Goal: Task Accomplishment & Management: Complete application form

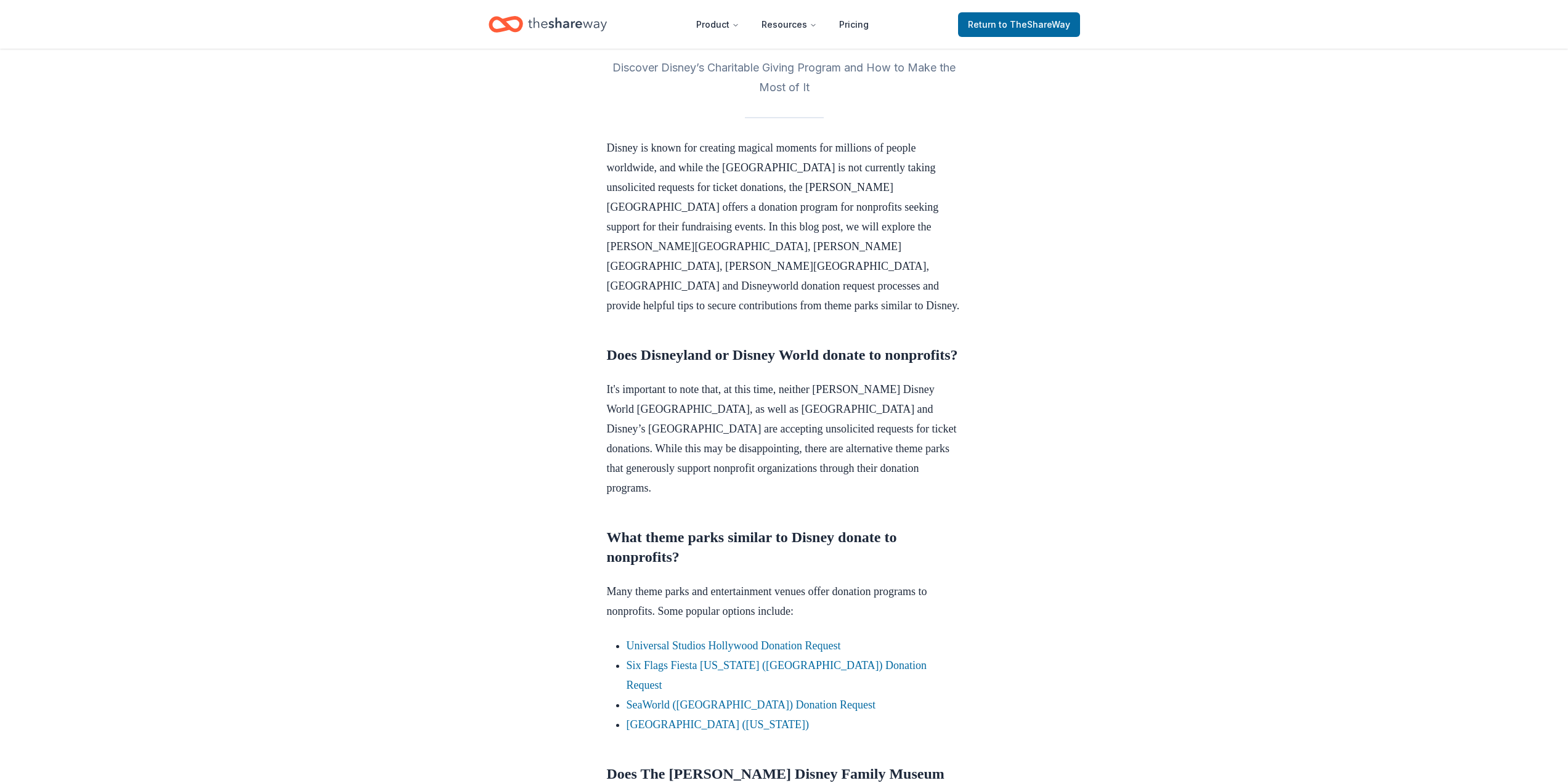
scroll to position [308, 0]
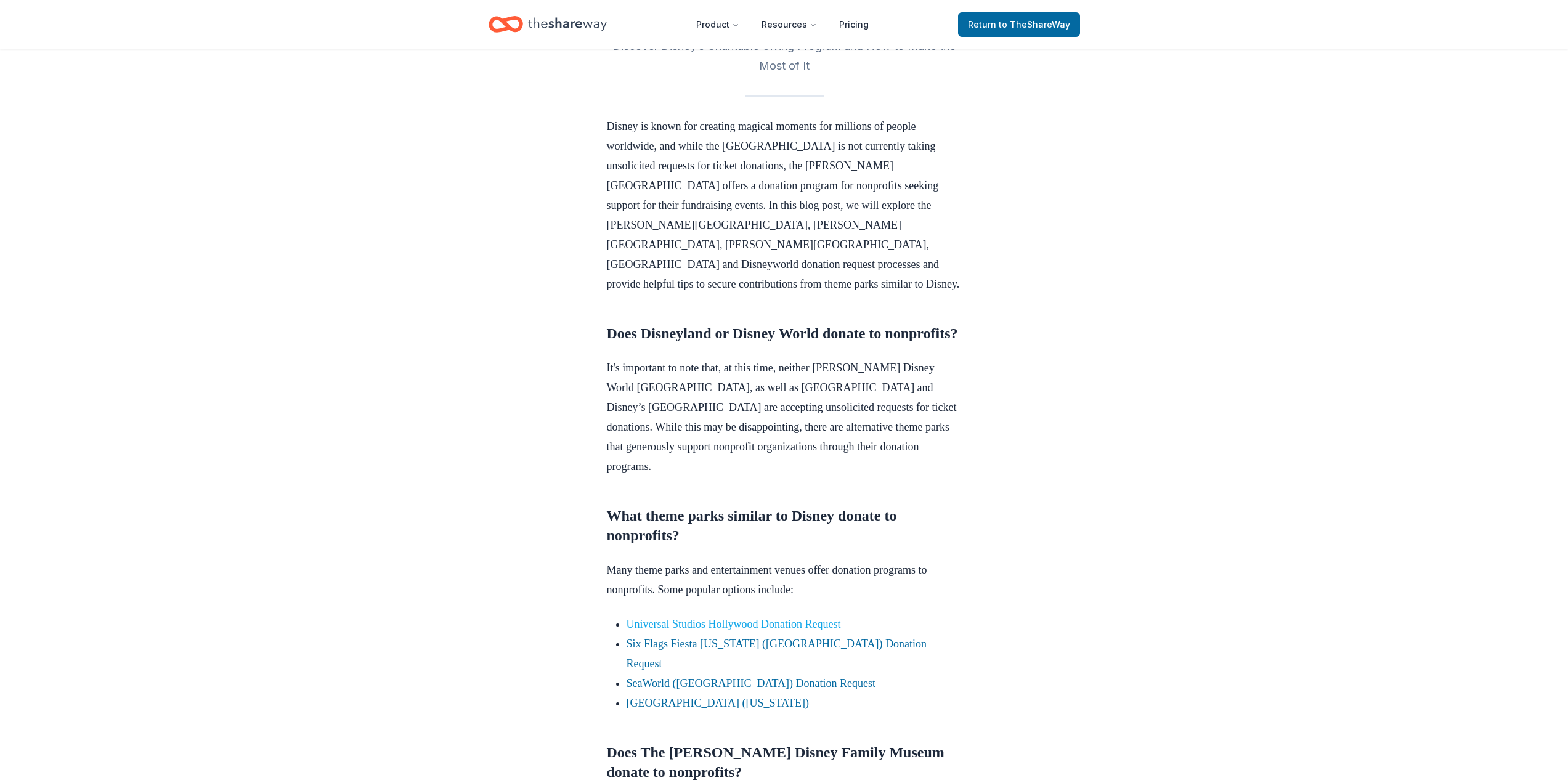
click at [705, 626] on link "Universal Studios Hollywood Donation Request" at bounding box center [733, 624] width 214 height 12
click at [795, 622] on link "Universal Studios Hollywood Donation Request" at bounding box center [733, 624] width 214 height 12
click at [804, 623] on link "Universal Studios Hollywood Donation Request" at bounding box center [733, 624] width 214 height 12
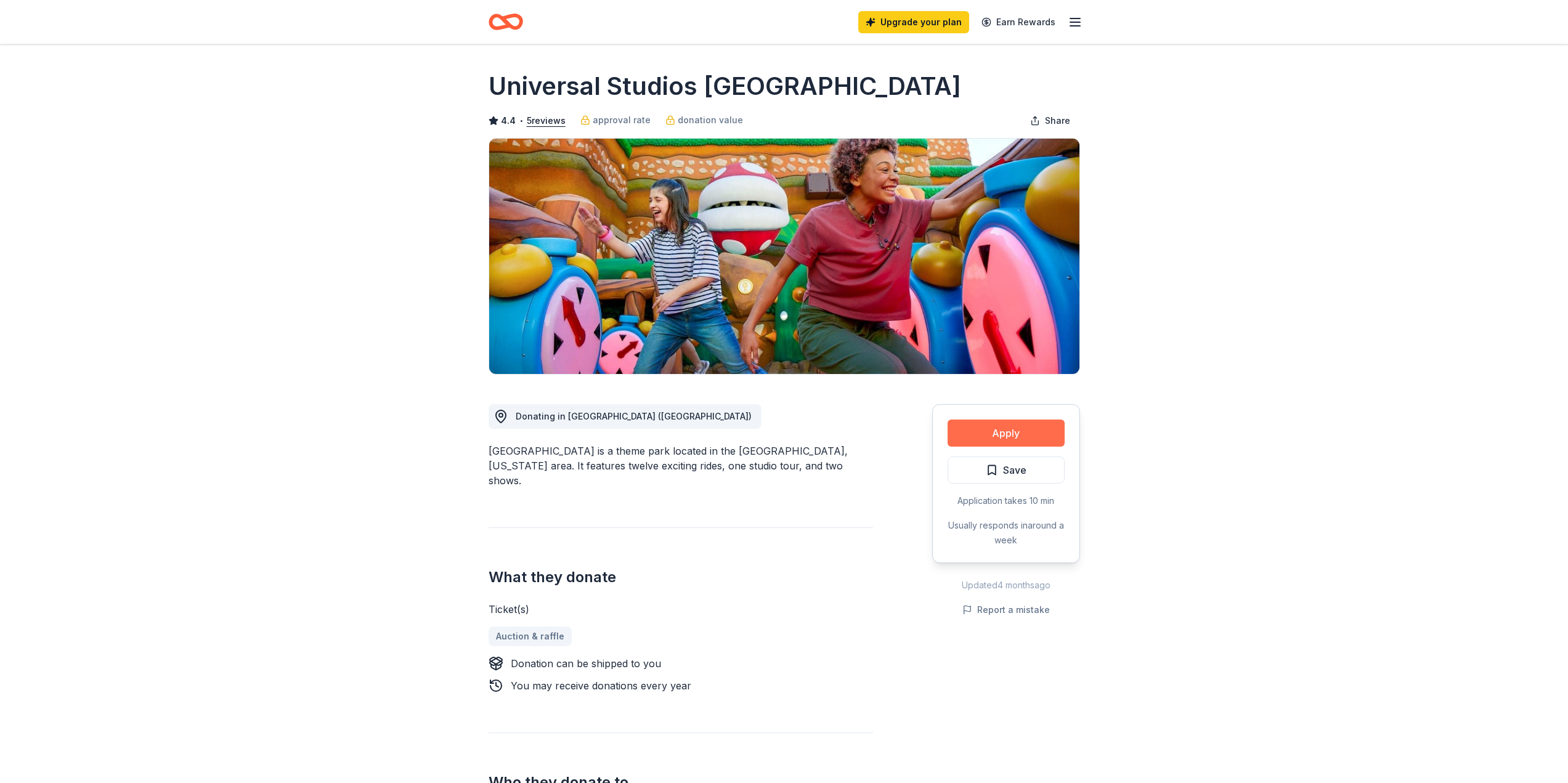
click at [995, 433] on button "Apply" at bounding box center [1006, 433] width 117 height 28
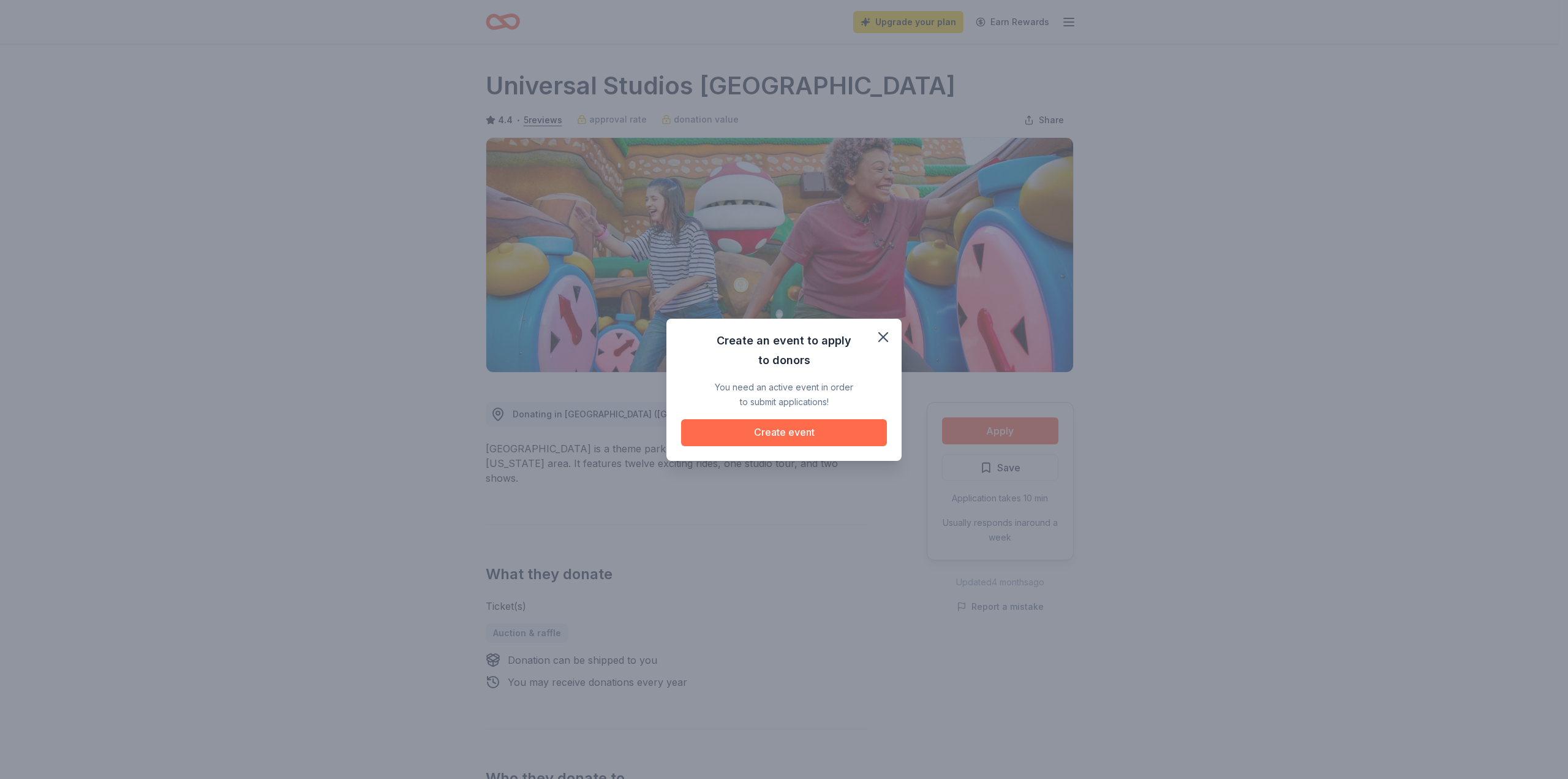
click at [797, 433] on button "Create event" at bounding box center [784, 433] width 206 height 27
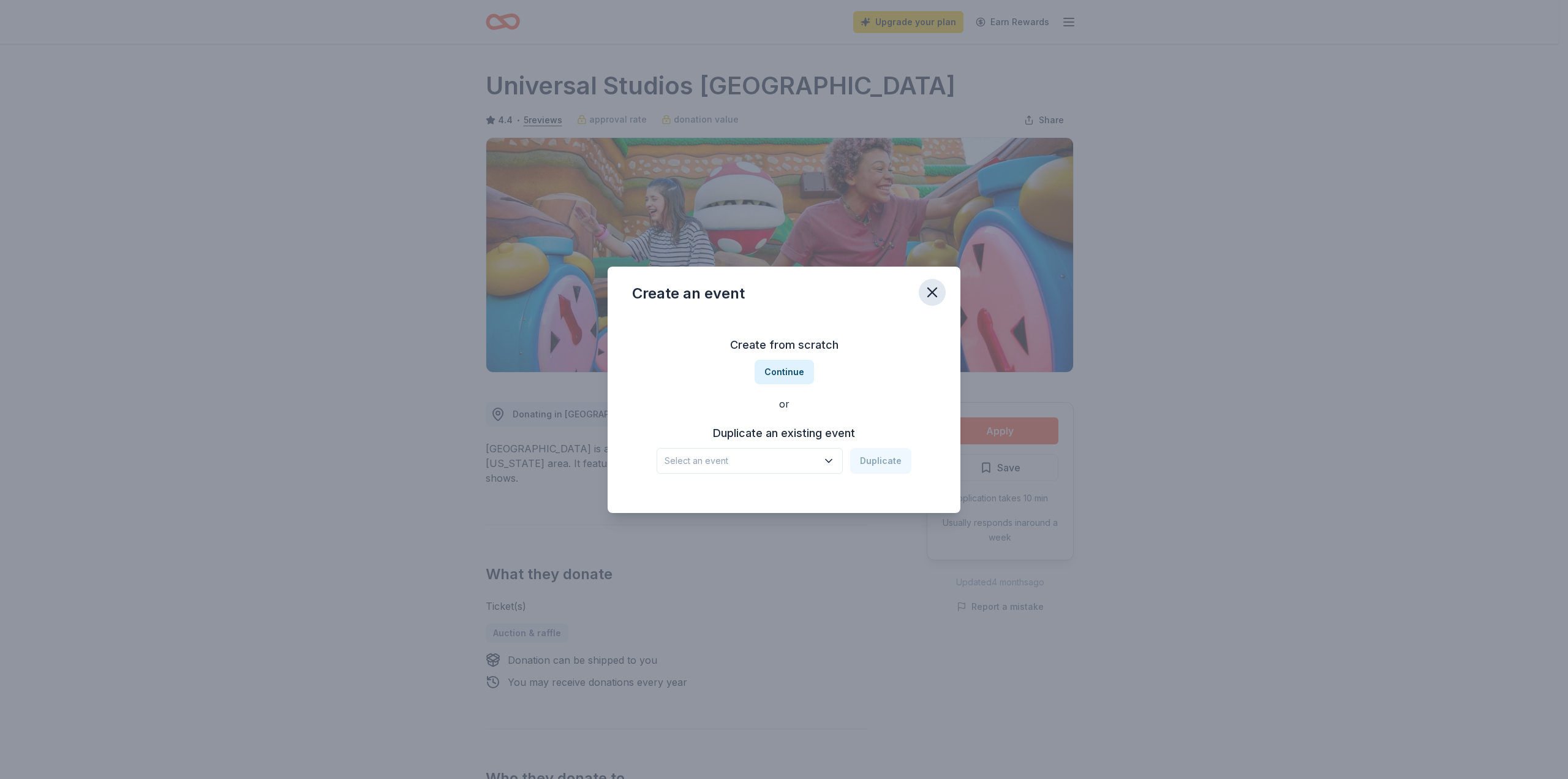
click at [922, 290] on button "button" at bounding box center [933, 292] width 27 height 27
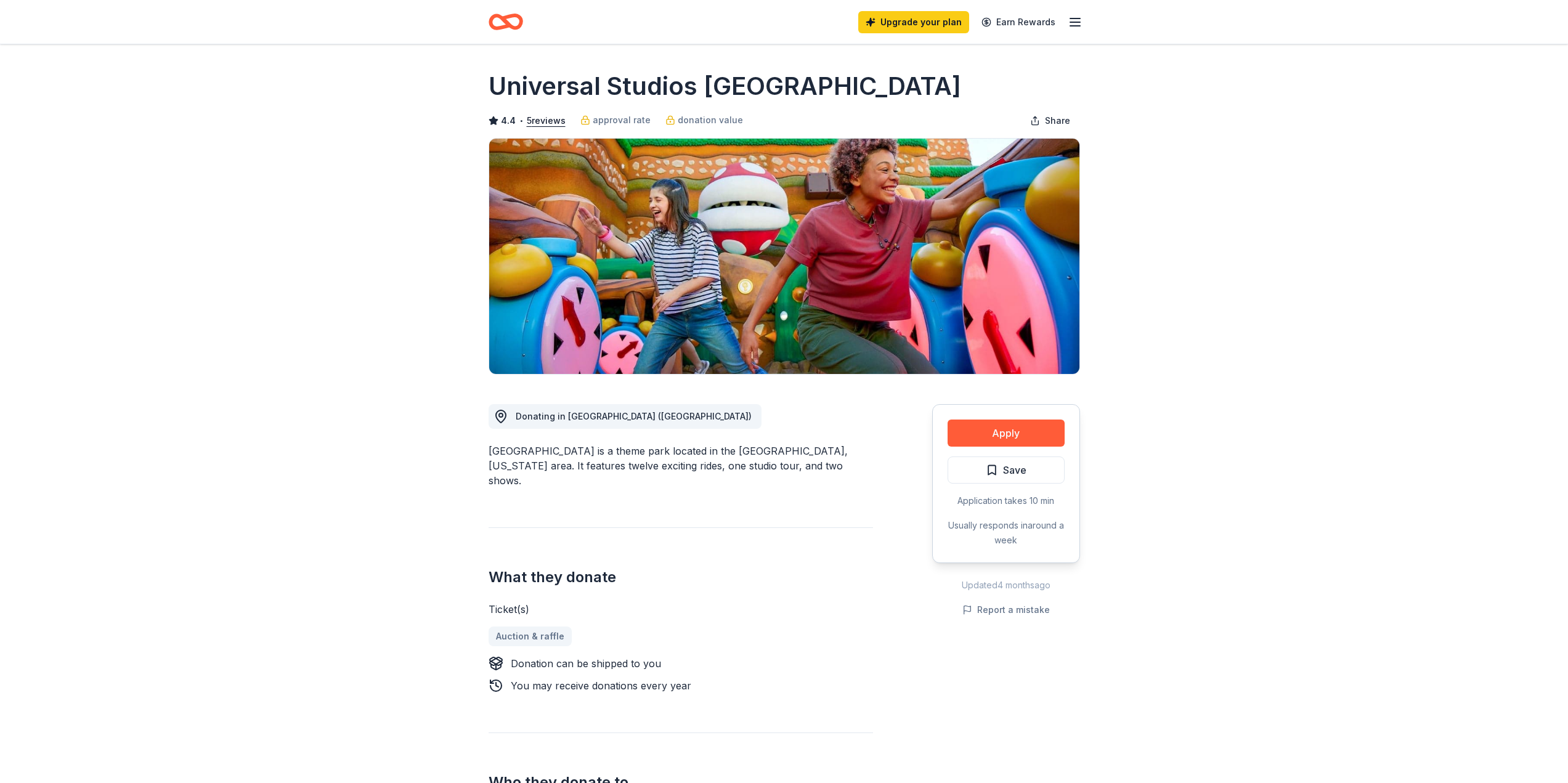
click at [1070, 22] on line "button" at bounding box center [1075, 22] width 9 height 0
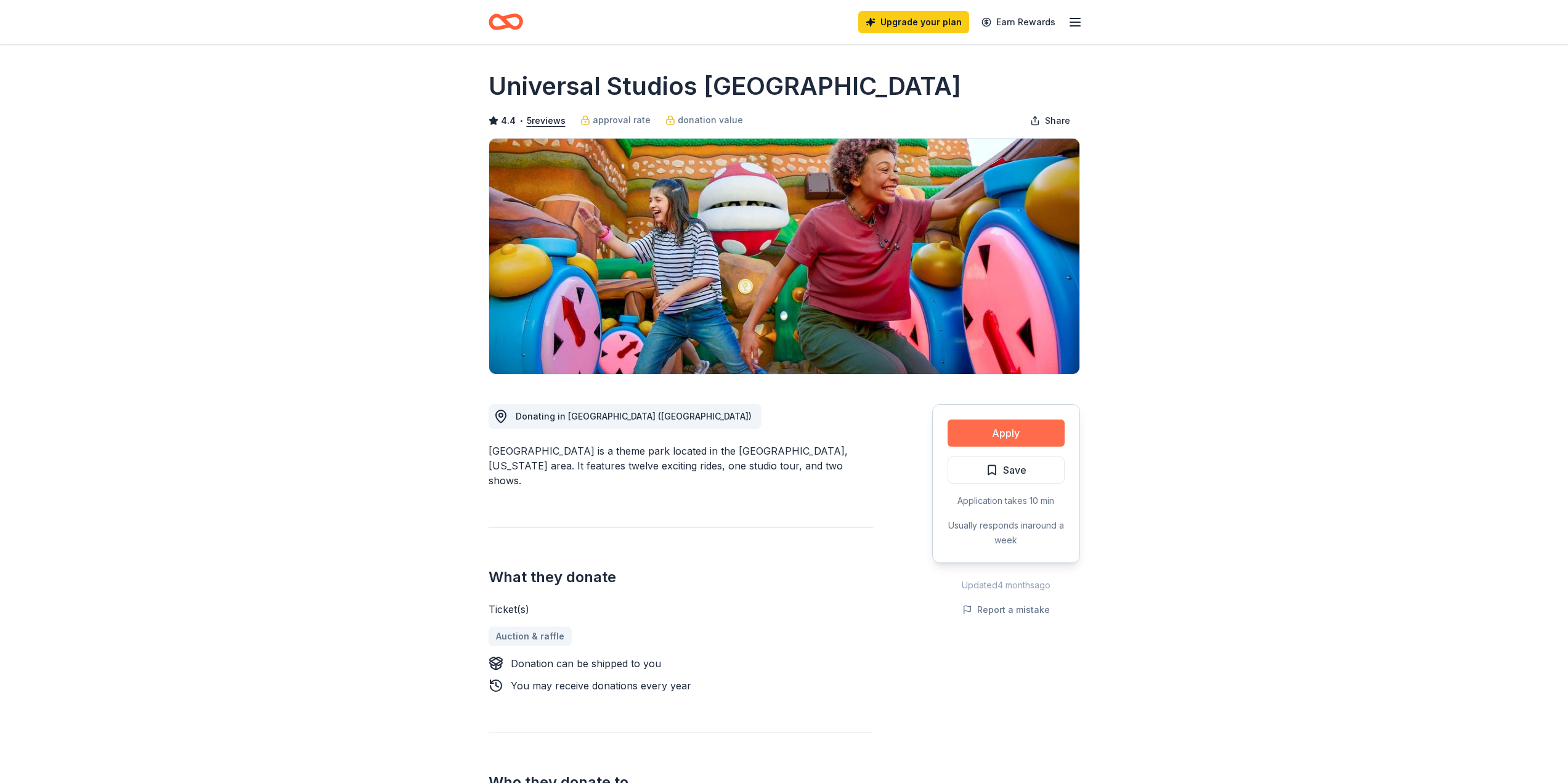
click at [987, 430] on button "Apply" at bounding box center [1006, 433] width 117 height 28
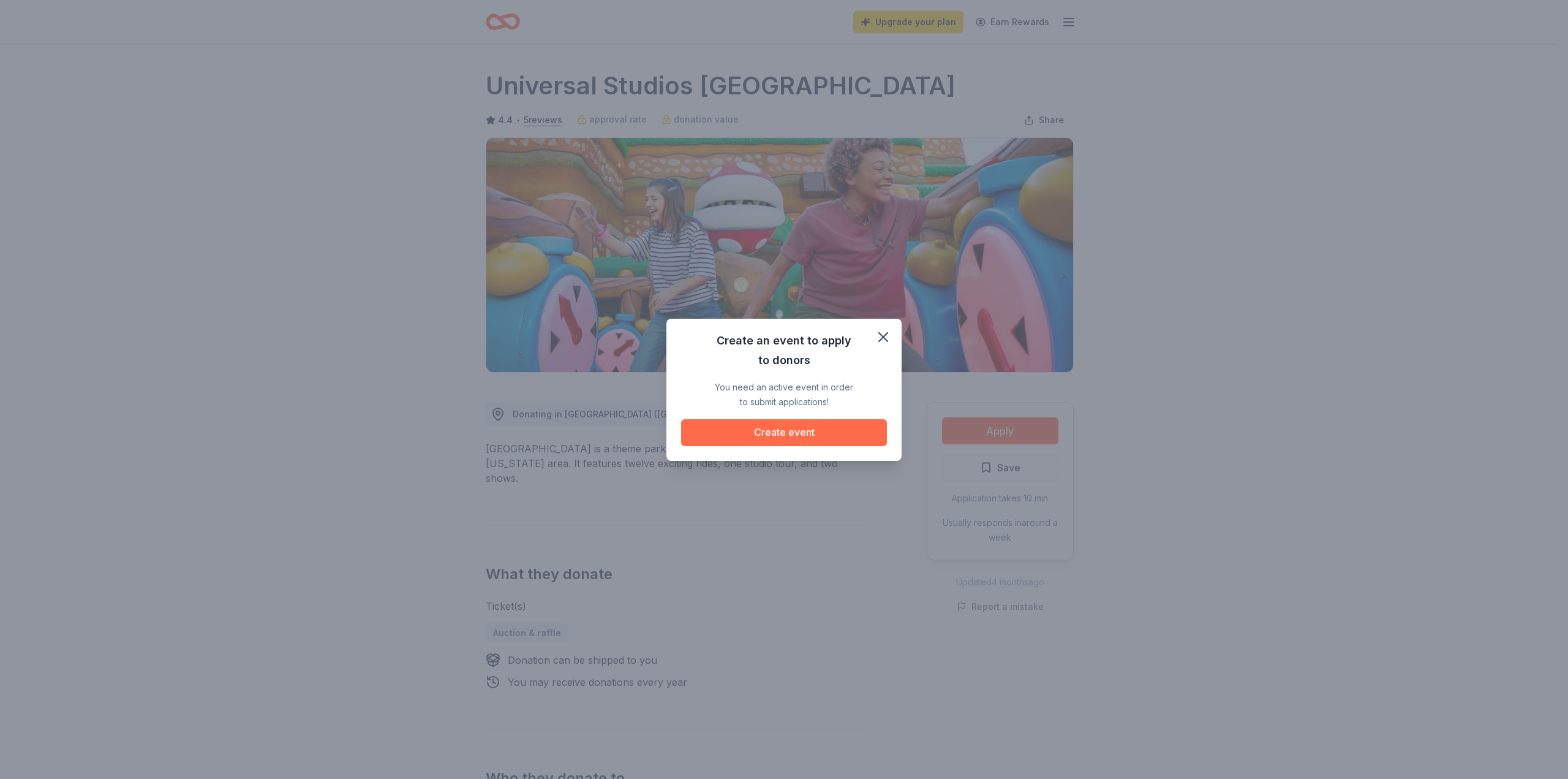
click at [834, 427] on button "Create event" at bounding box center [784, 433] width 206 height 27
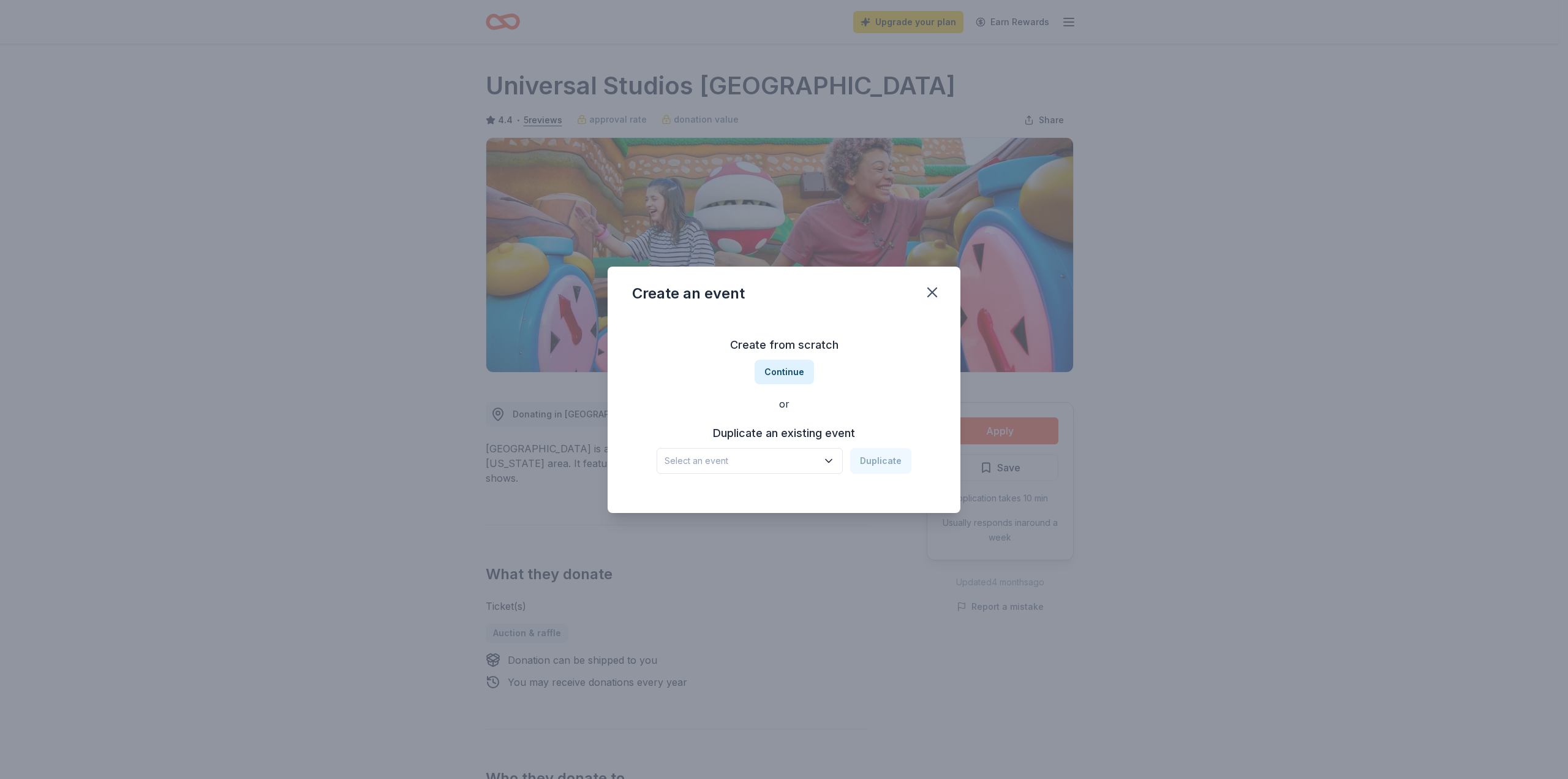
click at [759, 456] on span "Select an event" at bounding box center [740, 460] width 153 height 15
click at [797, 466] on span "Select an event" at bounding box center [740, 460] width 153 height 15
click at [733, 459] on span "Select an event" at bounding box center [740, 460] width 153 height 15
click at [715, 608] on div "Nov 23, 2024 · WA" at bounding box center [705, 615] width 72 height 15
click at [889, 464] on button "Duplicate" at bounding box center [881, 461] width 62 height 26
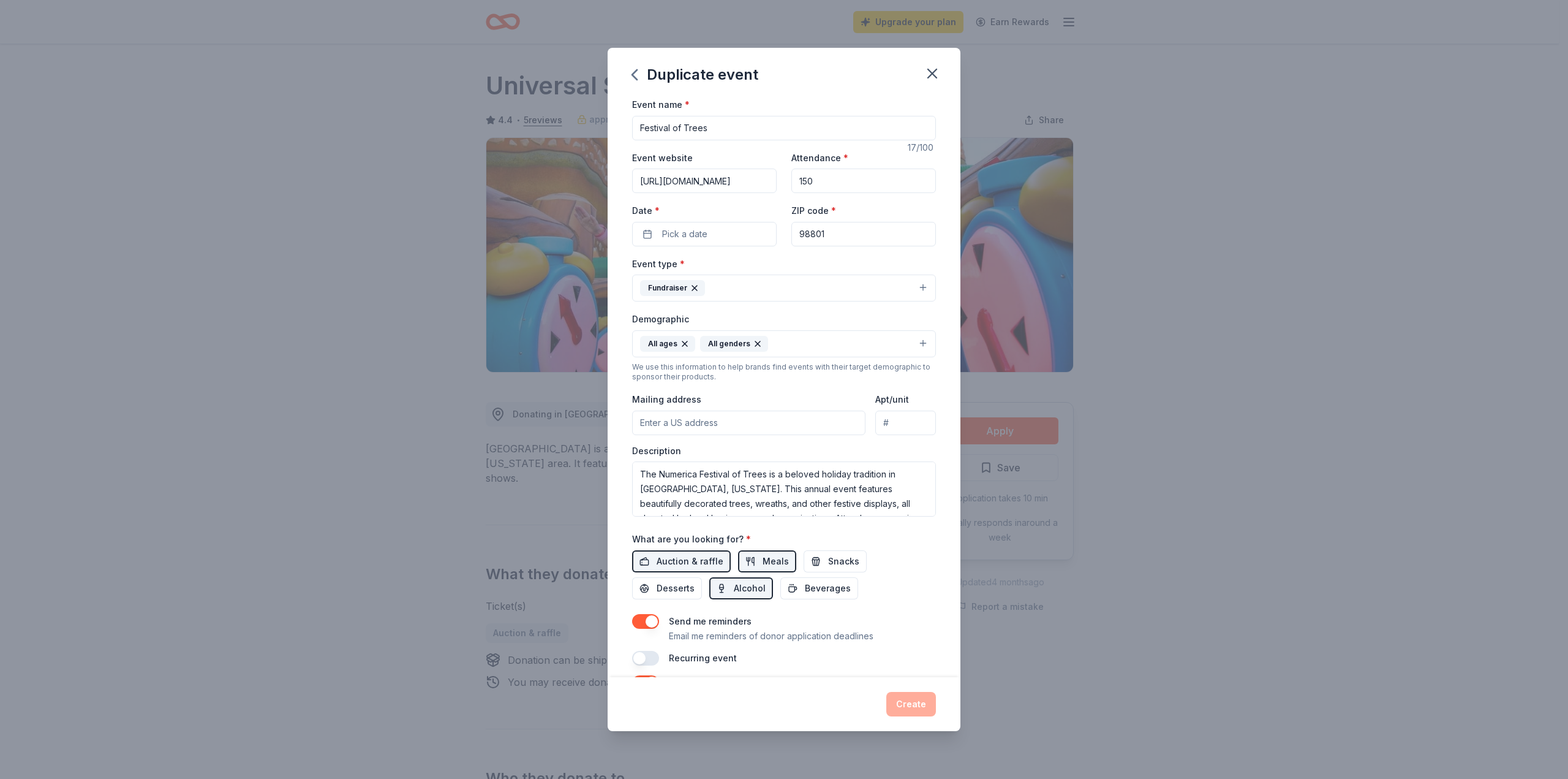
click at [757, 180] on input "https://numericapac.org/fot/" at bounding box center [704, 180] width 144 height 25
click at [835, 174] on input "150" at bounding box center [864, 180] width 144 height 25
click at [717, 230] on button "Pick a date" at bounding box center [704, 233] width 144 height 25
click at [766, 268] on button "Go to next month" at bounding box center [769, 267] width 17 height 17
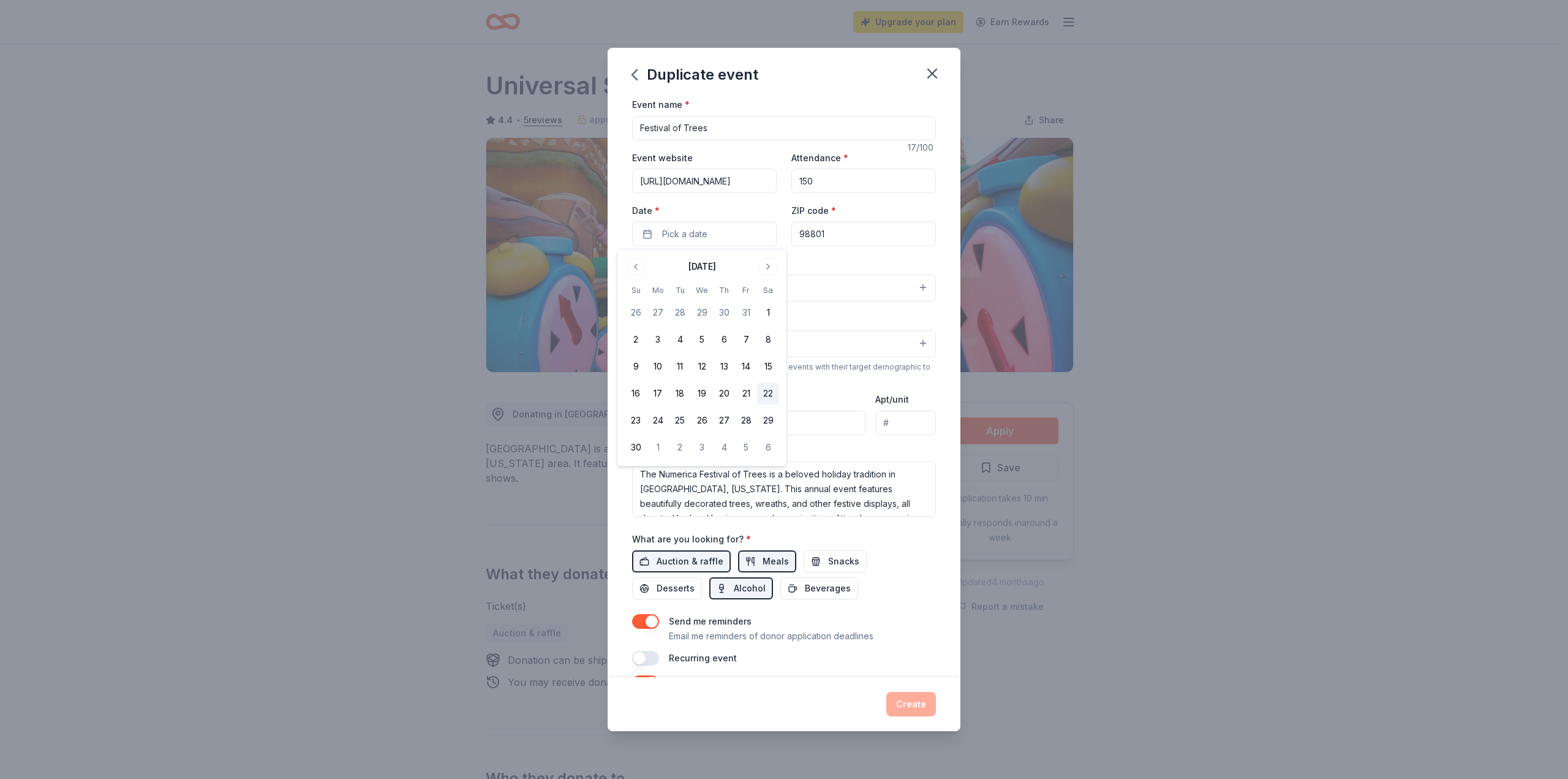
click at [764, 396] on button "22" at bounding box center [769, 393] width 22 height 22
click at [840, 265] on div "Event type * Fundraiser" at bounding box center [783, 280] width 304 height 46
click at [673, 427] on input "Mailing address" at bounding box center [748, 422] width 233 height 25
type input "123 N. Wenatchee Ave."
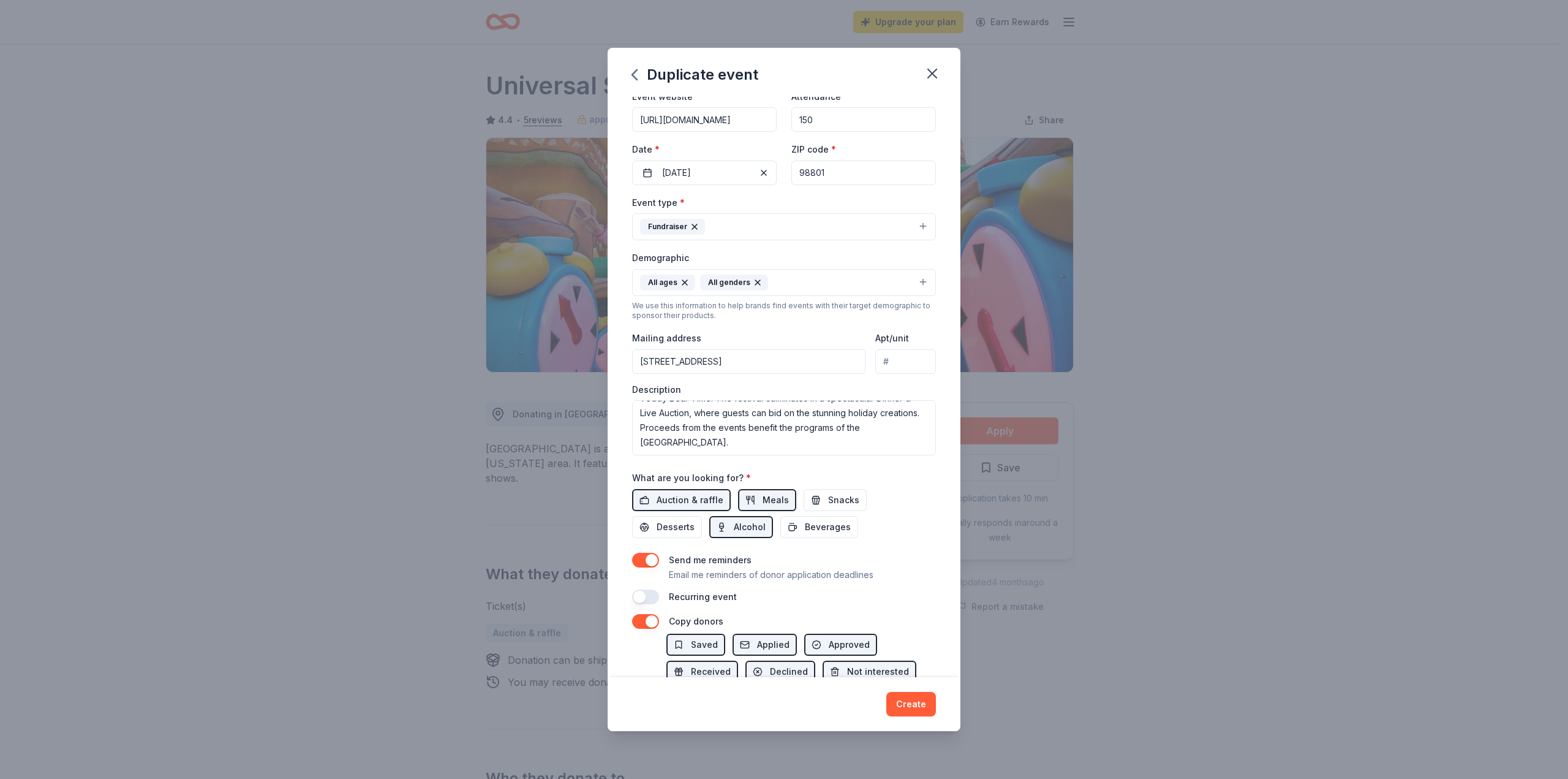
scroll to position [122, 0]
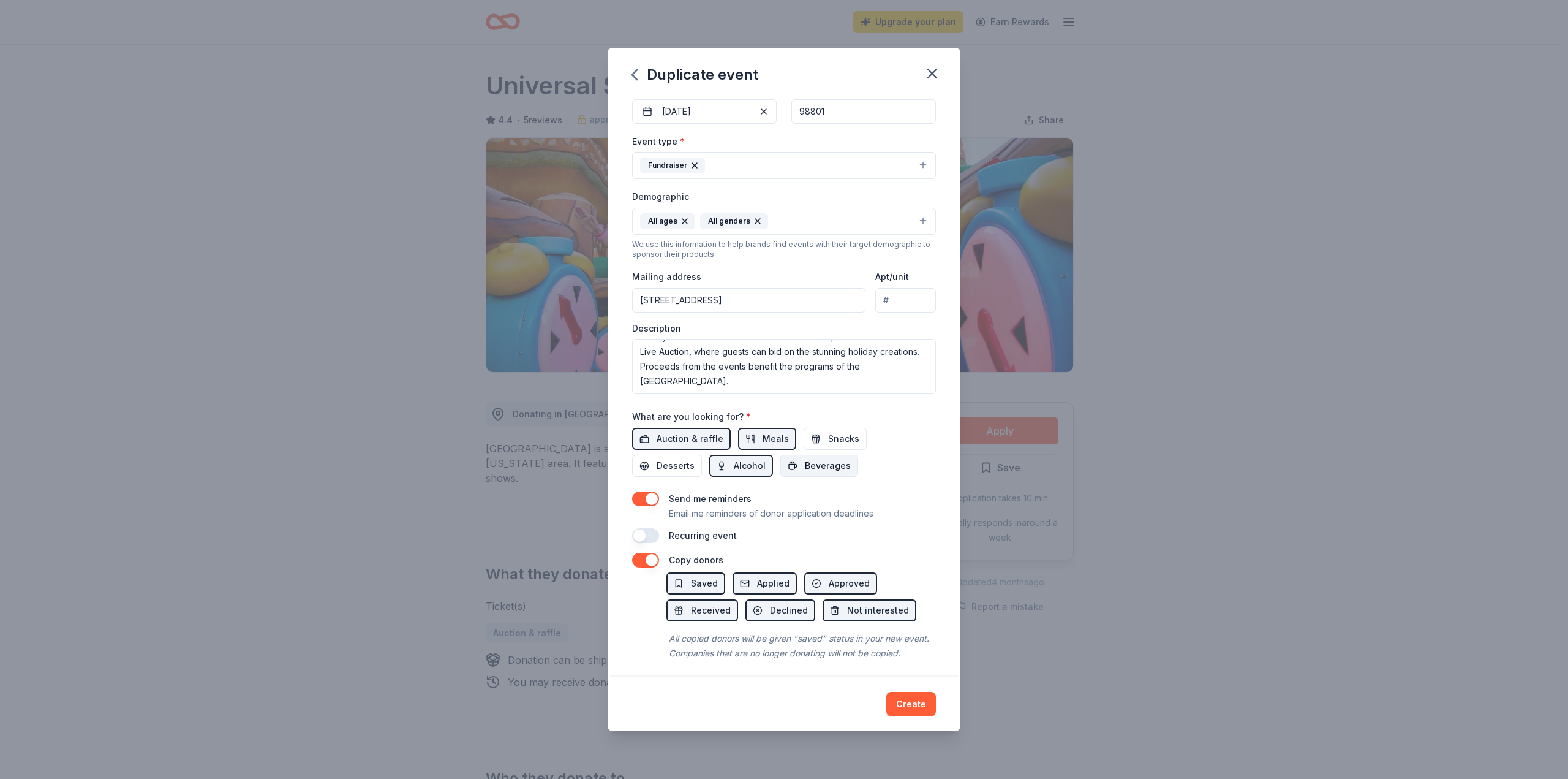
click at [838, 459] on span "Beverages" at bounding box center [828, 465] width 46 height 15
click at [826, 468] on span "Beverages" at bounding box center [828, 465] width 46 height 15
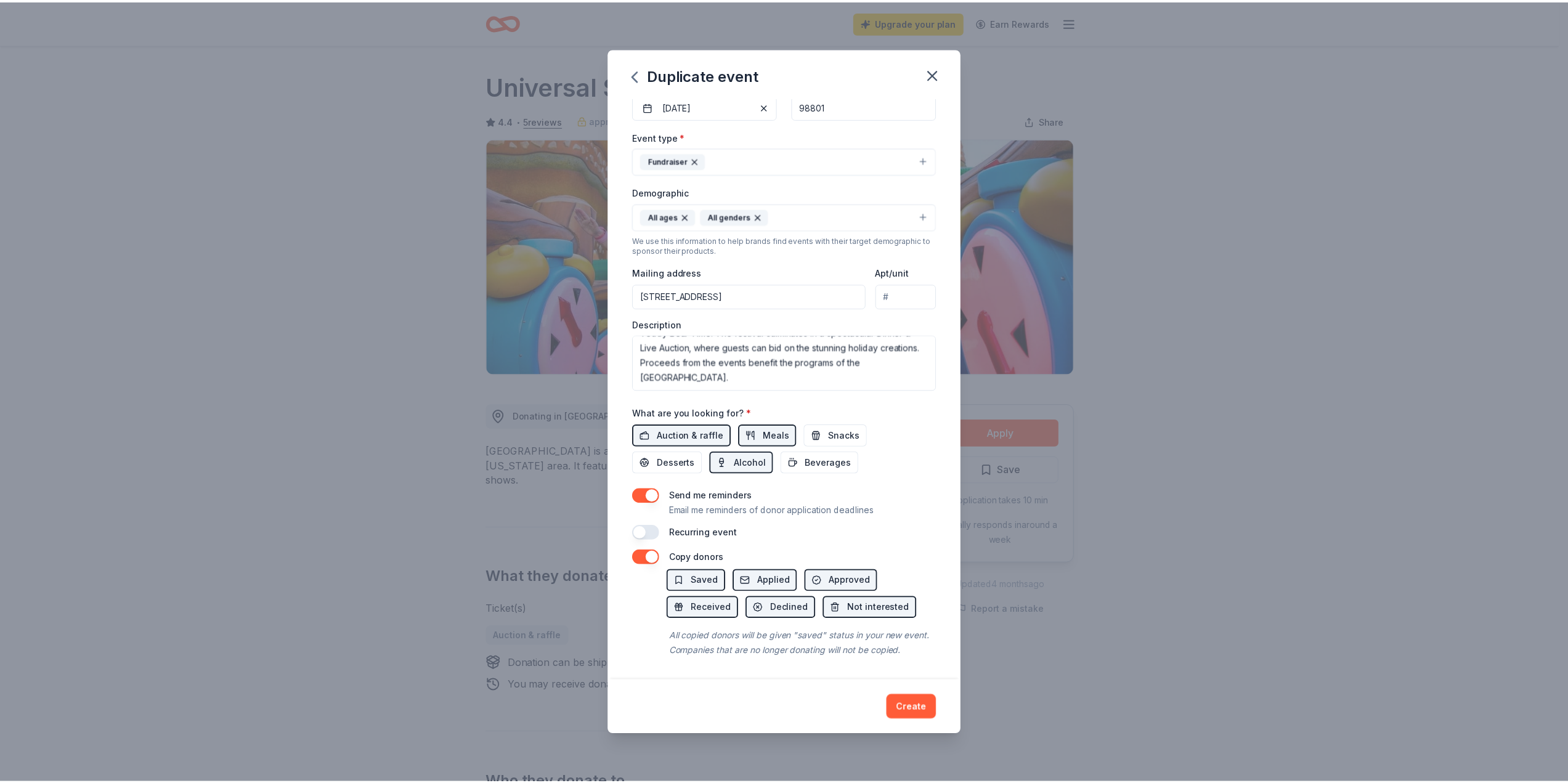
scroll to position [144, 0]
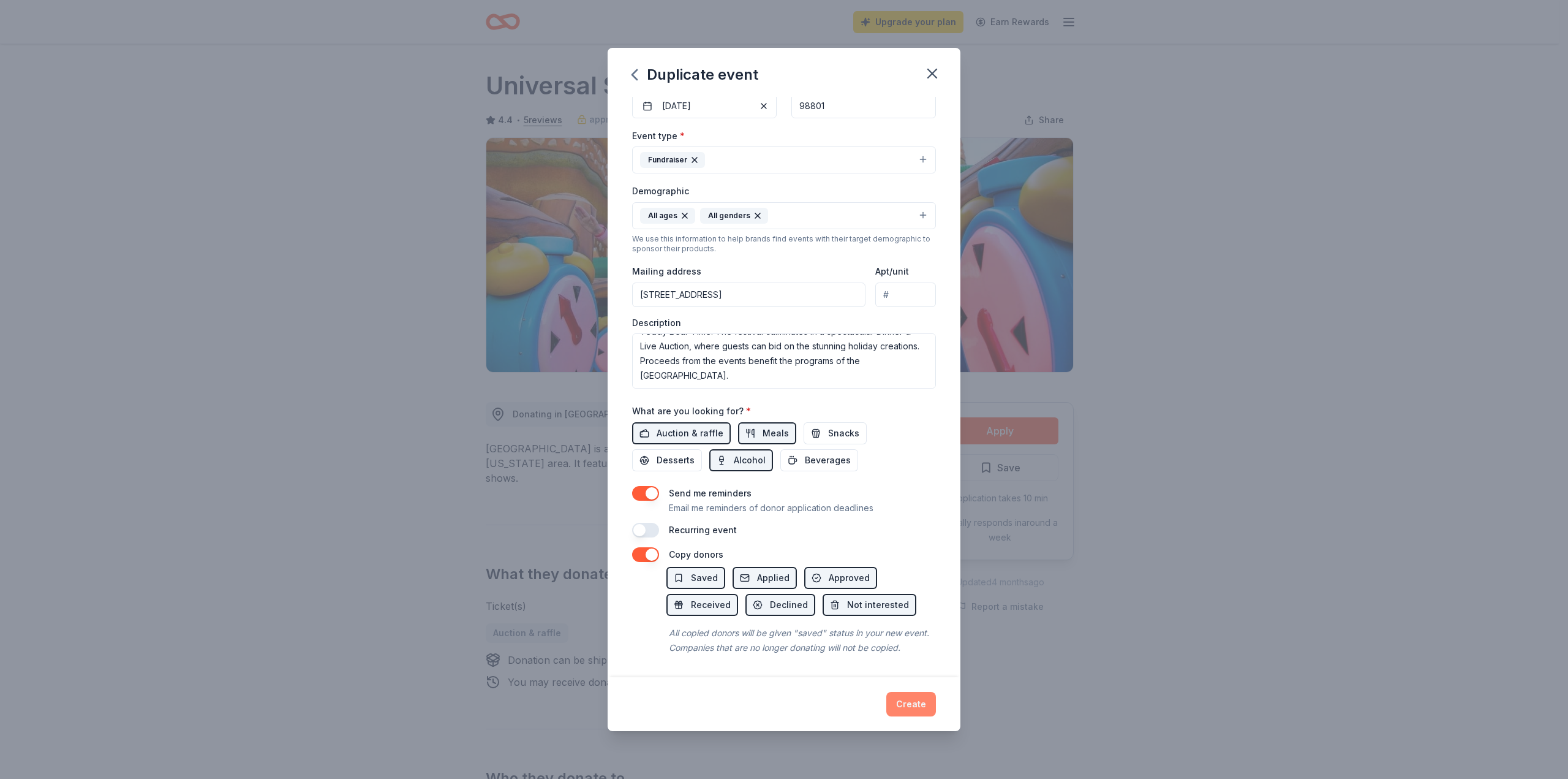
click at [911, 708] on button "Create" at bounding box center [911, 704] width 50 height 25
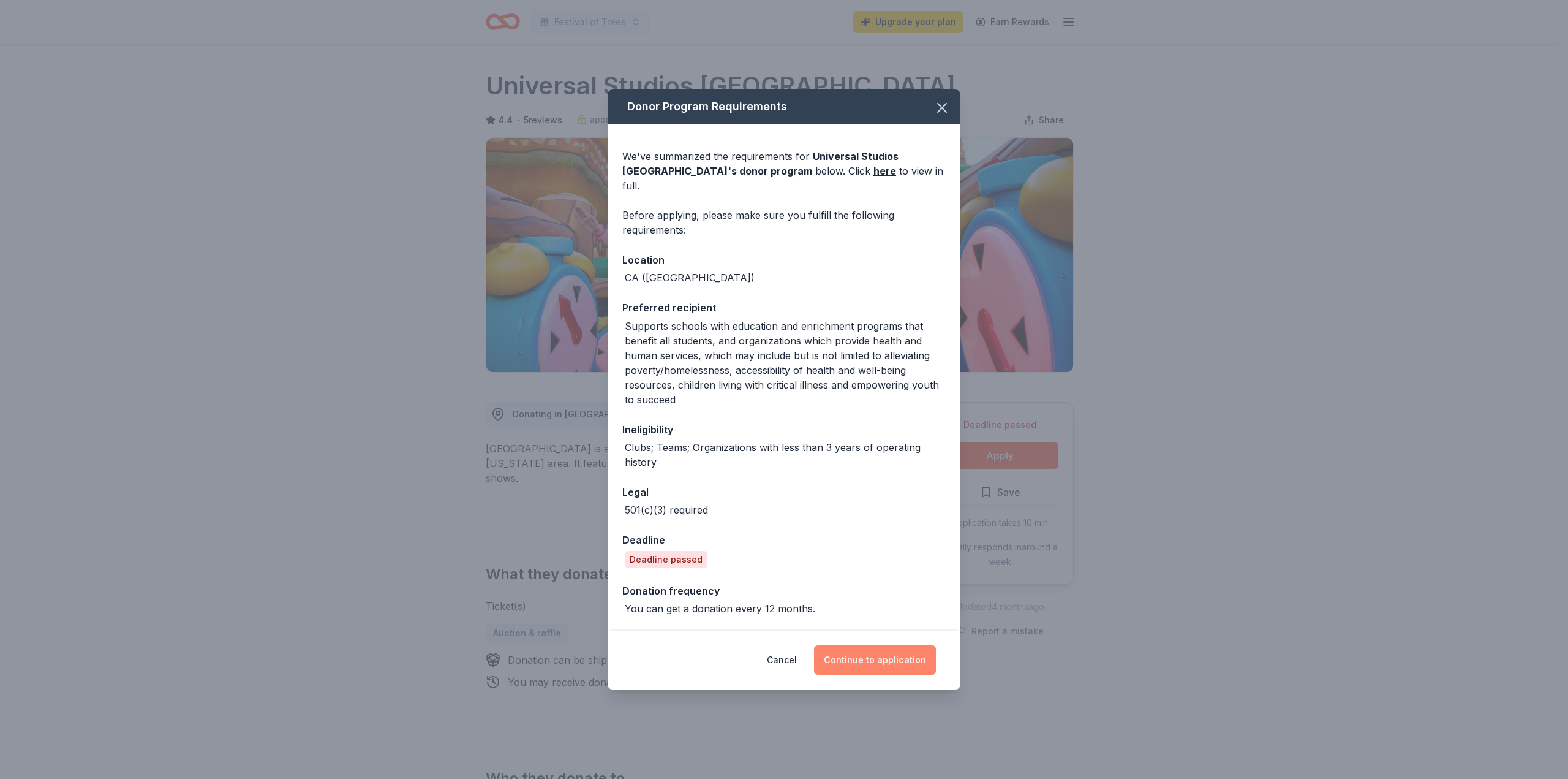
click at [857, 654] on button "Continue to application" at bounding box center [875, 660] width 122 height 29
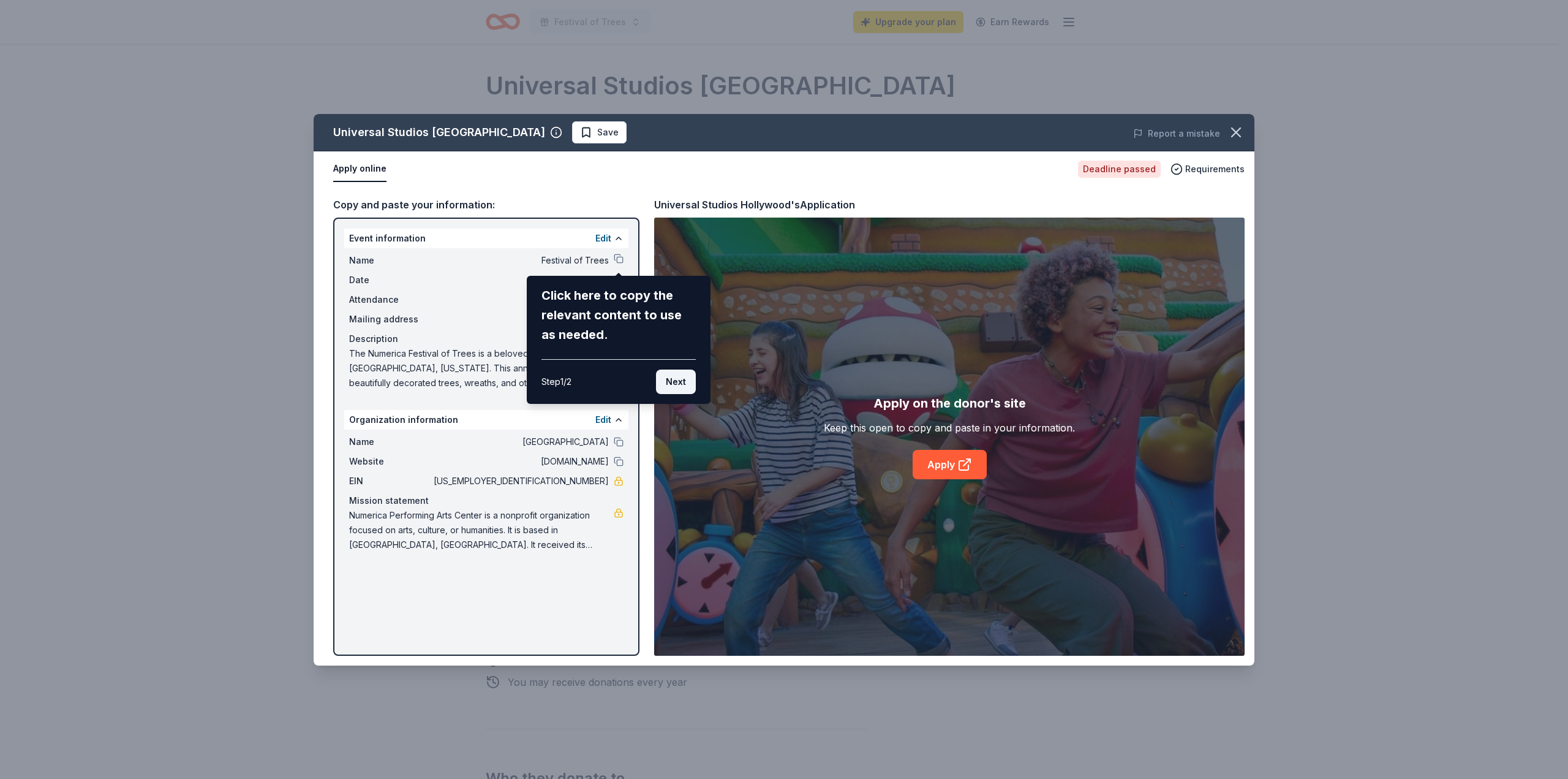
click at [673, 381] on button "Next" at bounding box center [675, 381] width 40 height 25
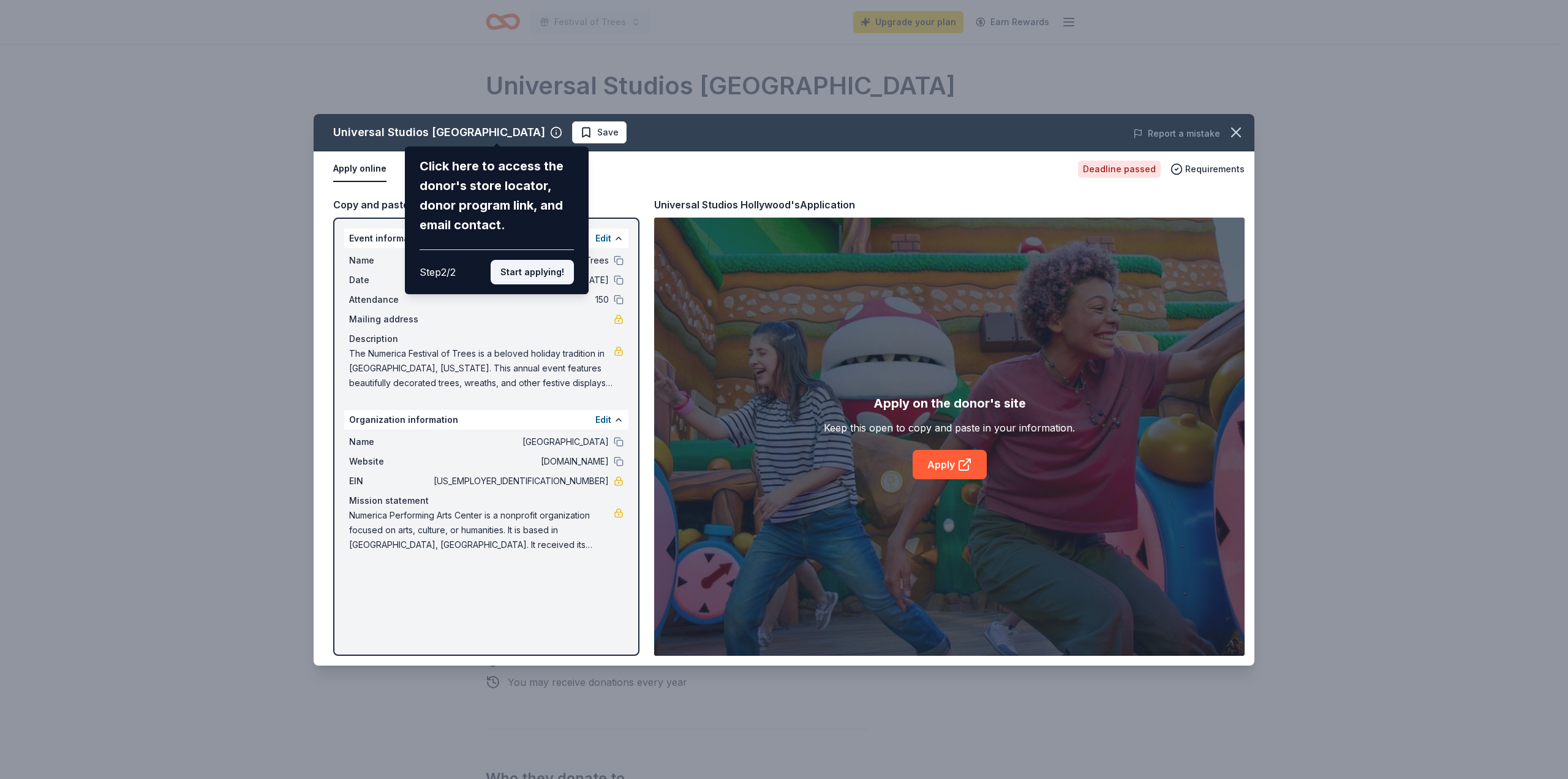
click at [536, 265] on button "Start applying!" at bounding box center [532, 272] width 83 height 25
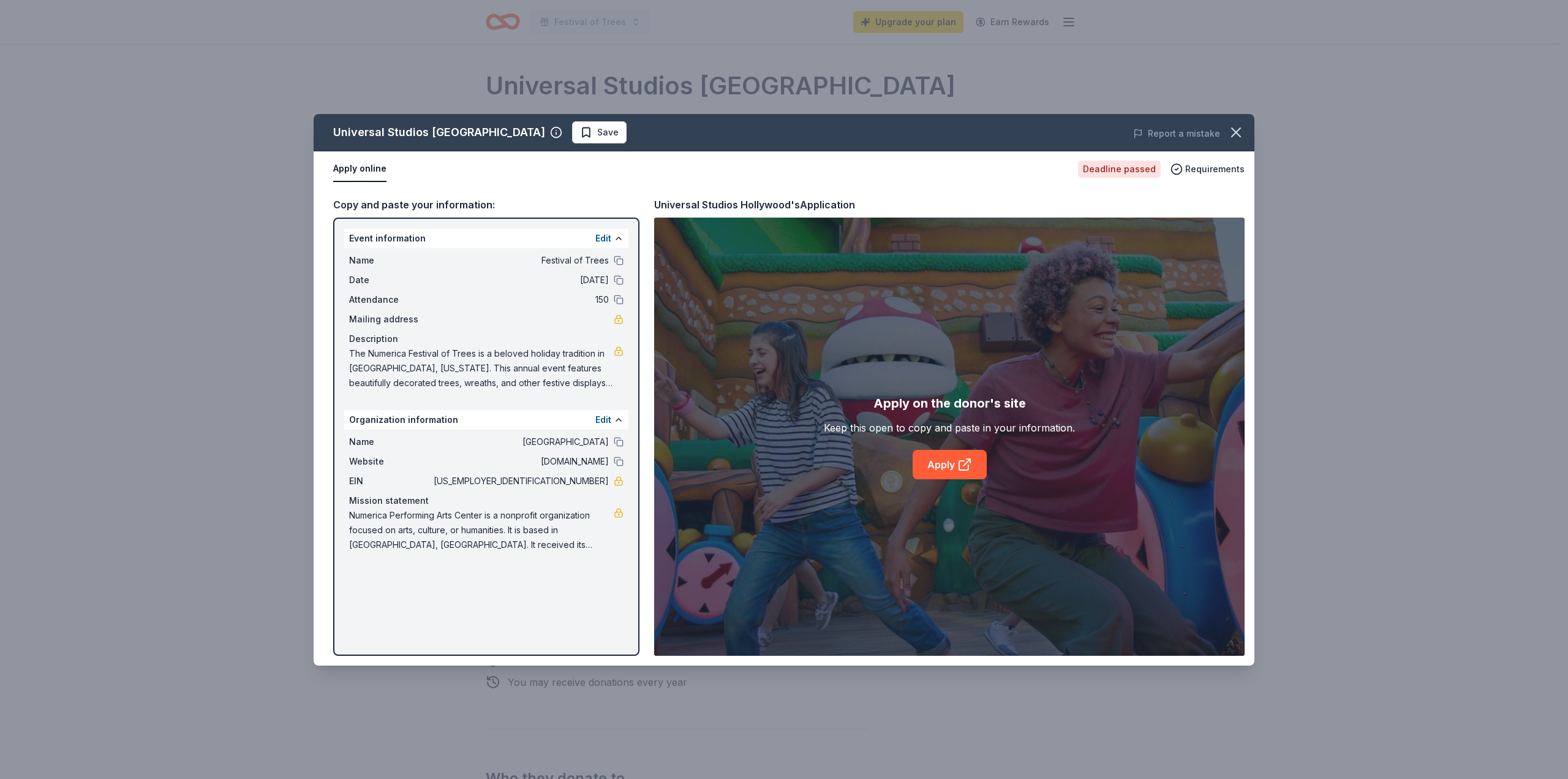
click at [934, 459] on div "Universal Studios Hollywood Save Report a mistake Apply online Deadline passed …" at bounding box center [784, 389] width 941 height 552
click at [942, 469] on div "Universal Studios Hollywood Save Report a mistake Apply online Deadline passed …" at bounding box center [784, 389] width 941 height 552
click at [980, 463] on div "Universal Studios Hollywood Save Report a mistake Apply online Deadline passed …" at bounding box center [784, 389] width 941 height 552
click at [963, 458] on icon at bounding box center [964, 464] width 15 height 15
click at [1229, 130] on icon "button" at bounding box center [1236, 133] width 17 height 17
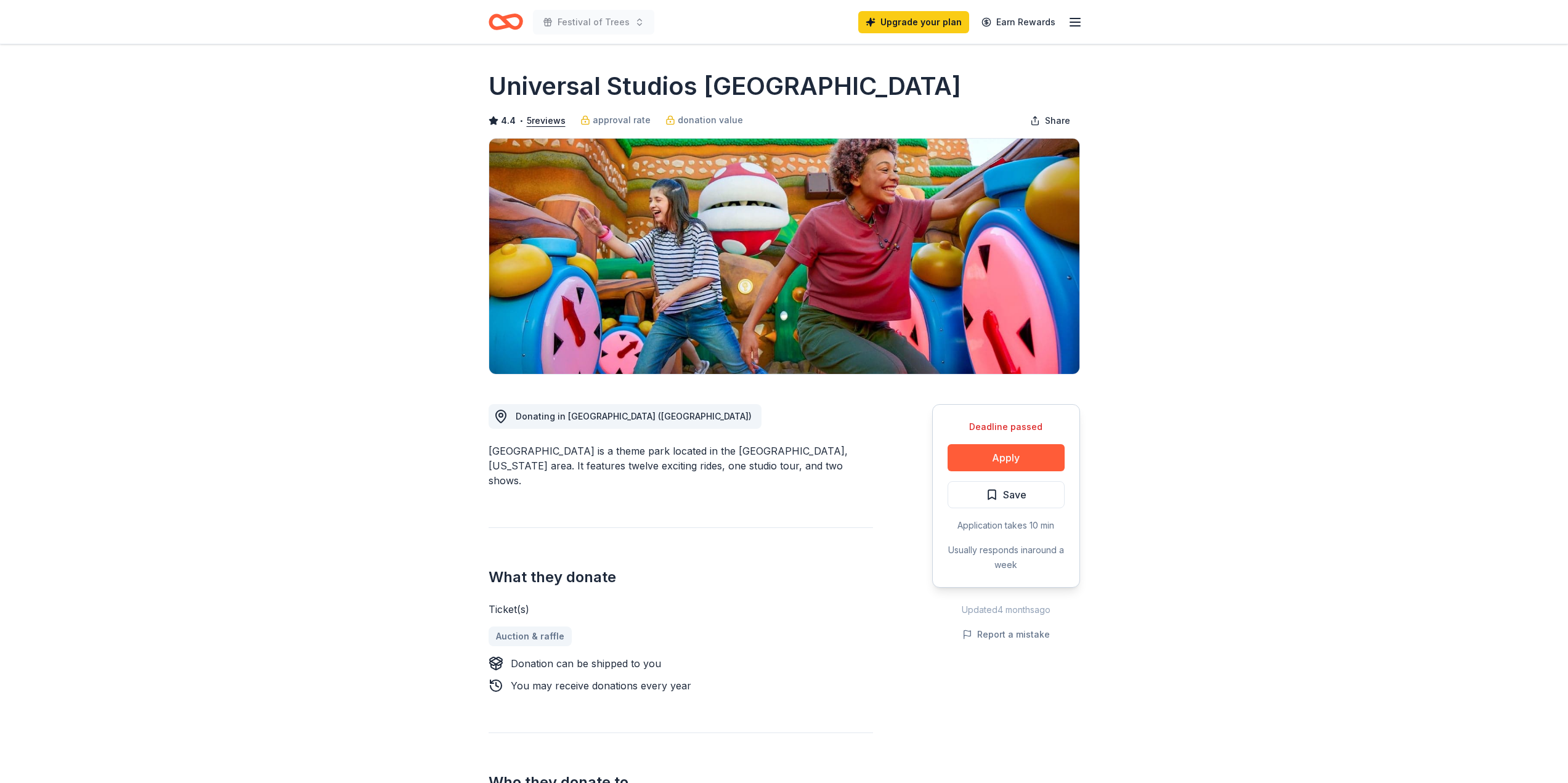
click at [514, 27] on icon "Home" at bounding box center [511, 21] width 19 height 12
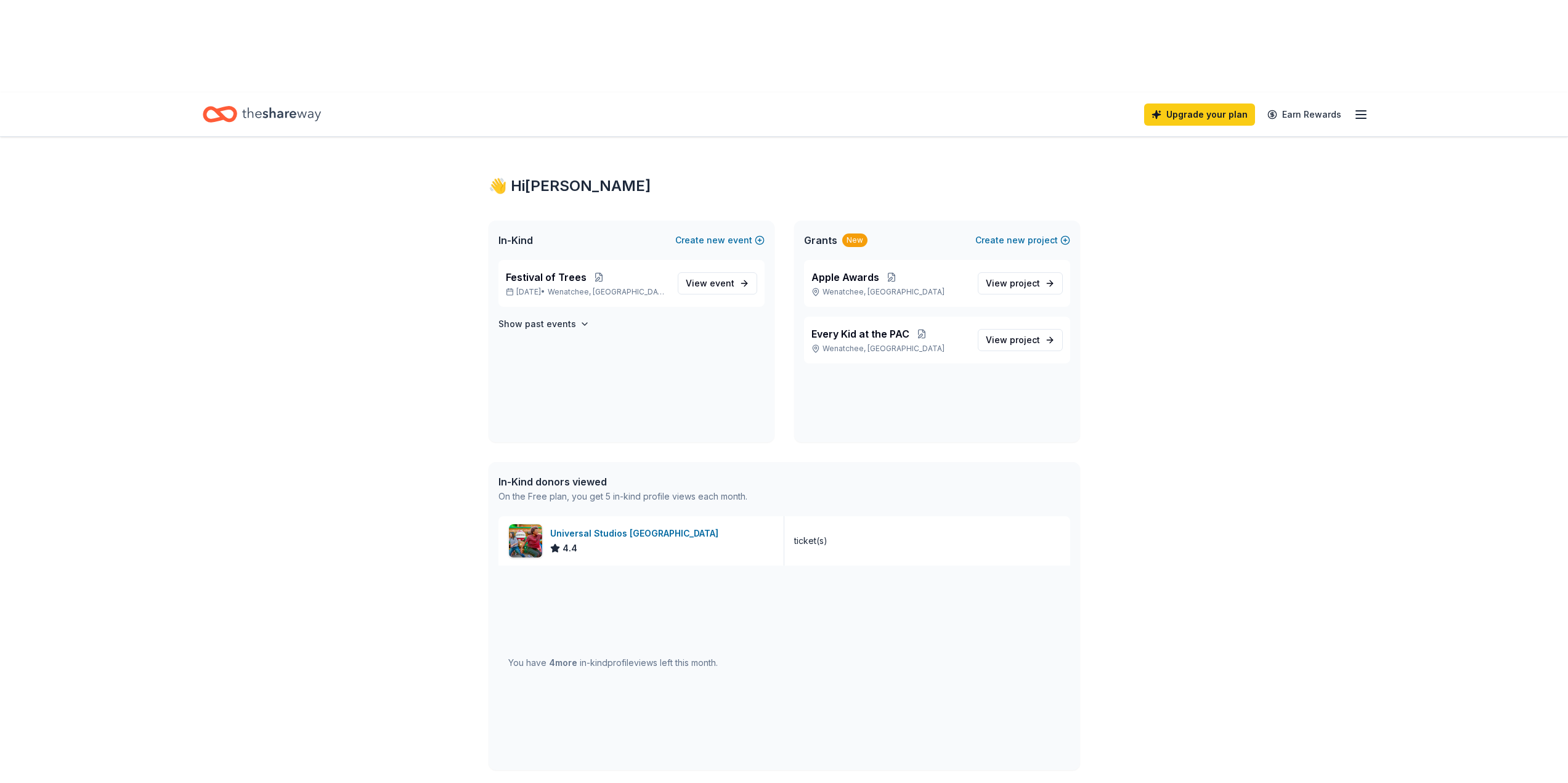
click at [1360, 107] on icon "button" at bounding box center [1360, 114] width 15 height 15
click at [1323, 301] on div "👋 Hi Alex In-Kind Create new event Festival of Trees Nov 22, 2025 • Wenatchee, …" at bounding box center [784, 637] width 1568 height 1000
click at [260, 101] on icon "Home" at bounding box center [282, 113] width 79 height 25
click at [1106, 174] on div "👋 Hi Alex In-Kind Create new event Festival of Trees Nov 22, 2025 • Wenatchee, …" at bounding box center [784, 637] width 1568 height 1000
click at [704, 276] on span "View event" at bounding box center [710, 283] width 49 height 15
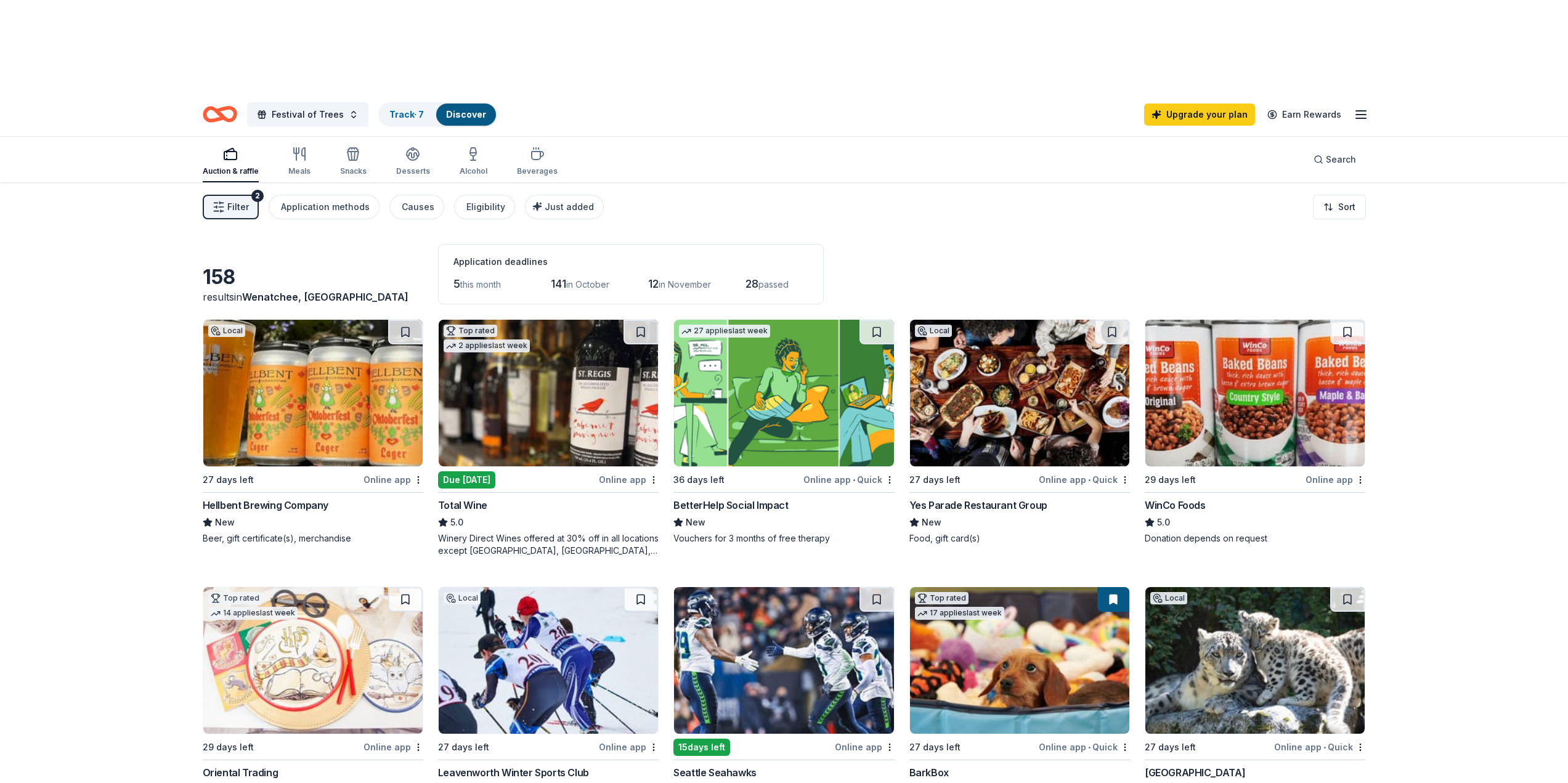
click at [452, 109] on link "Discover" at bounding box center [466, 114] width 40 height 10
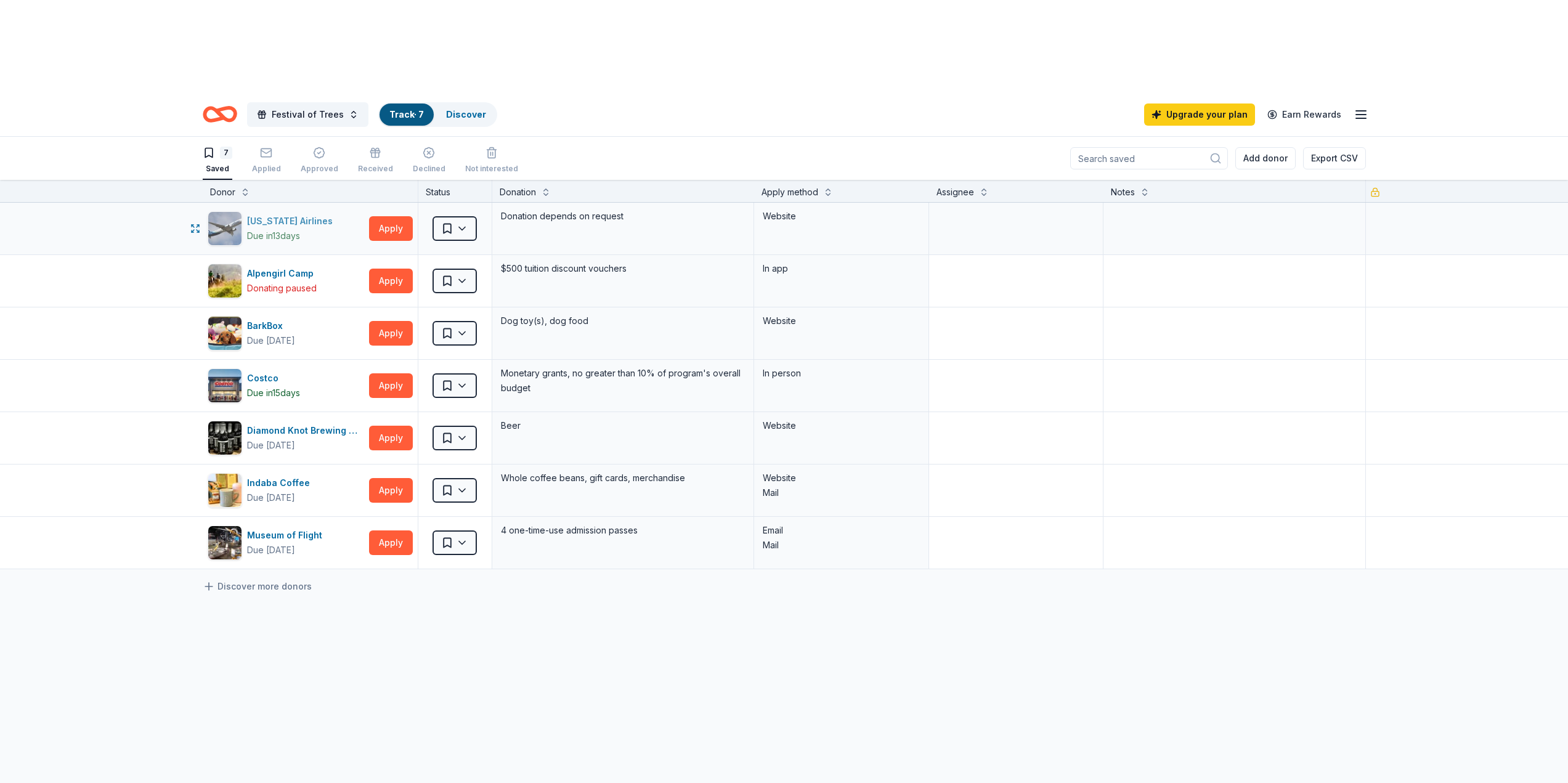
click at [282, 214] on div "Alaska Airlines" at bounding box center [291, 221] width 90 height 15
click at [270, 370] on div "Costco" at bounding box center [273, 377] width 53 height 15
click at [281, 528] on div "Museum of Flight" at bounding box center [286, 535] width 80 height 15
click at [451, 109] on link "Discover" at bounding box center [466, 114] width 40 height 10
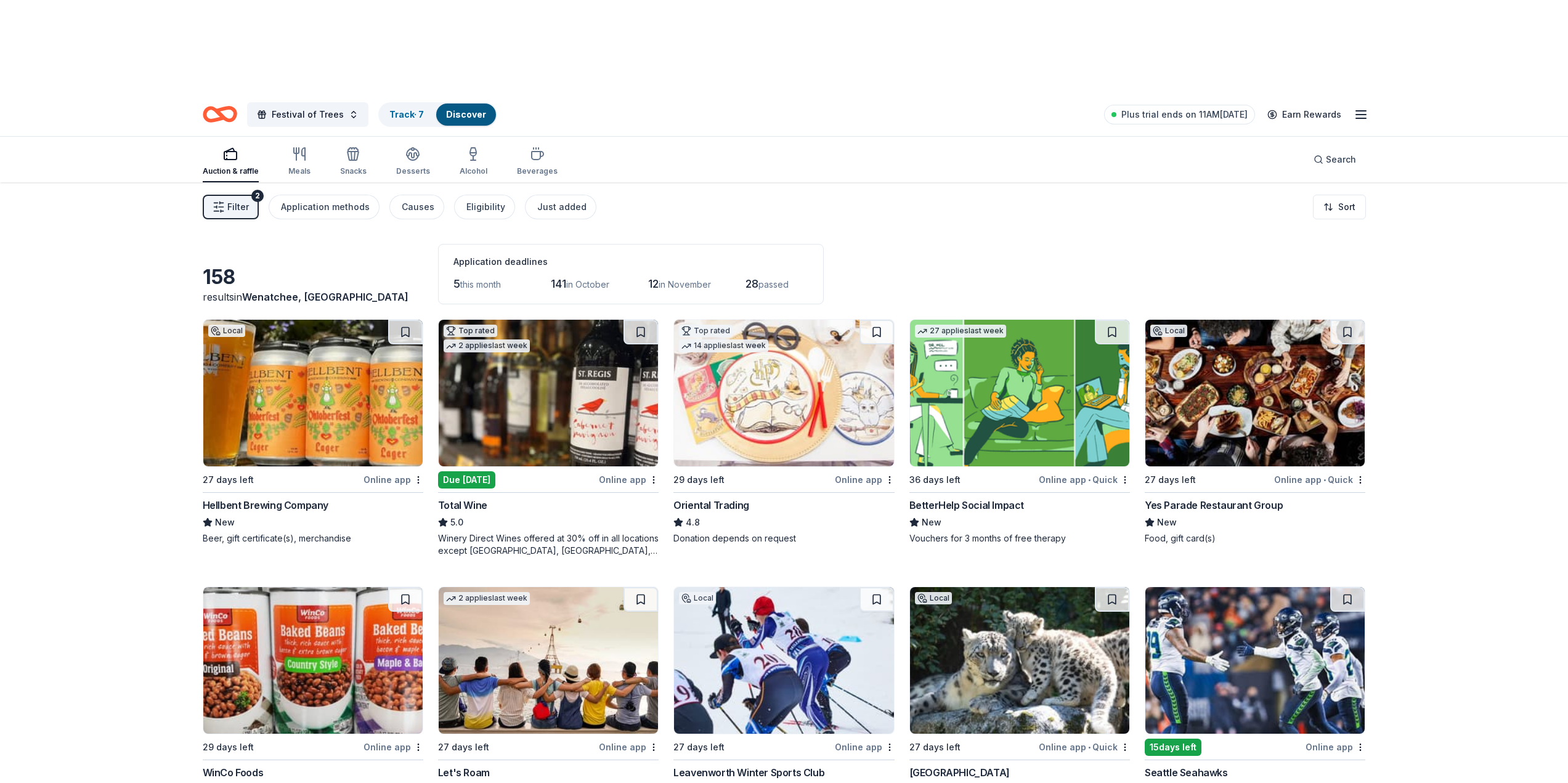
click at [242, 199] on span "Filter" at bounding box center [237, 206] width 21 height 15
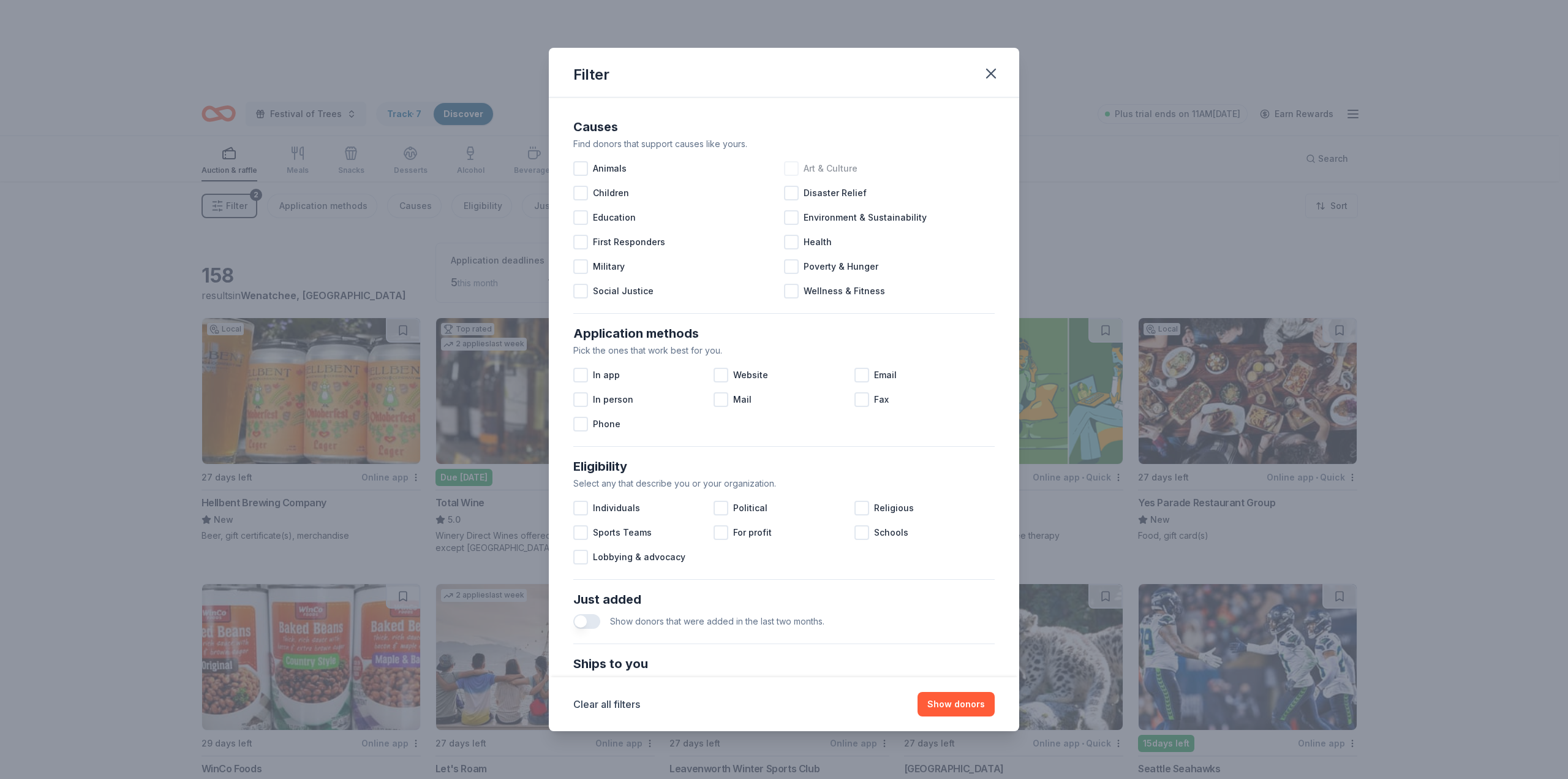
click at [790, 170] on div at bounding box center [791, 168] width 15 height 15
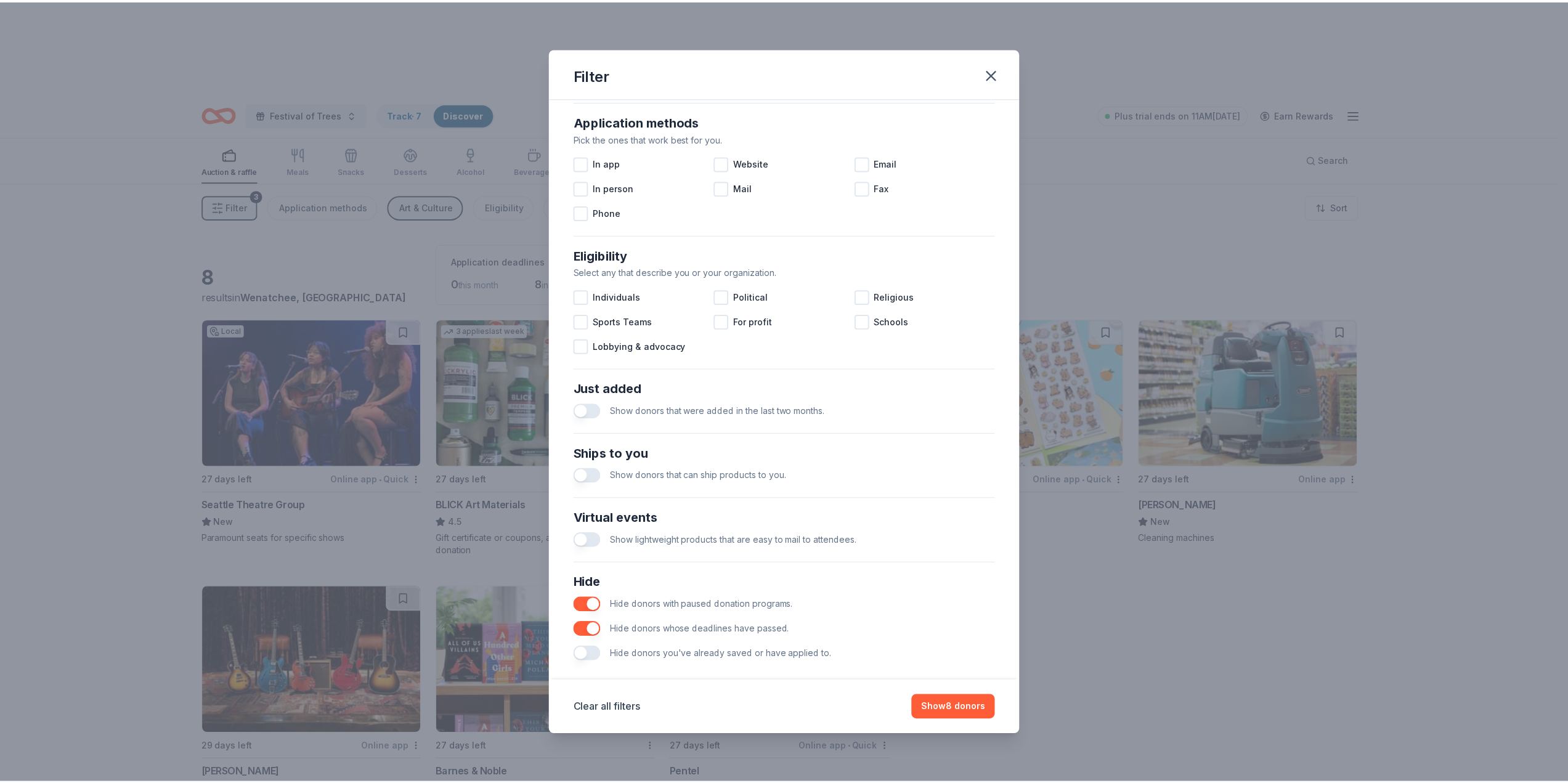
scroll to position [229, 0]
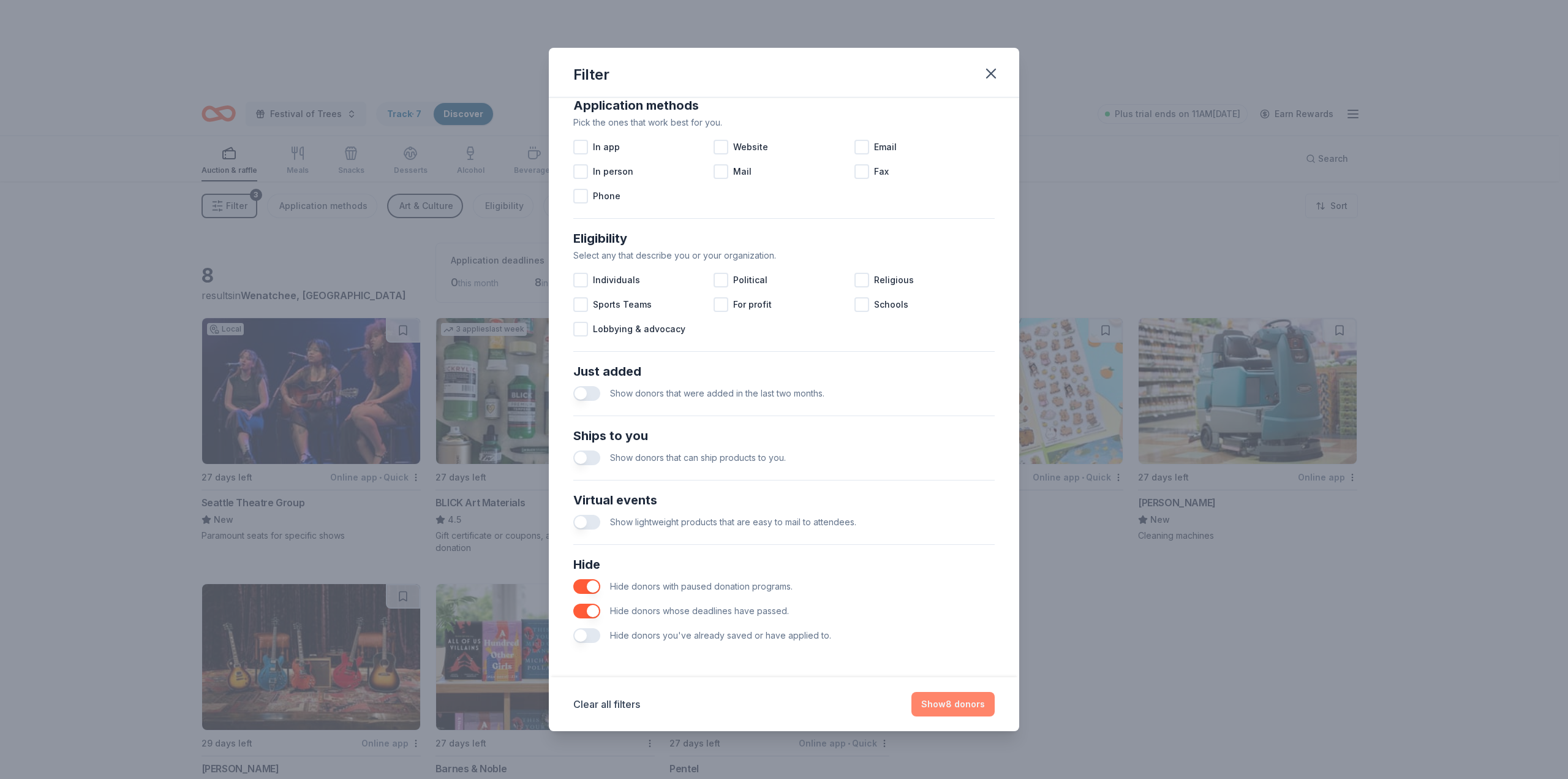
click at [937, 701] on button "Show 8 donors" at bounding box center [952, 704] width 83 height 25
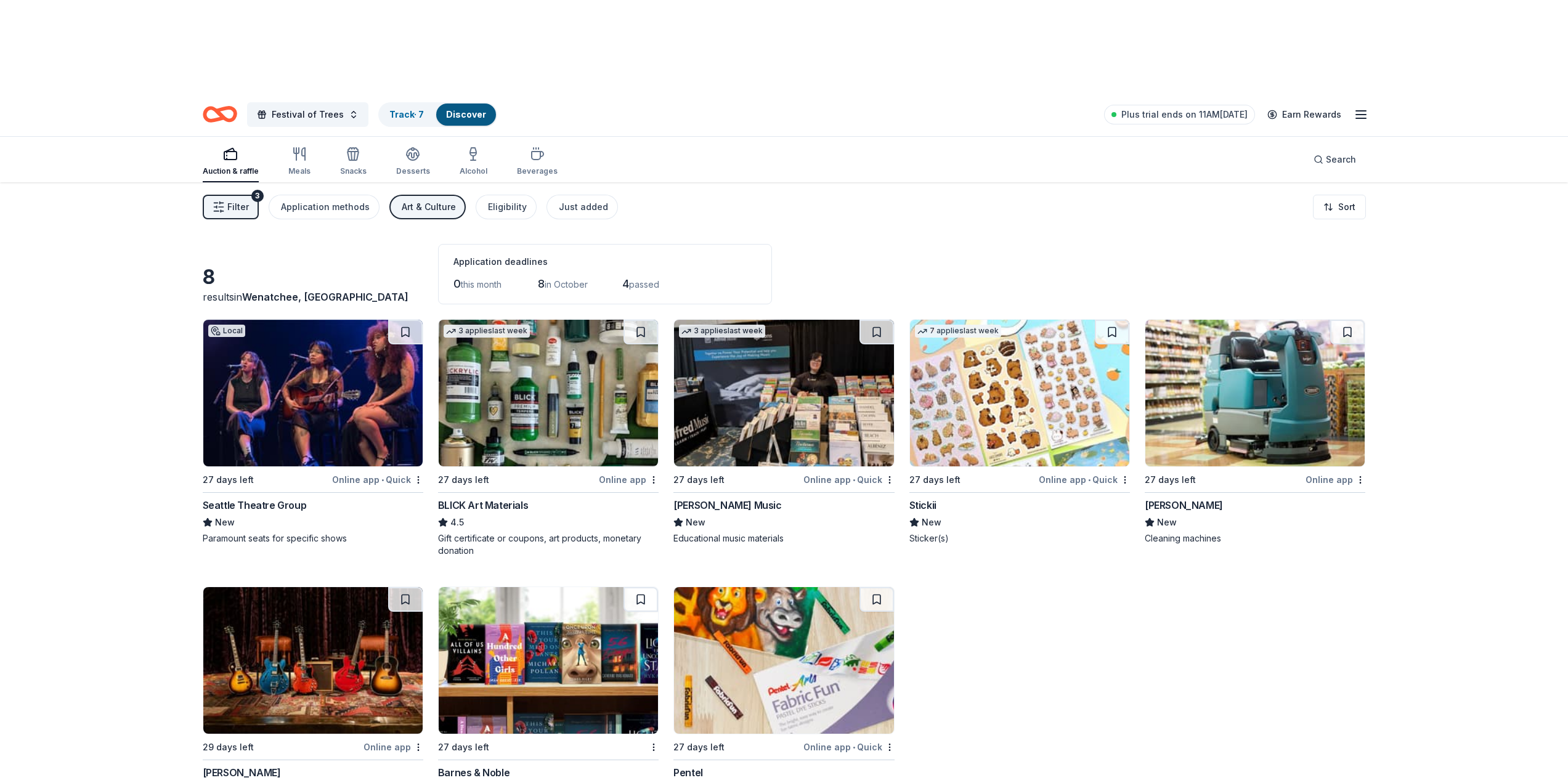
click at [288, 498] on div "Seattle Theatre Group" at bounding box center [254, 505] width 104 height 15
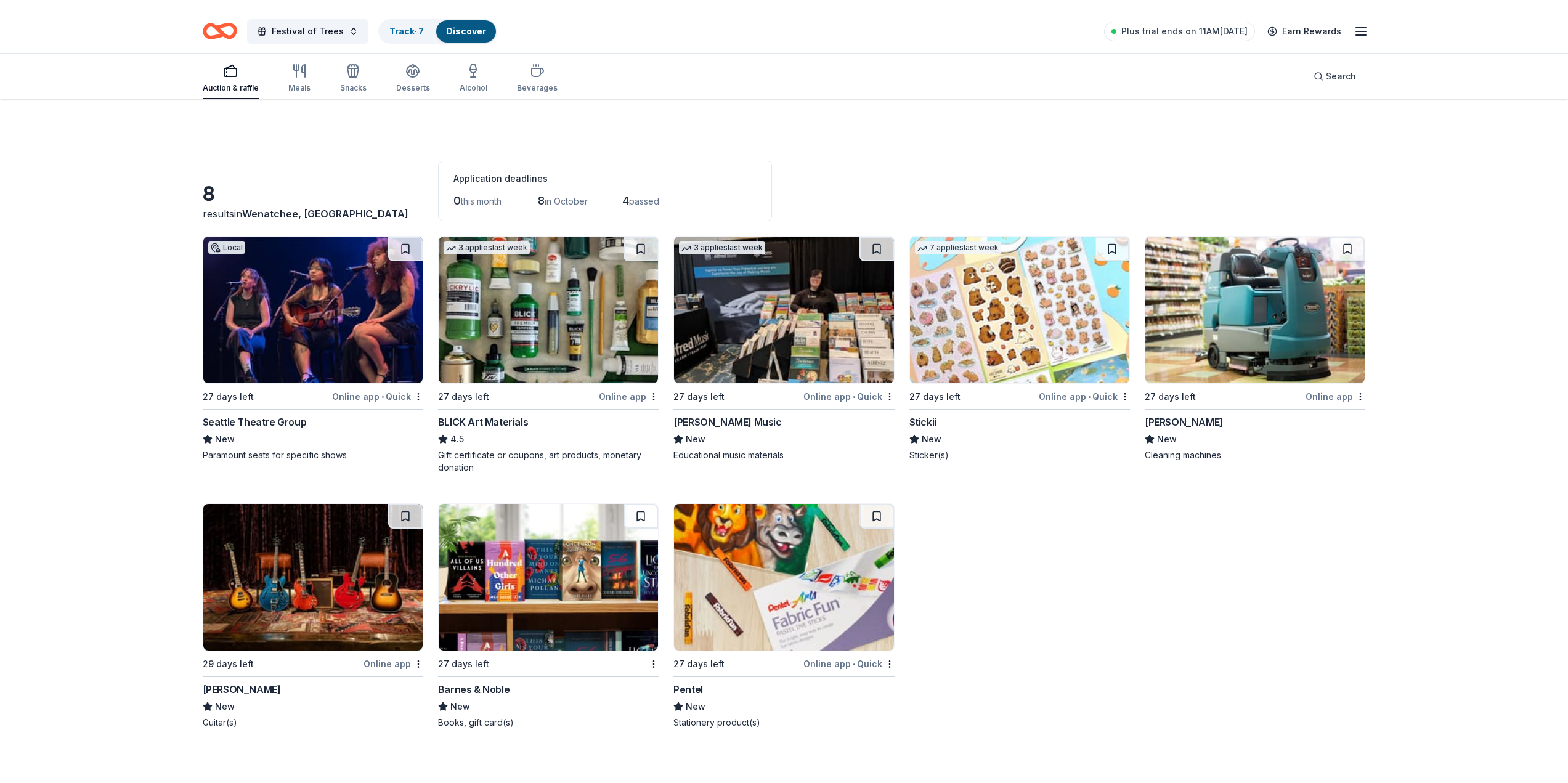
scroll to position [90, 0]
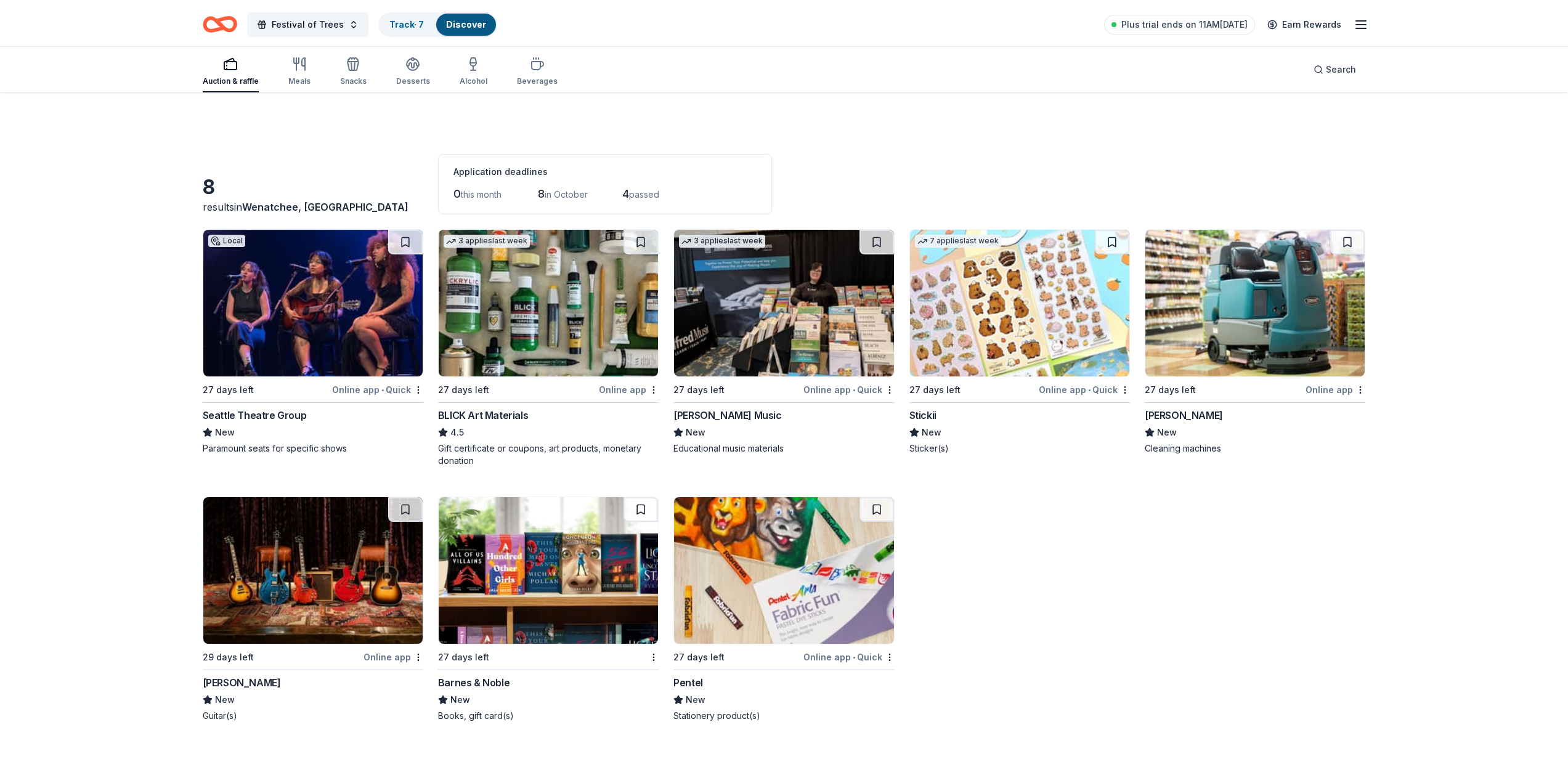
click at [220, 675] on div "Gibson" at bounding box center [242, 682] width 78 height 15
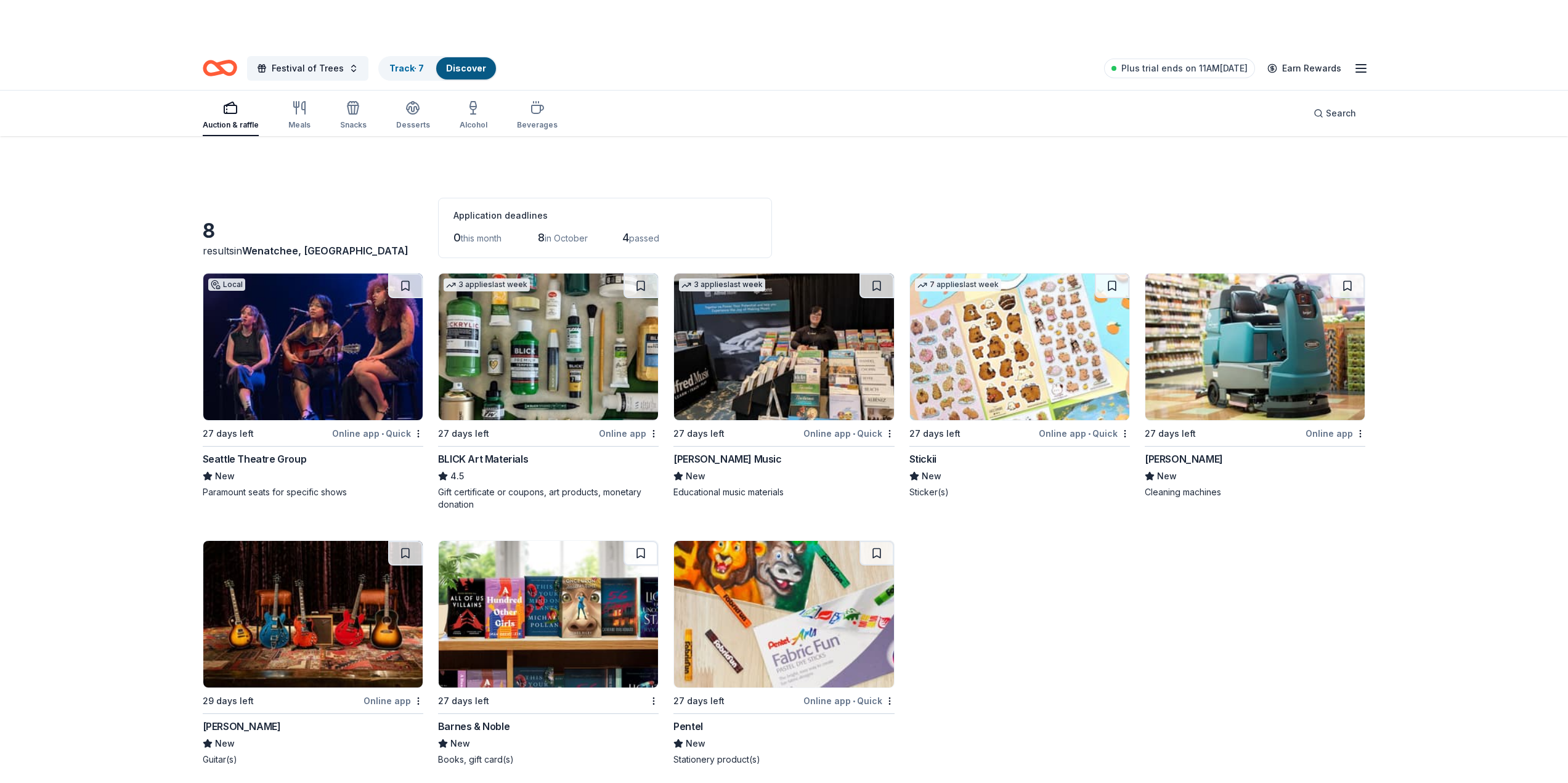
scroll to position [0, 0]
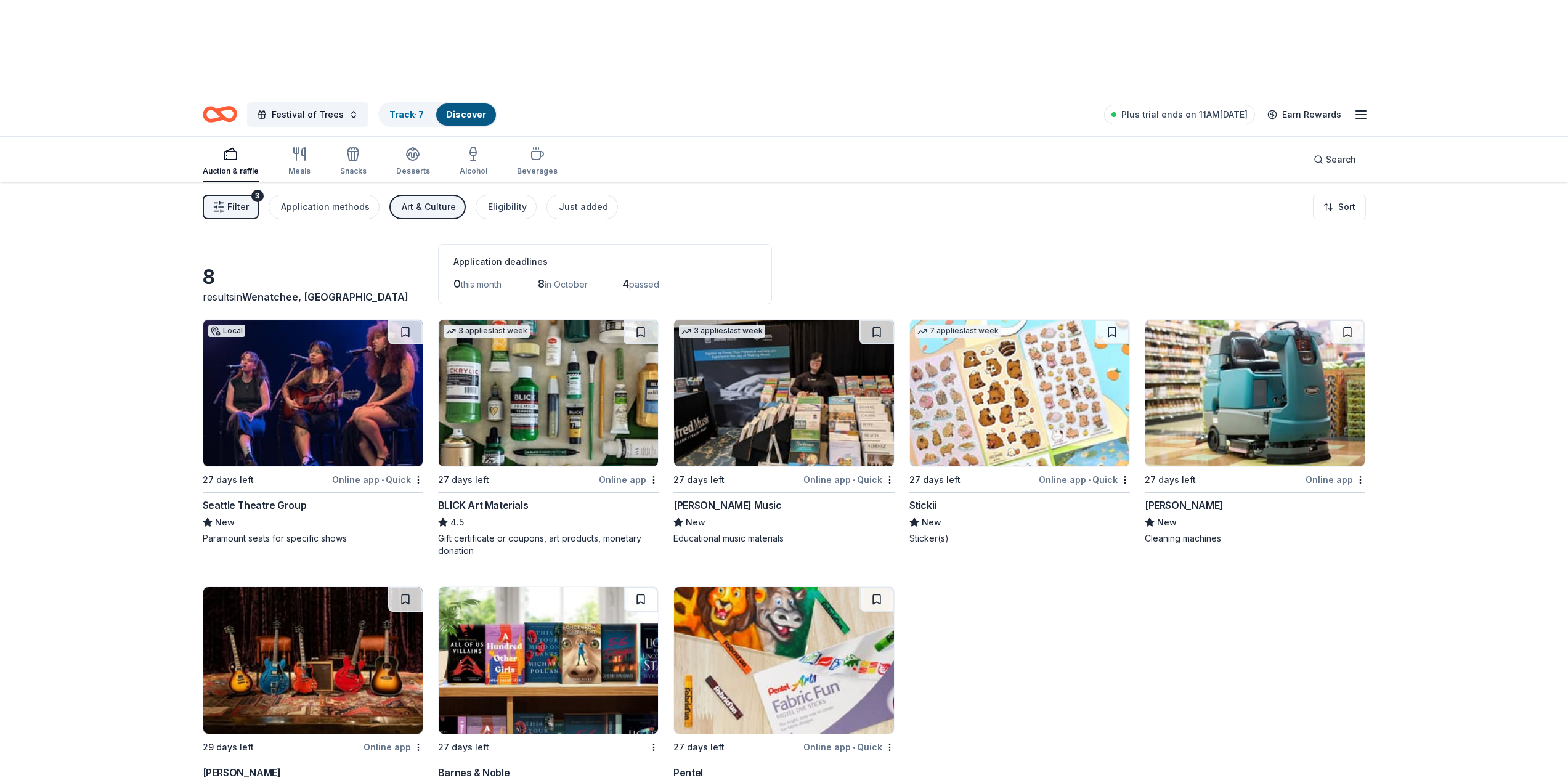
click at [246, 199] on span "Filter" at bounding box center [237, 206] width 21 height 15
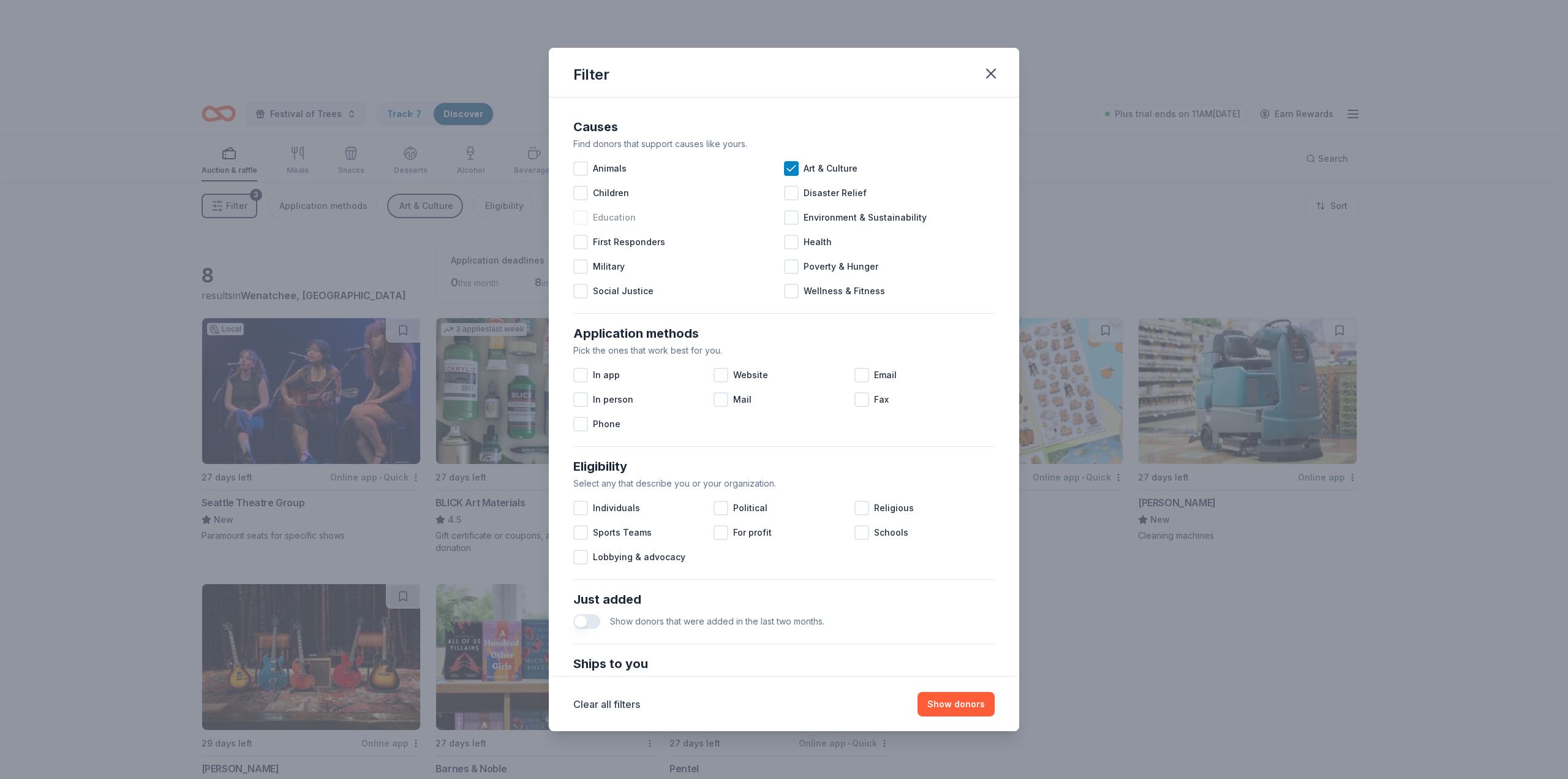
click at [619, 215] on span "Education" at bounding box center [615, 217] width 43 height 15
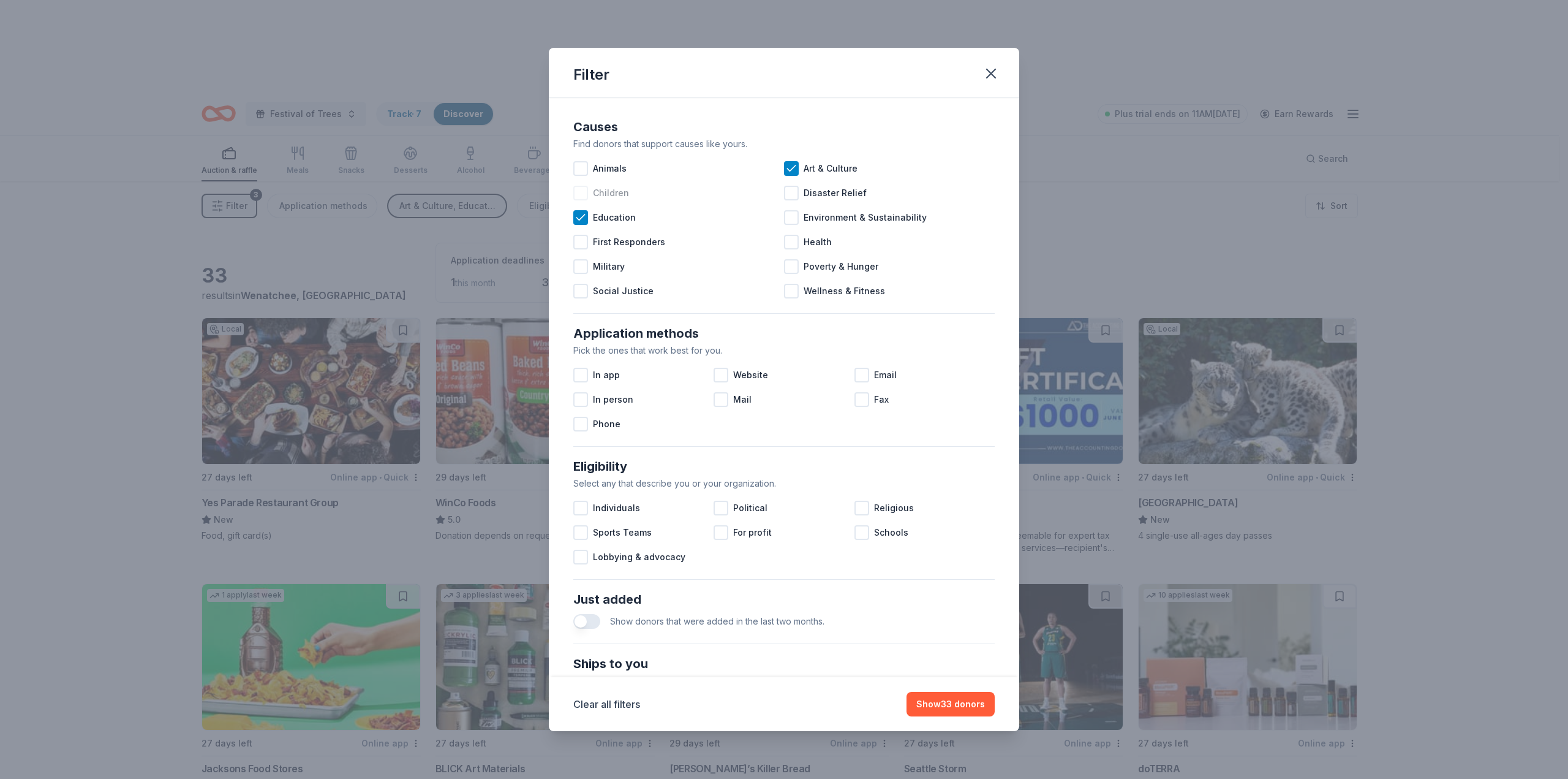
click at [651, 189] on div "Children" at bounding box center [679, 192] width 210 height 25
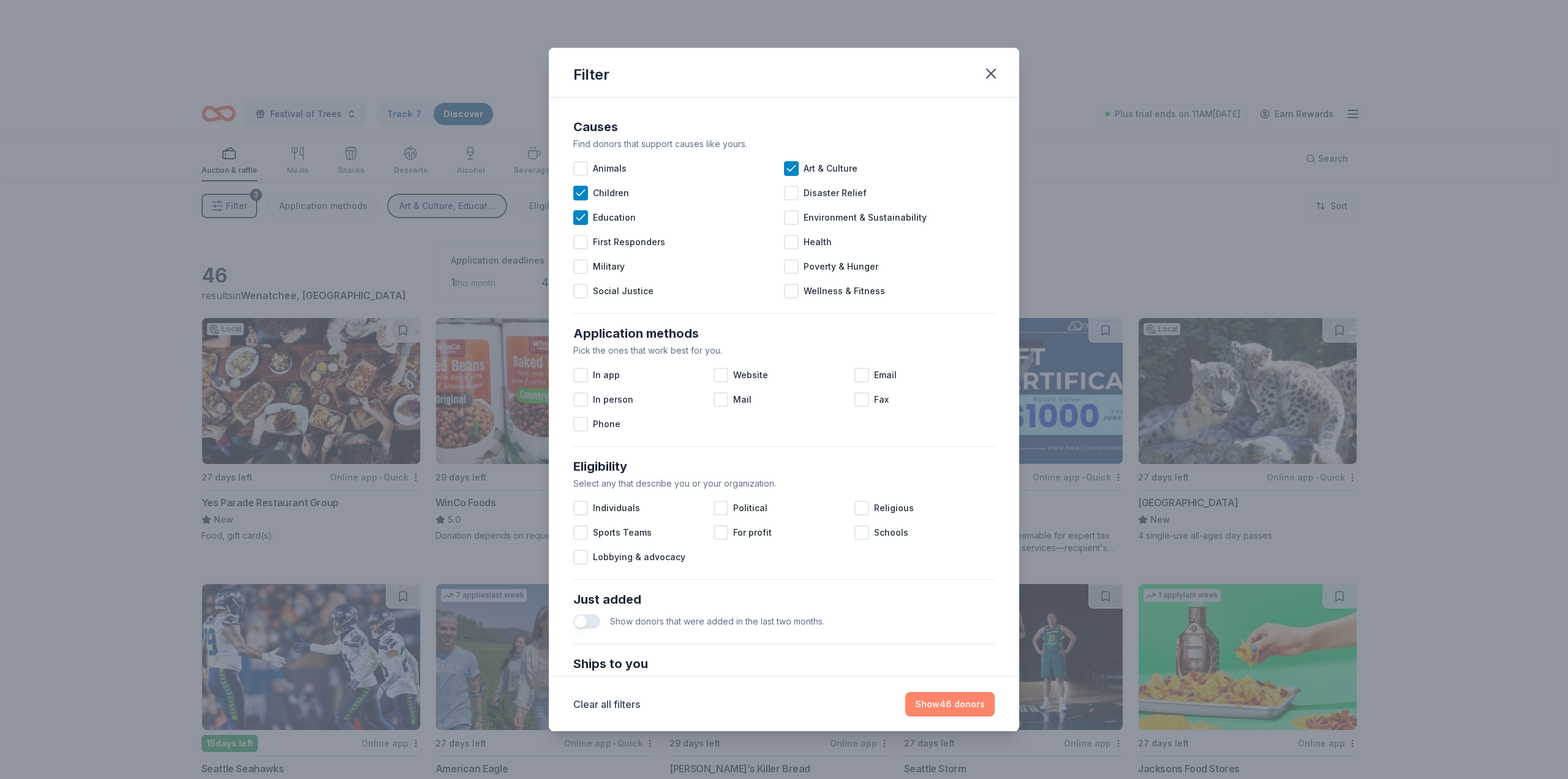
click at [946, 705] on button "Show 46 donors" at bounding box center [950, 704] width 90 height 25
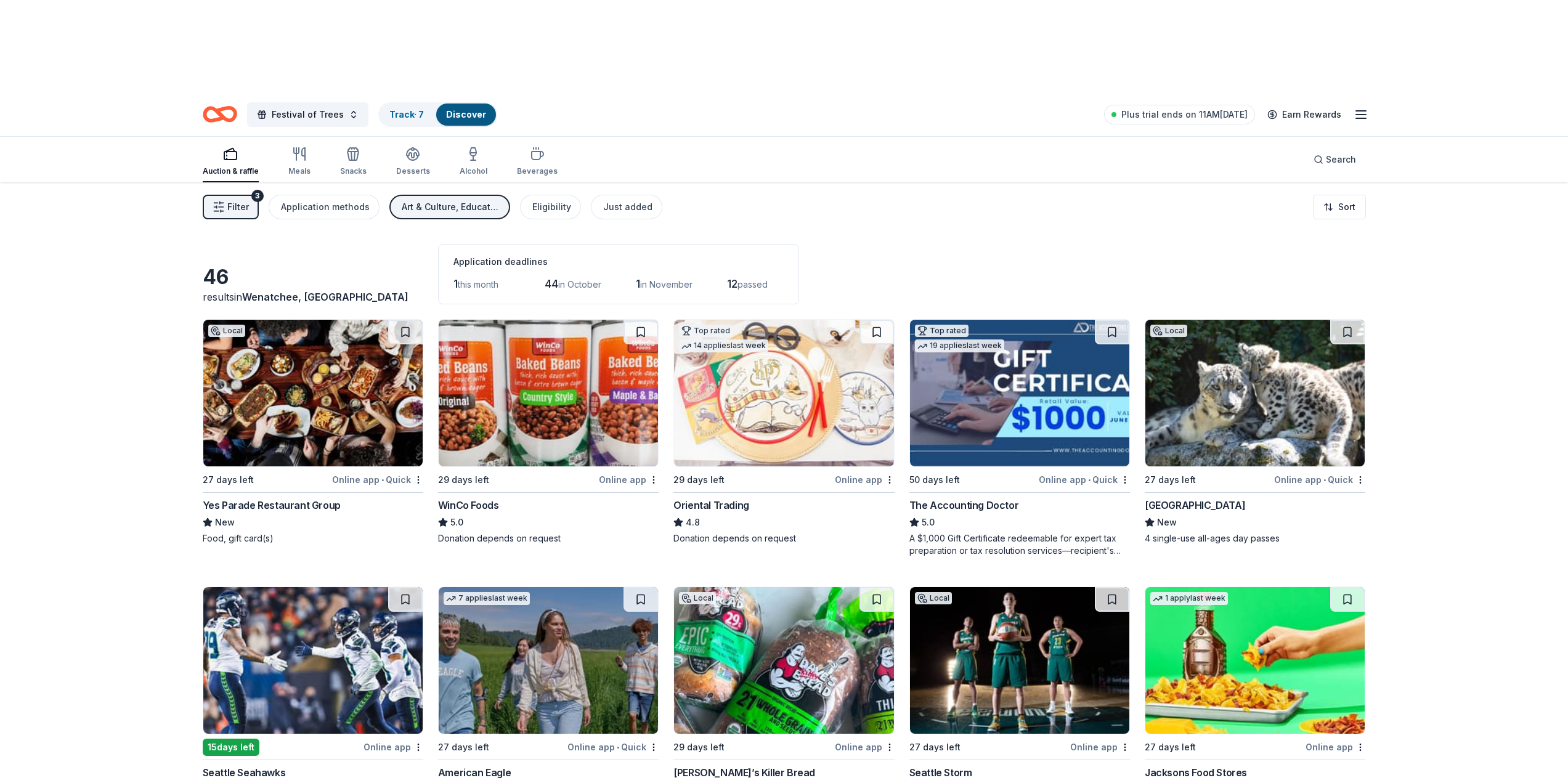
click at [1198, 498] on div "Woodland Park Zoo" at bounding box center [1194, 505] width 101 height 15
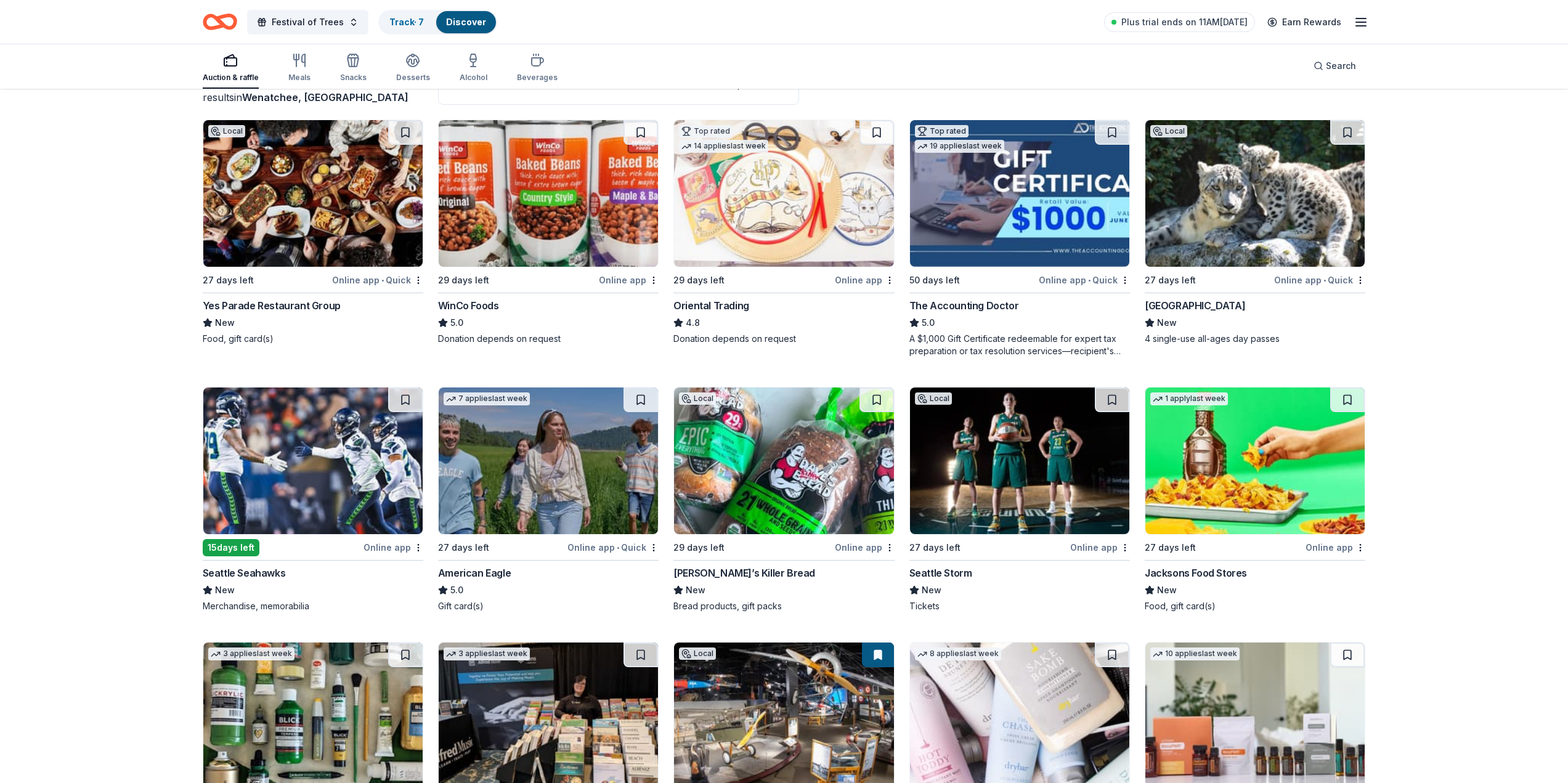
scroll to position [247, 0]
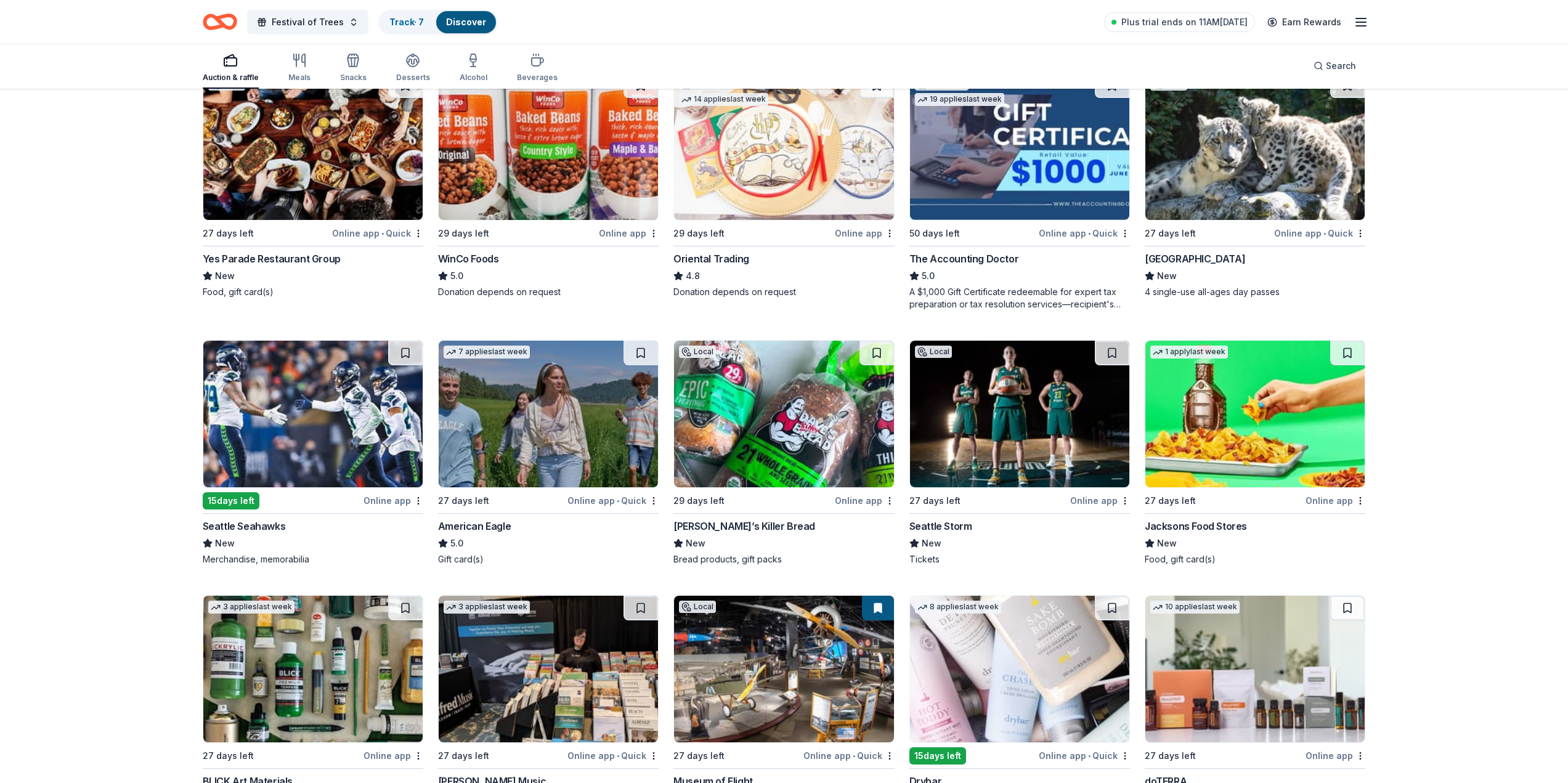
click at [253, 518] on div "Seattle Seahawks" at bounding box center [244, 525] width 83 height 15
click at [953, 518] on div "Seattle Storm" at bounding box center [940, 525] width 63 height 15
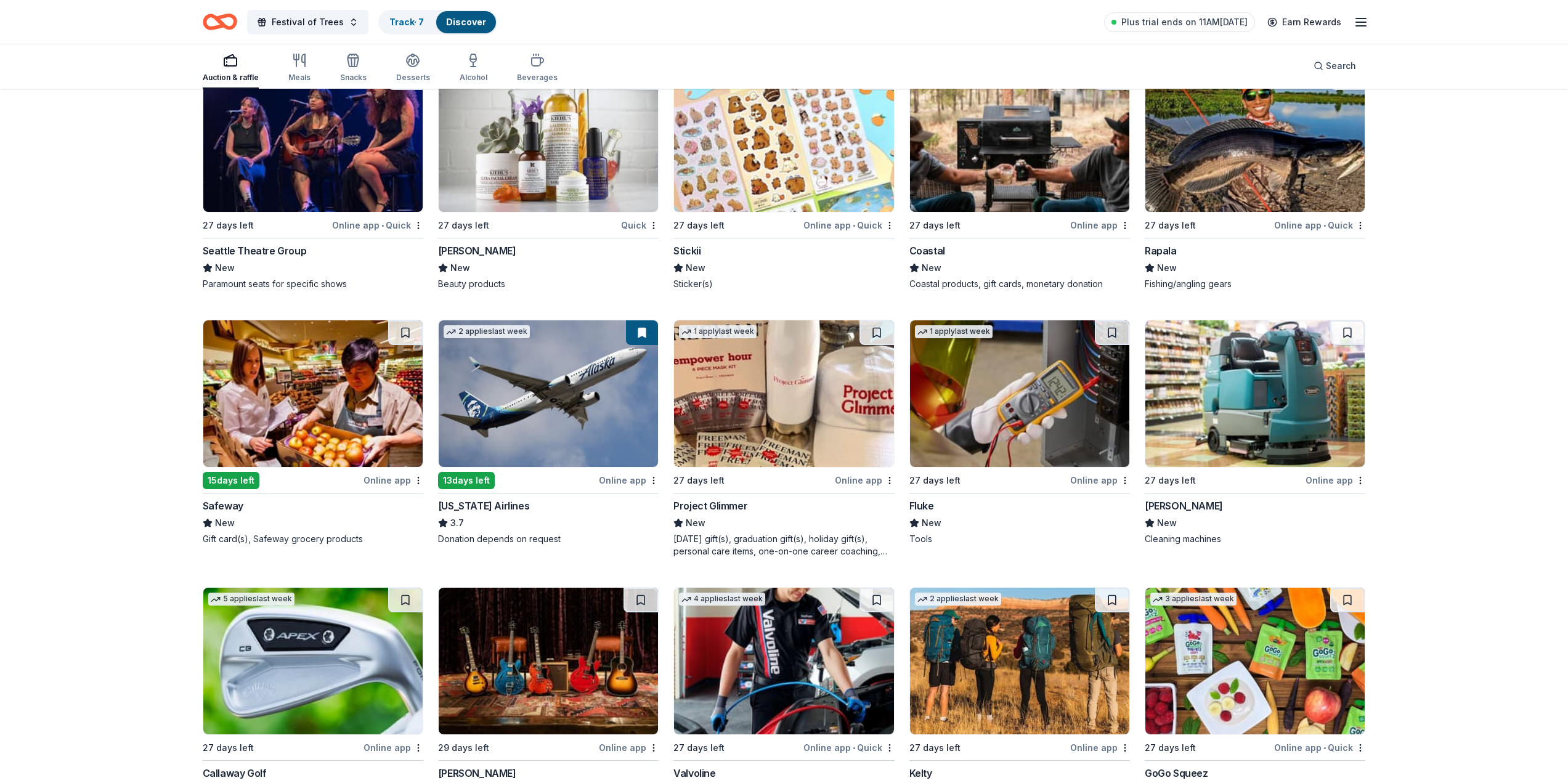
scroll to position [1109, 0]
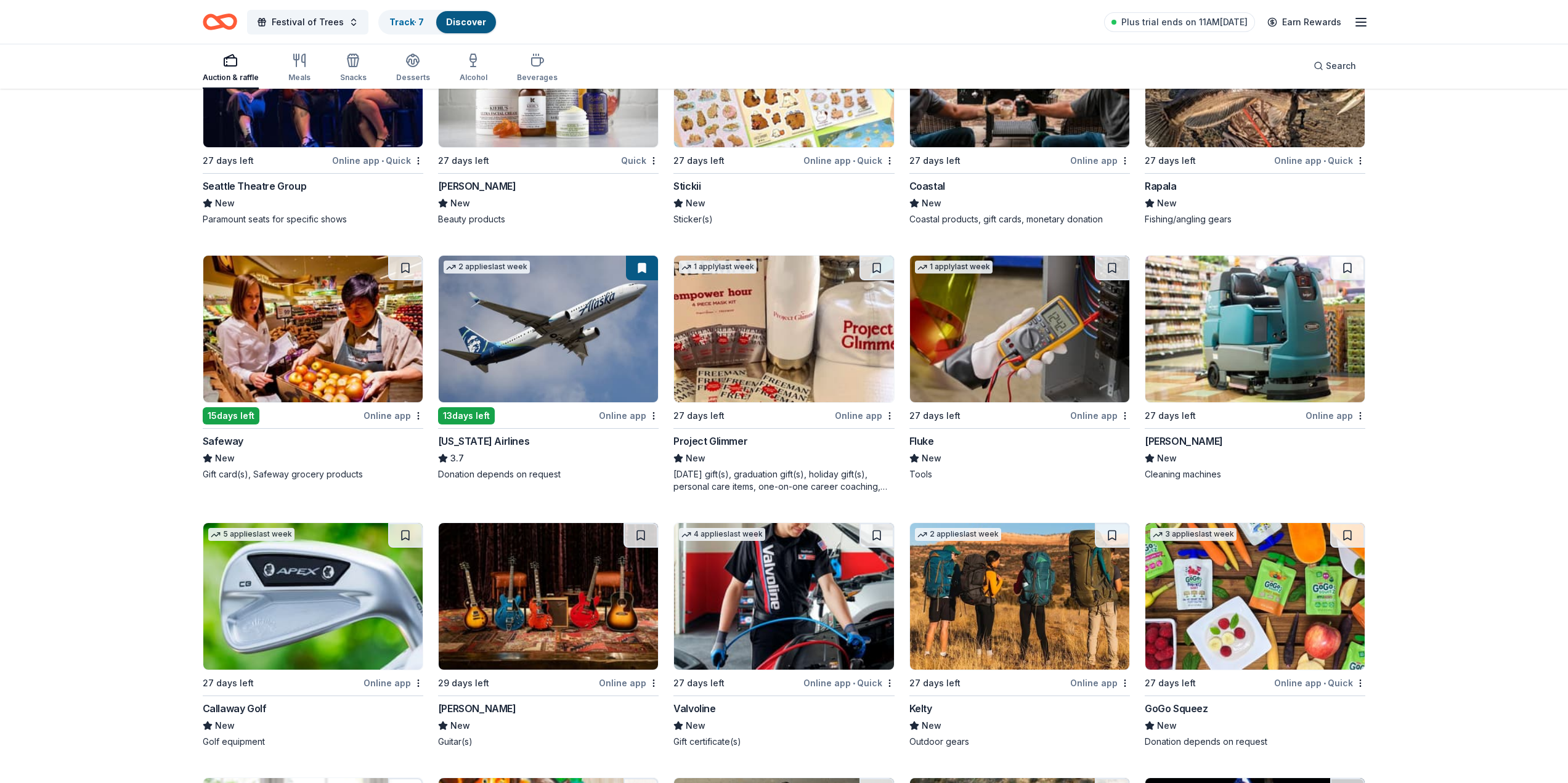
click at [244, 700] on div "Callaway Golf" at bounding box center [235, 707] width 64 height 15
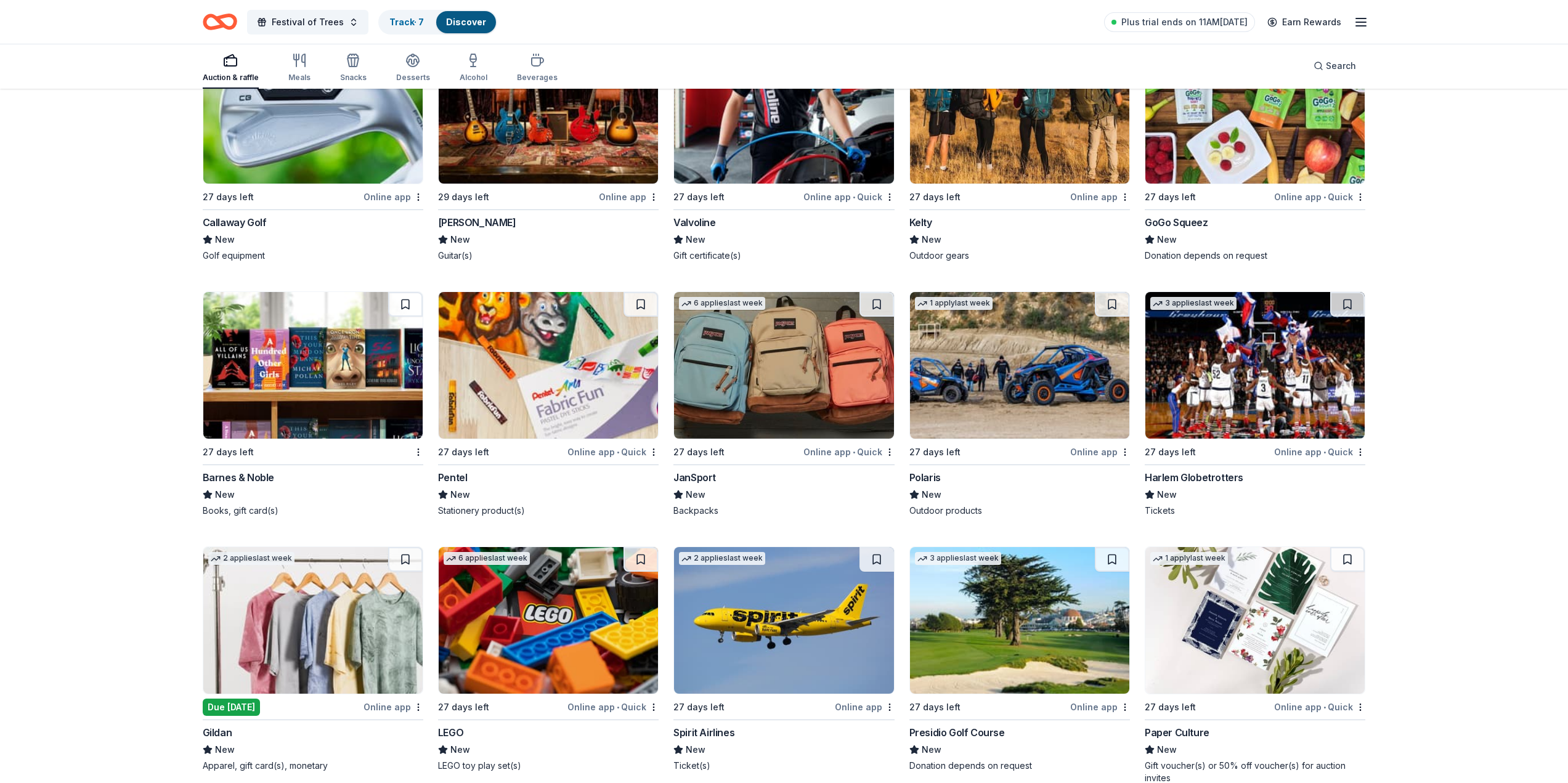
scroll to position [1601, 0]
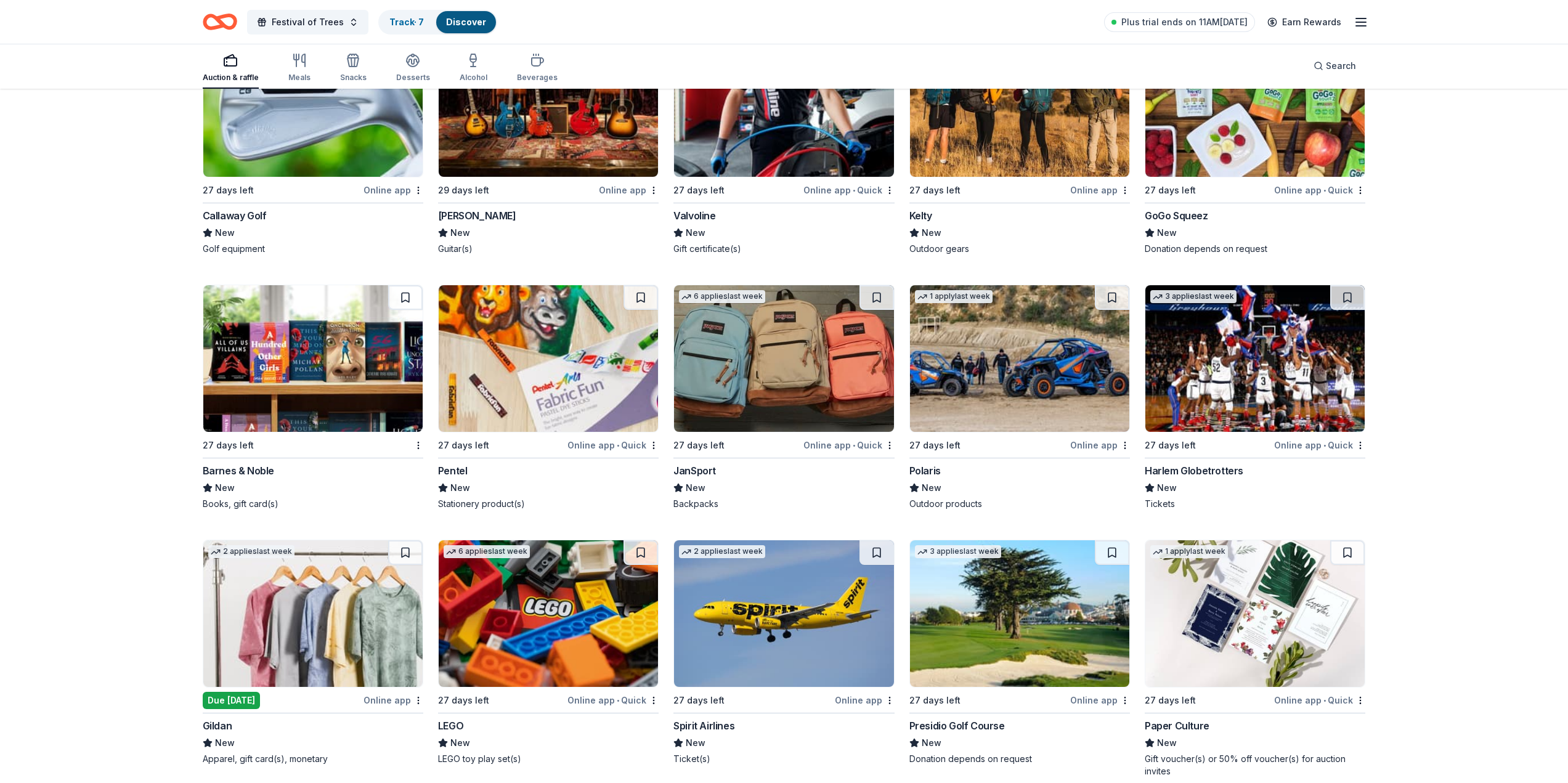
click at [701, 718] on div "Spirit Airlines" at bounding box center [703, 725] width 61 height 15
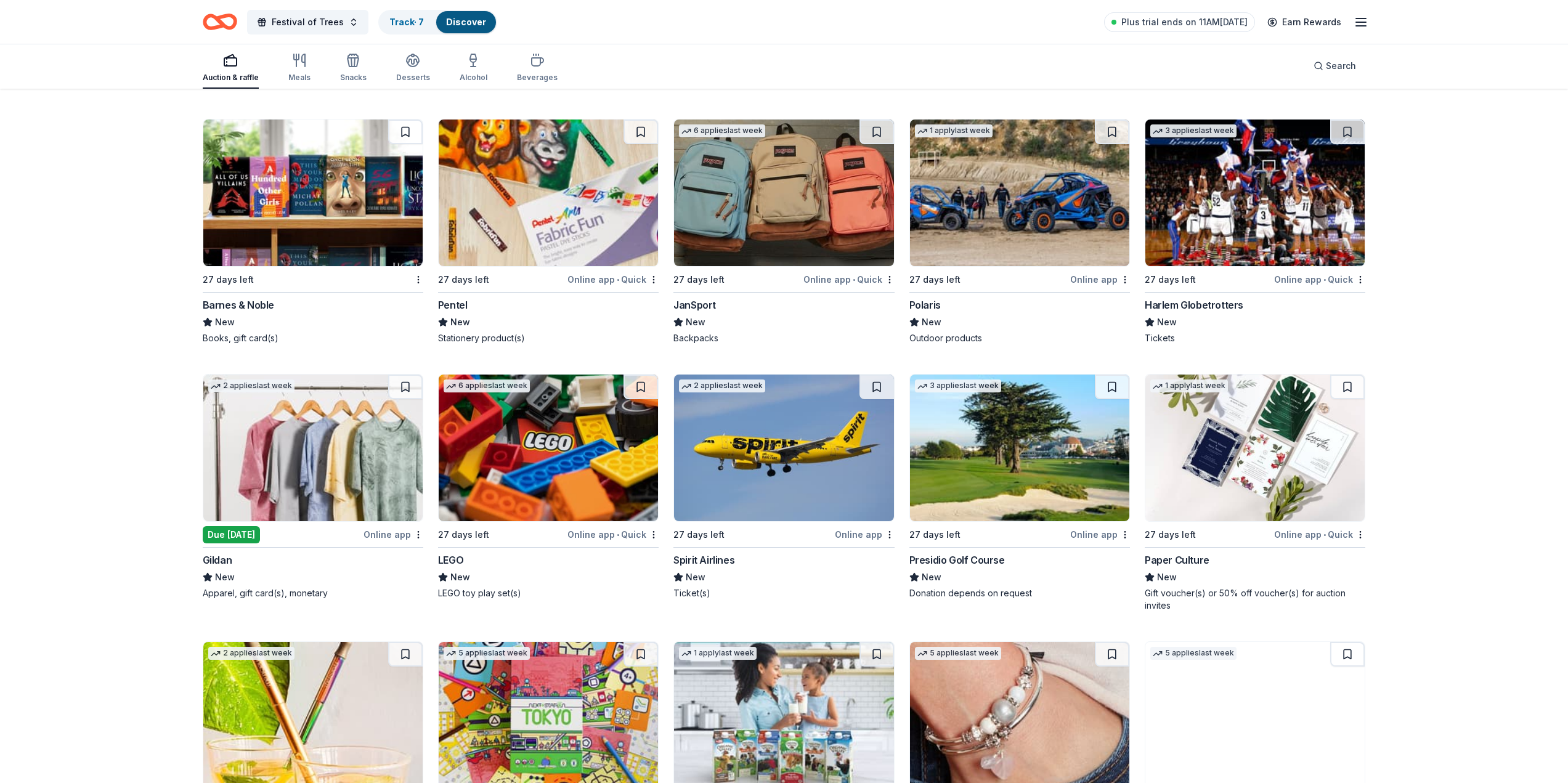
scroll to position [1786, 0]
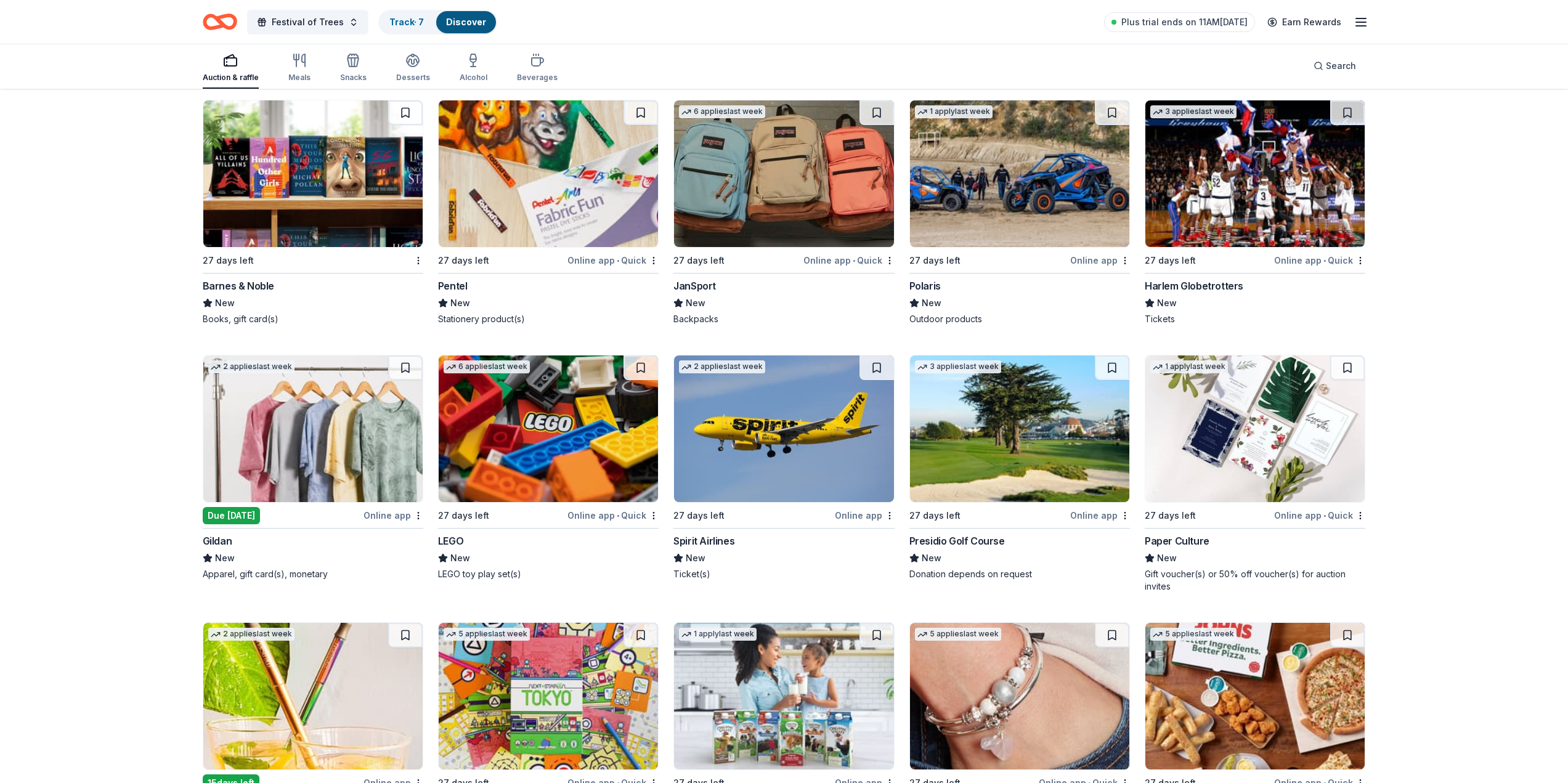
click at [450, 534] on div "LEGO" at bounding box center [450, 541] width 25 height 15
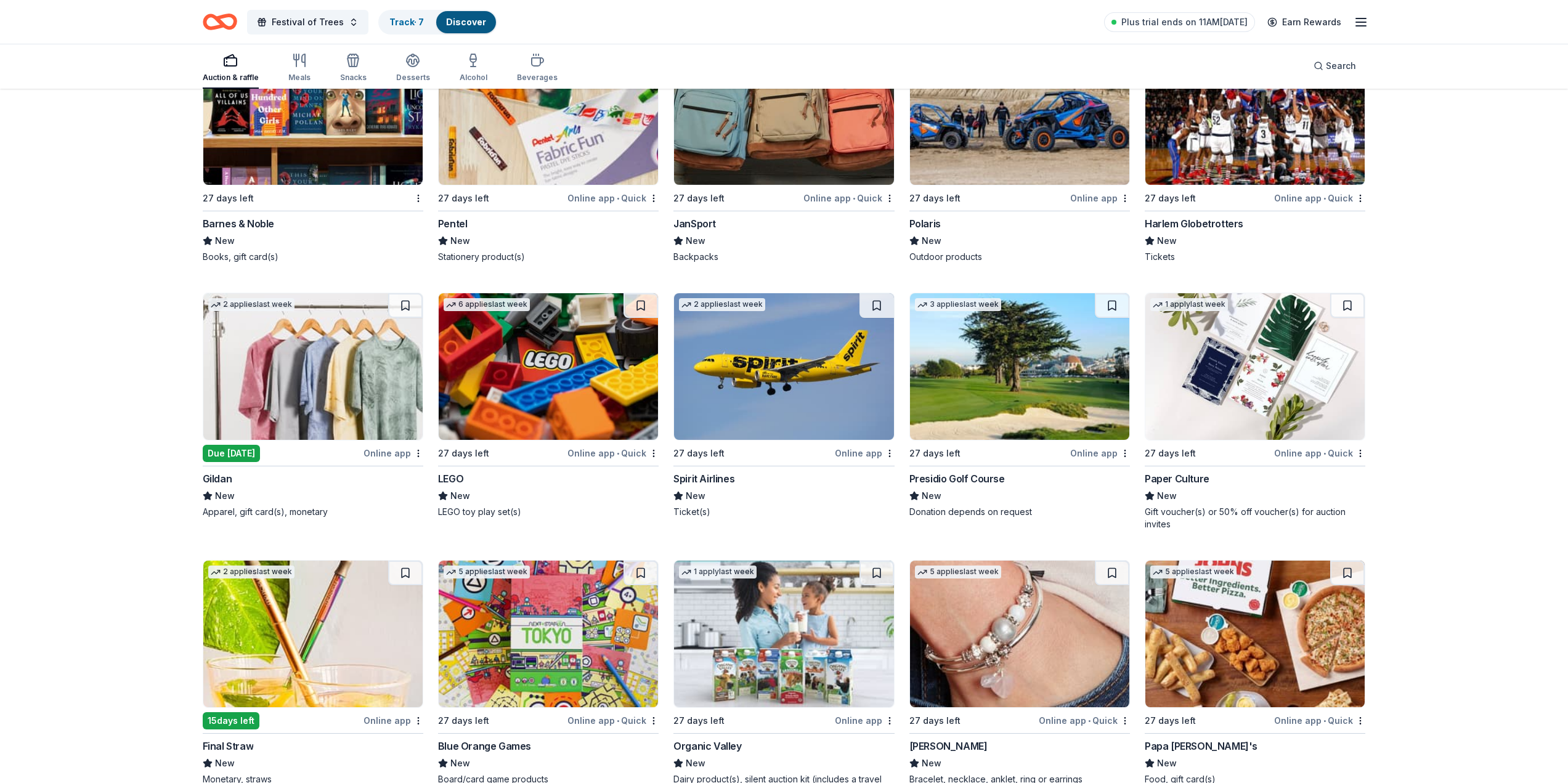
scroll to position [1848, 0]
click at [969, 472] on div "Presidio Golf Course" at bounding box center [957, 479] width 95 height 15
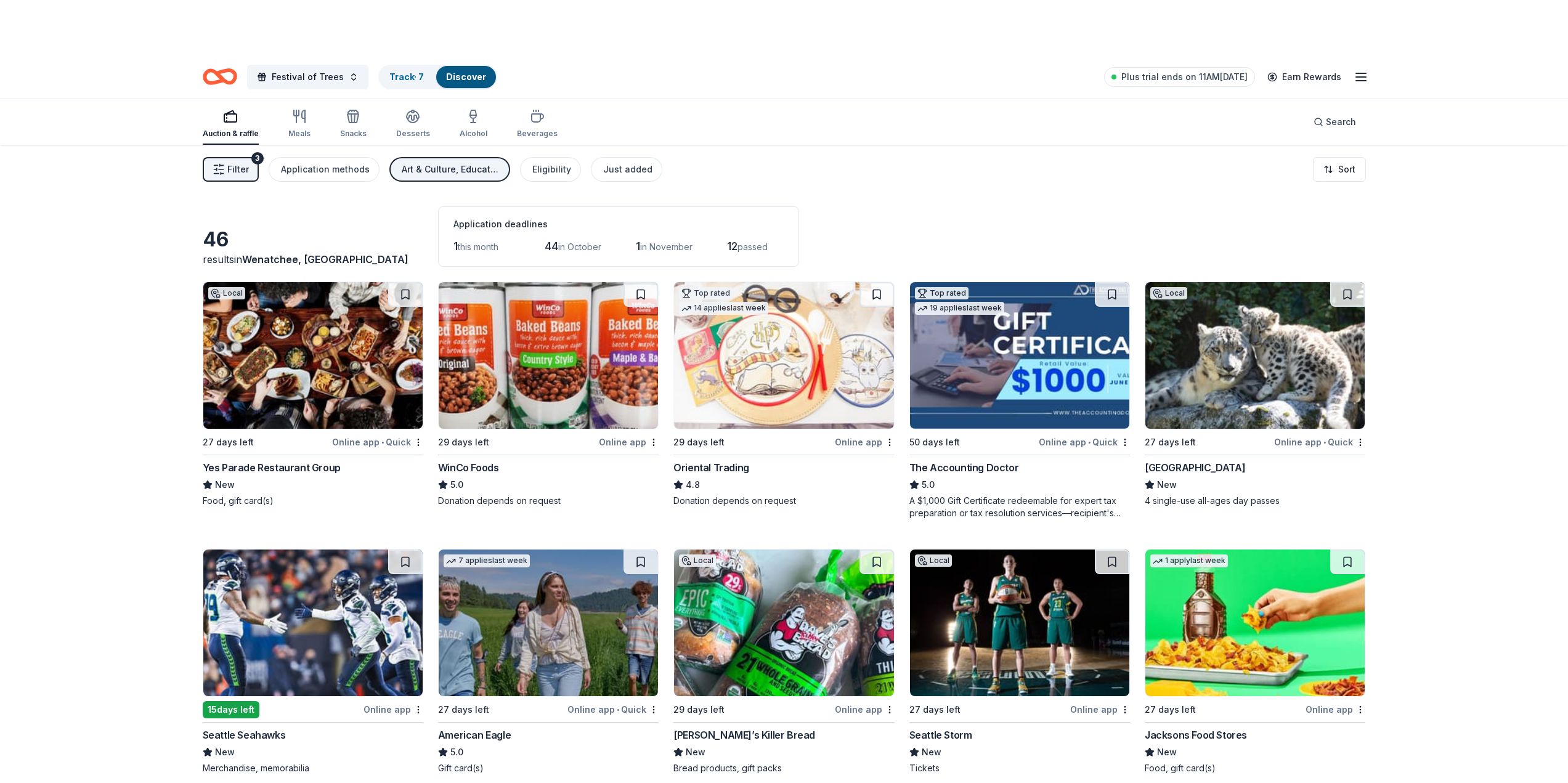
scroll to position [0, 0]
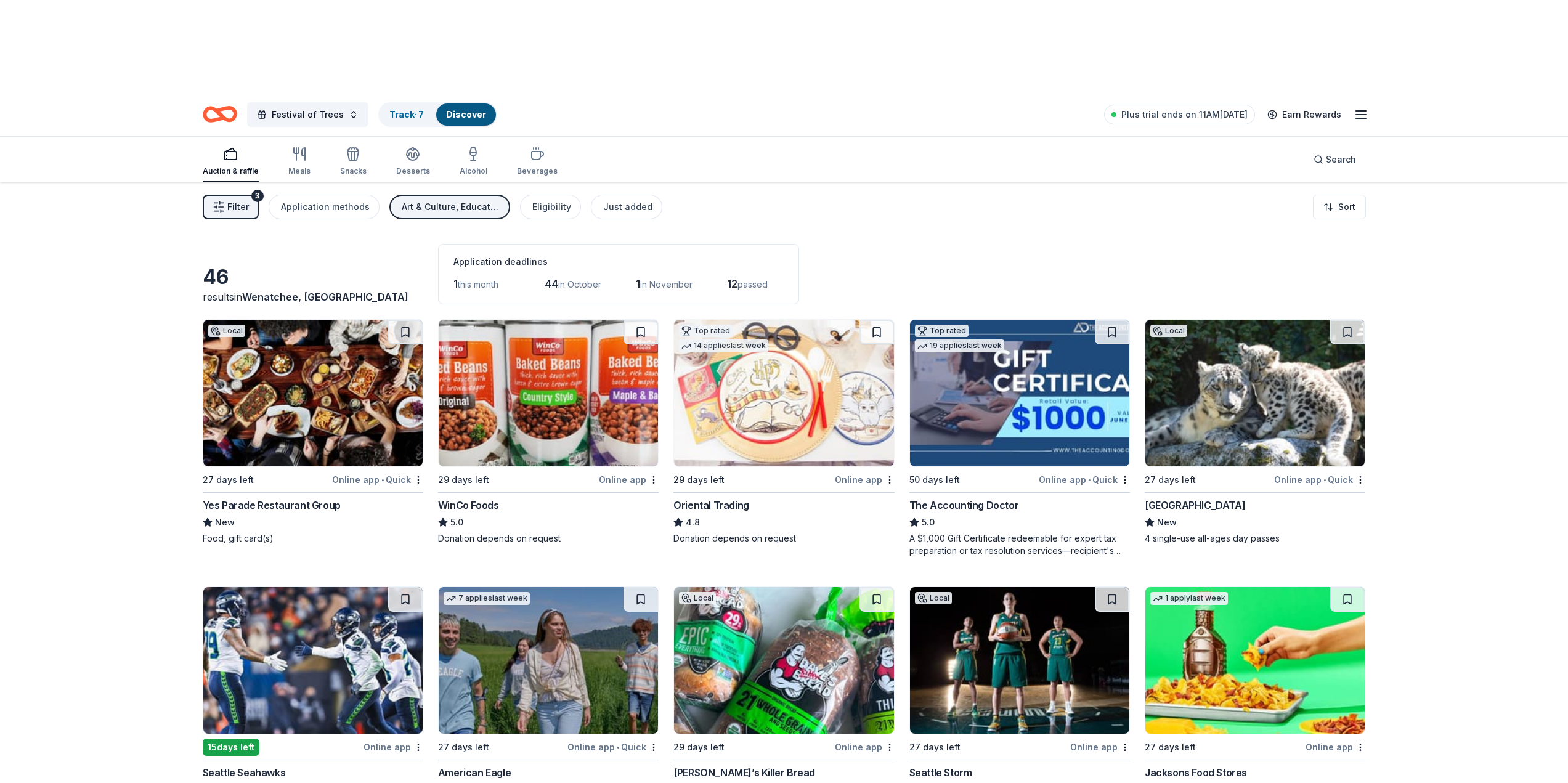
click at [302, 498] on div "Yes Parade Restaurant Group" at bounding box center [272, 505] width 138 height 15
click at [553, 199] on div "Eligibility" at bounding box center [551, 206] width 39 height 15
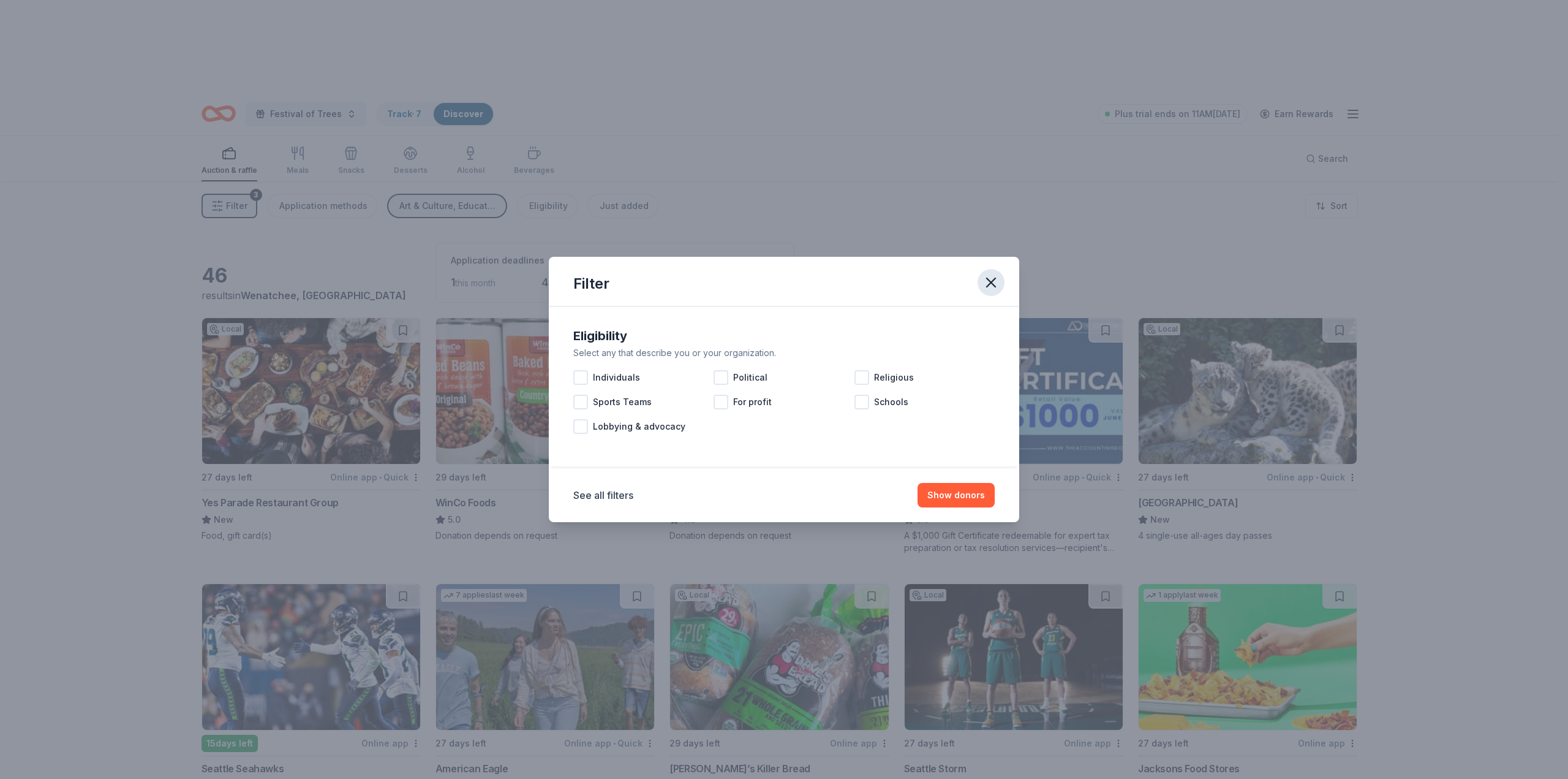
click at [989, 277] on icon "button" at bounding box center [991, 282] width 17 height 17
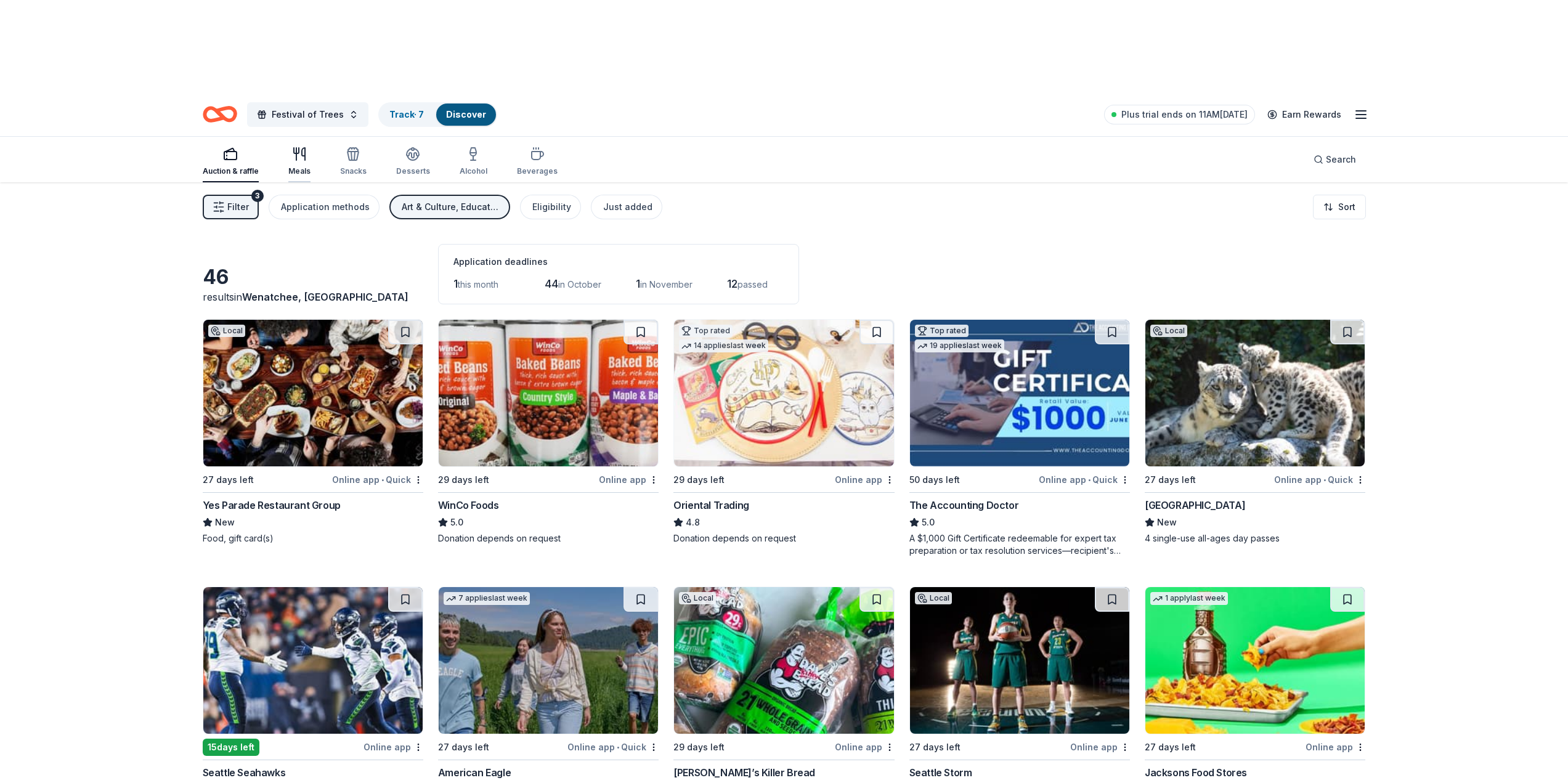
click at [303, 147] on div "Meals" at bounding box center [299, 162] width 22 height 29
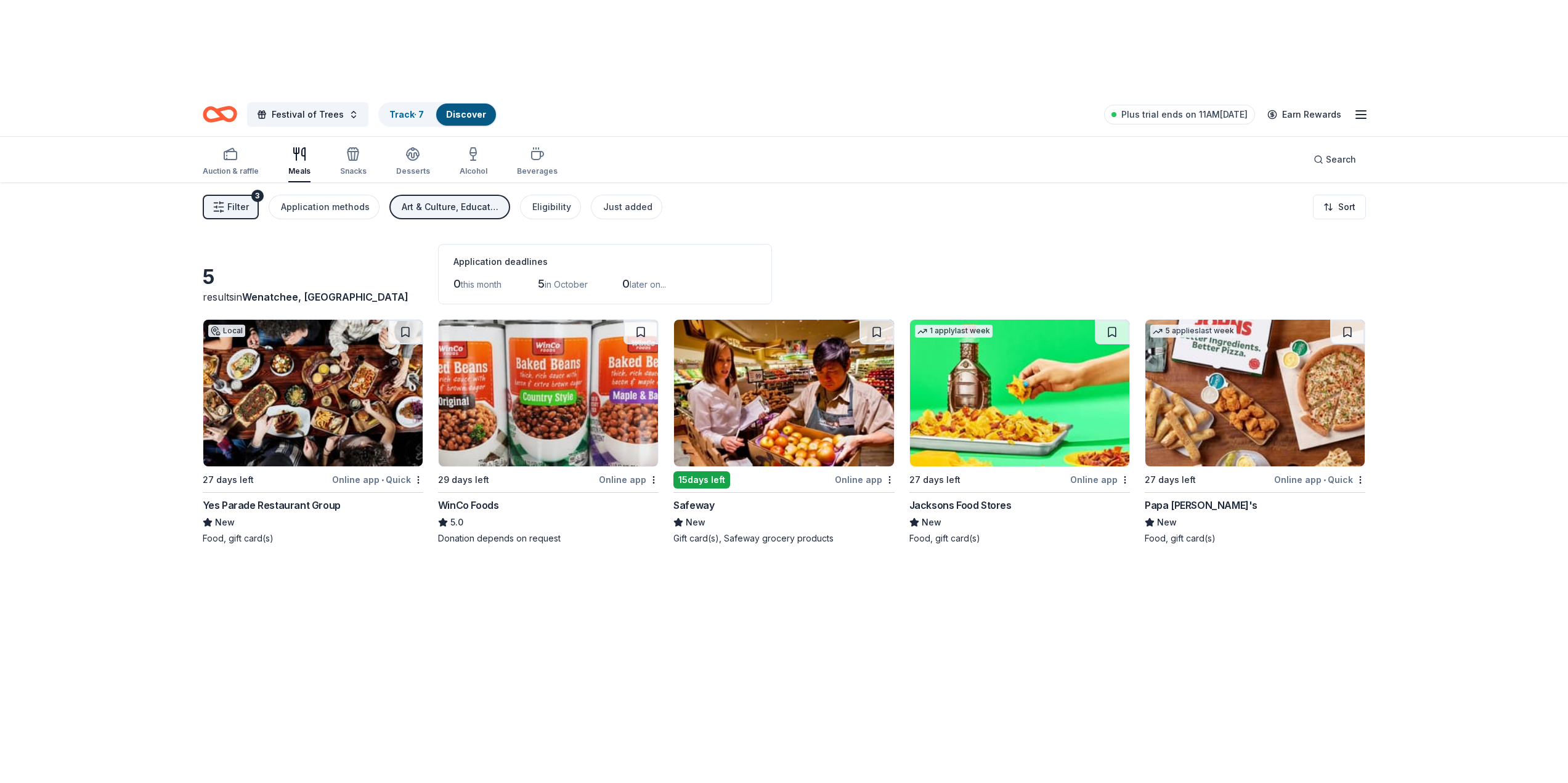
click at [368, 142] on div "Auction & raffle Meals Snacks Desserts Alcohol Beverages" at bounding box center [380, 162] width 355 height 40
click at [358, 147] on div "Snacks" at bounding box center [353, 162] width 27 height 29
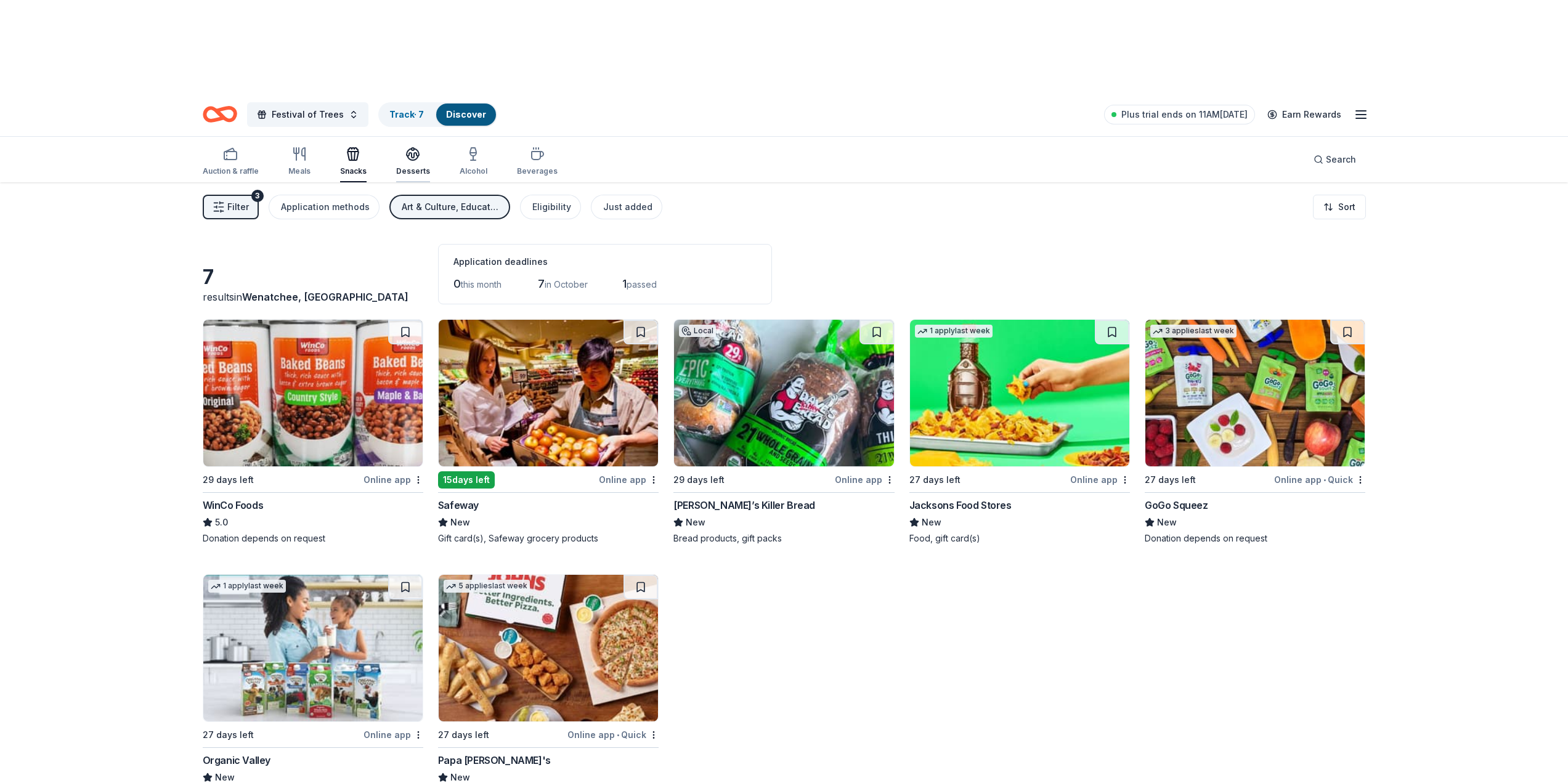
click at [401, 166] on div "Desserts" at bounding box center [413, 170] width 34 height 9
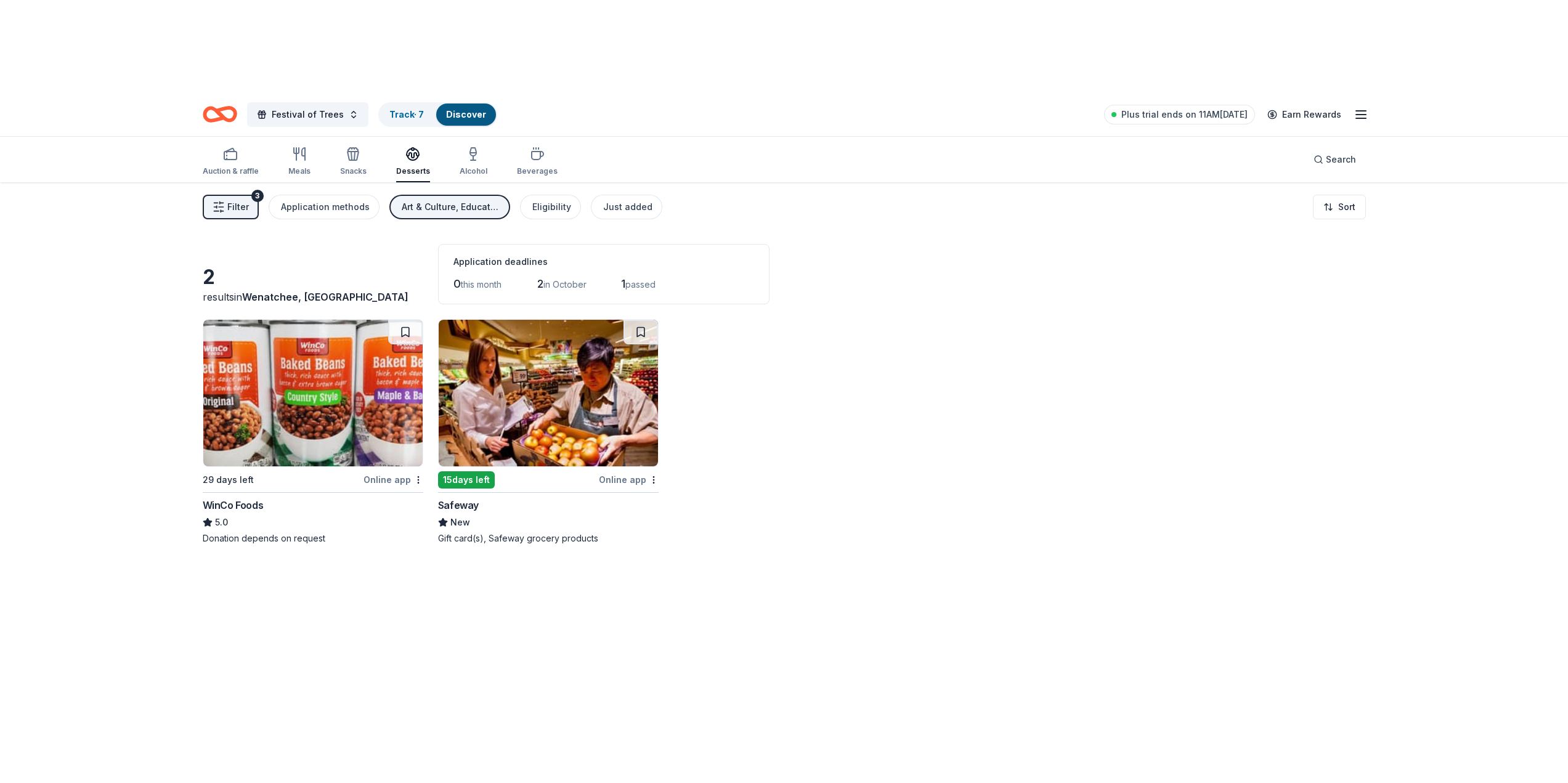
click at [483, 142] on div "Auction & raffle Meals Snacks Desserts Alcohol Beverages" at bounding box center [380, 162] width 355 height 40
click at [476, 147] on div "Alcohol" at bounding box center [474, 162] width 28 height 29
click at [540, 166] on div "Beverages" at bounding box center [536, 170] width 40 height 9
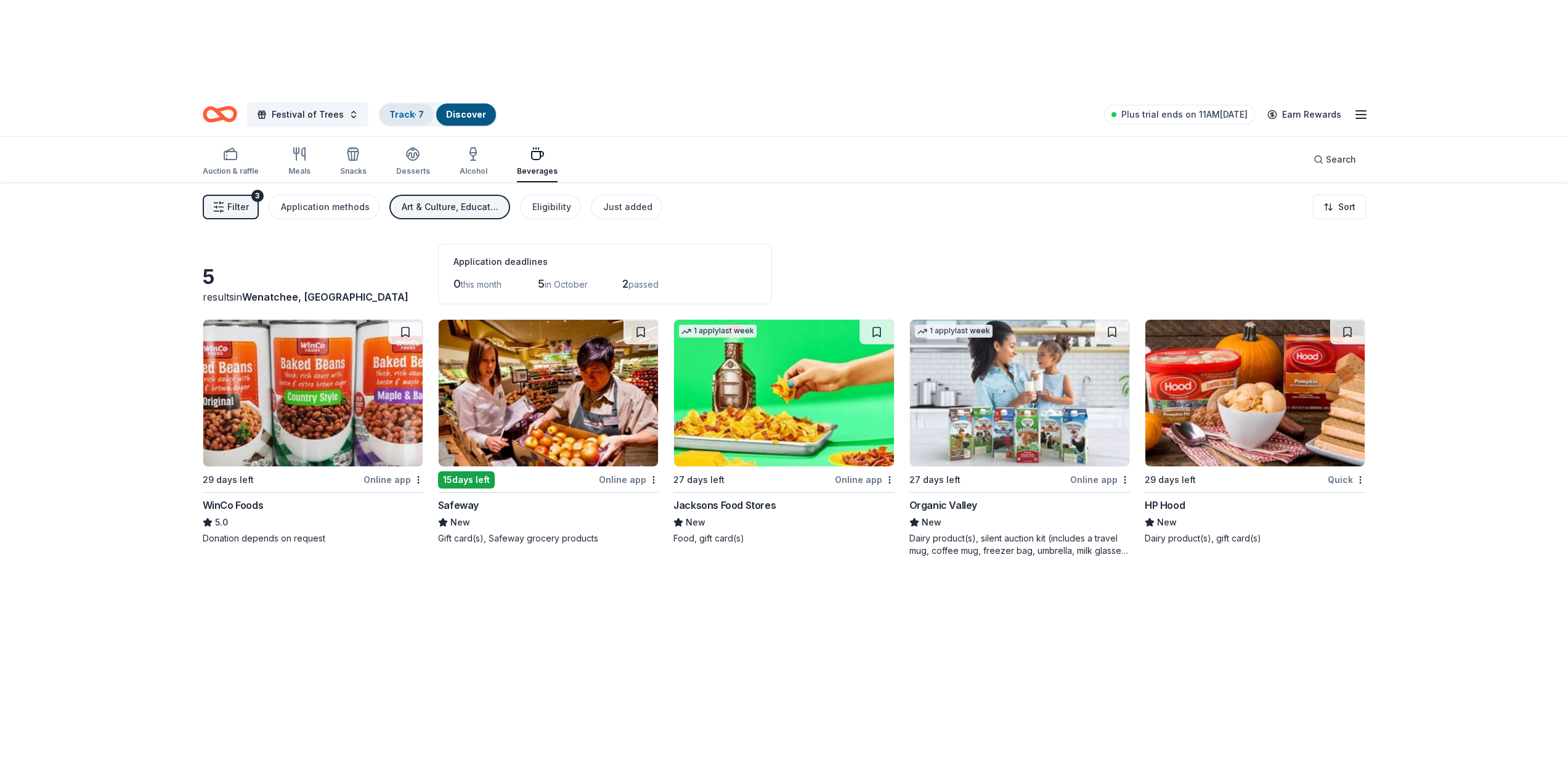
click at [390, 109] on link "Track · 7" at bounding box center [407, 114] width 34 height 10
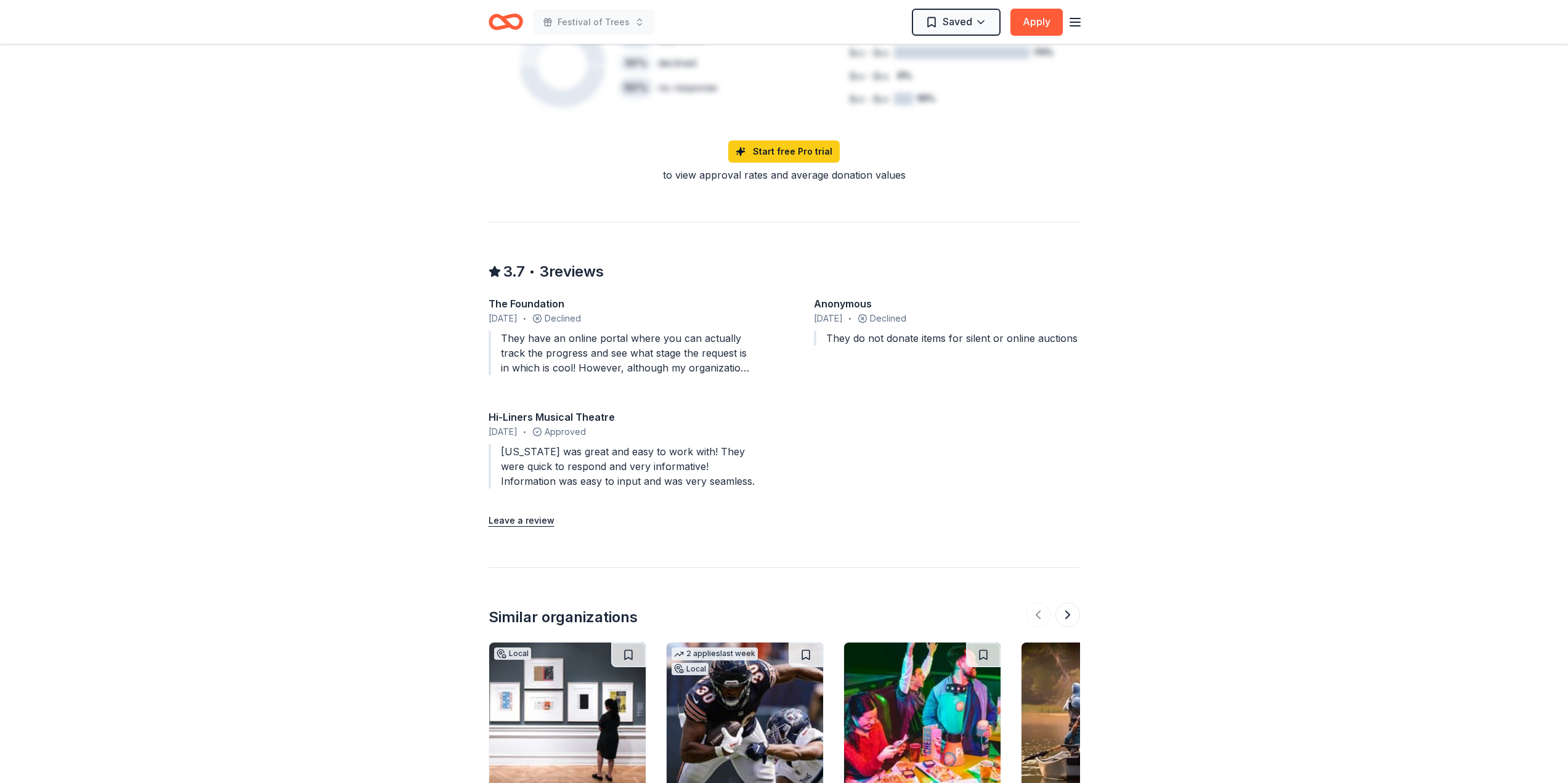
scroll to position [1478, 0]
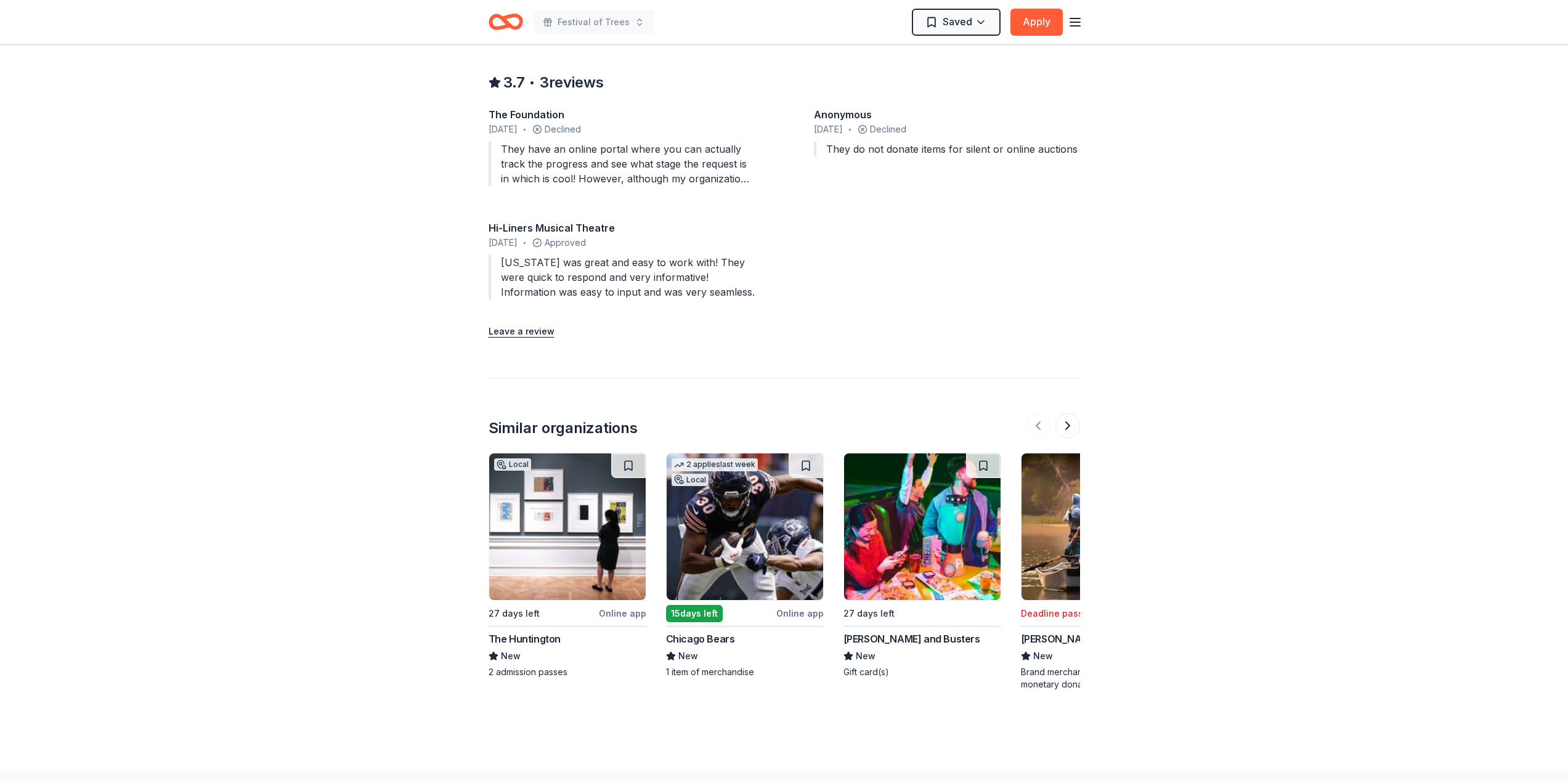
click at [717, 631] on div "Chicago Bears" at bounding box center [701, 638] width 69 height 15
click at [1061, 413] on button at bounding box center [1067, 425] width 25 height 25
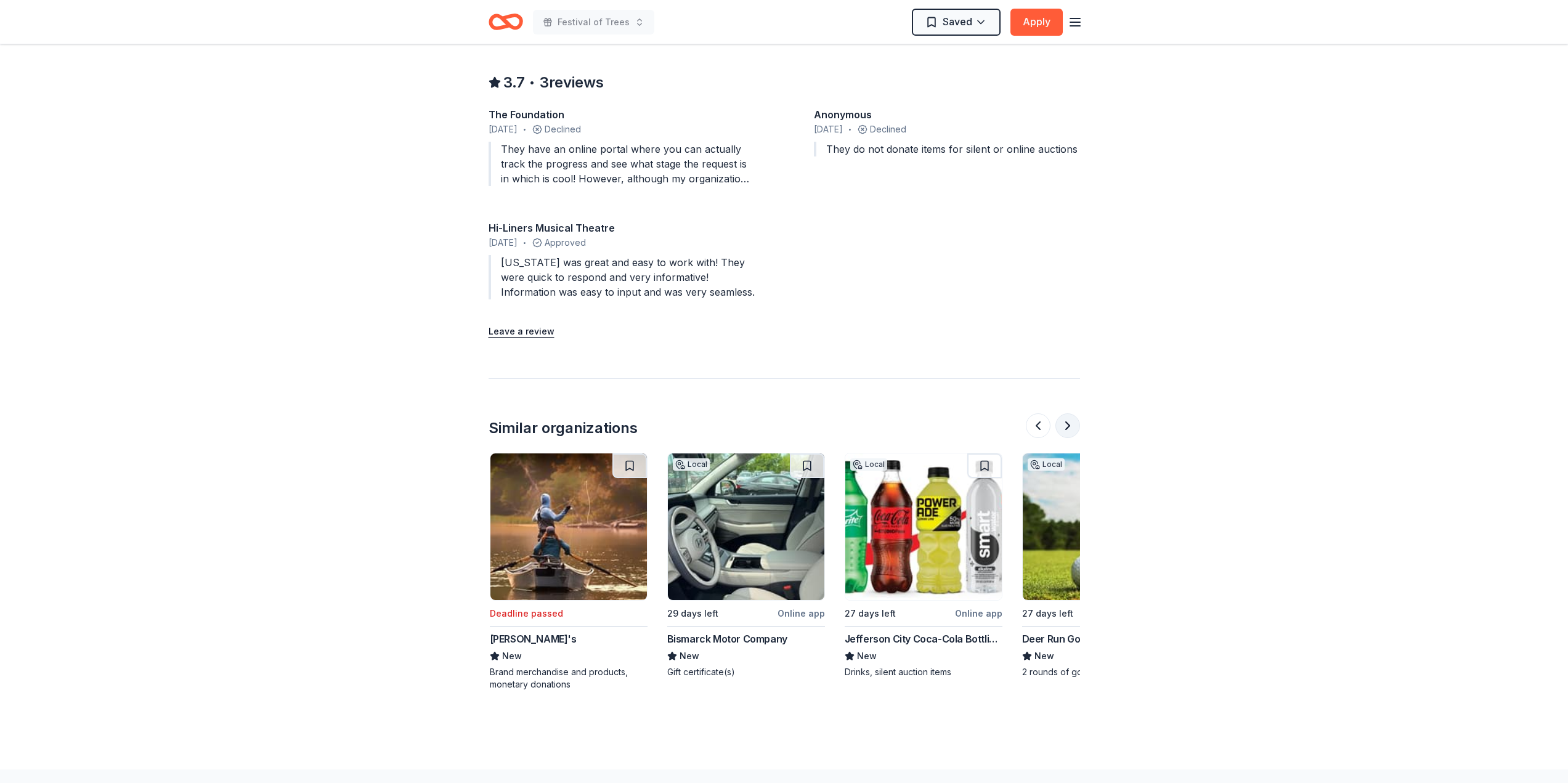
scroll to position [0, 532]
click at [1061, 413] on button at bounding box center [1067, 425] width 25 height 25
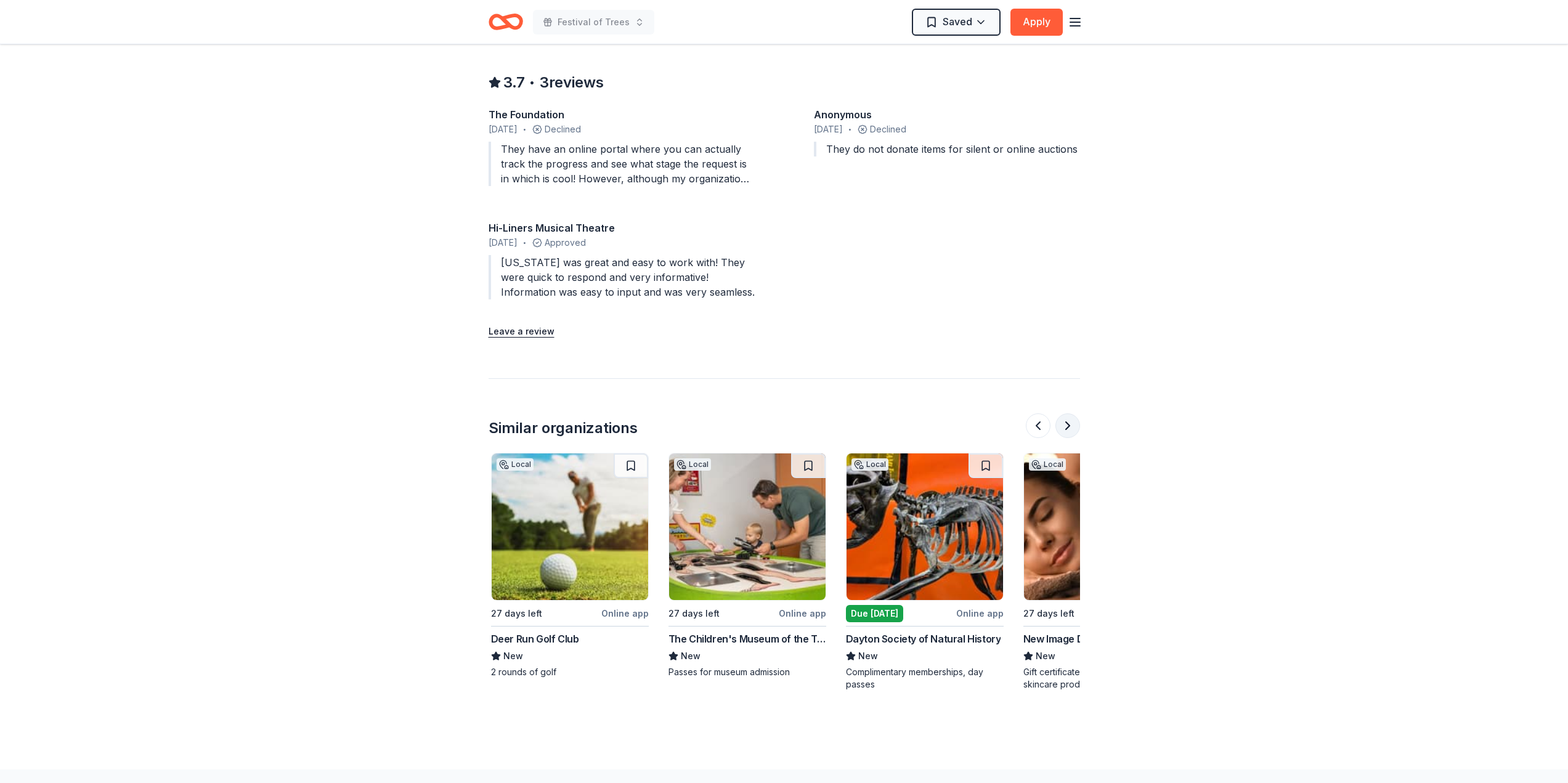
scroll to position [0, 1064]
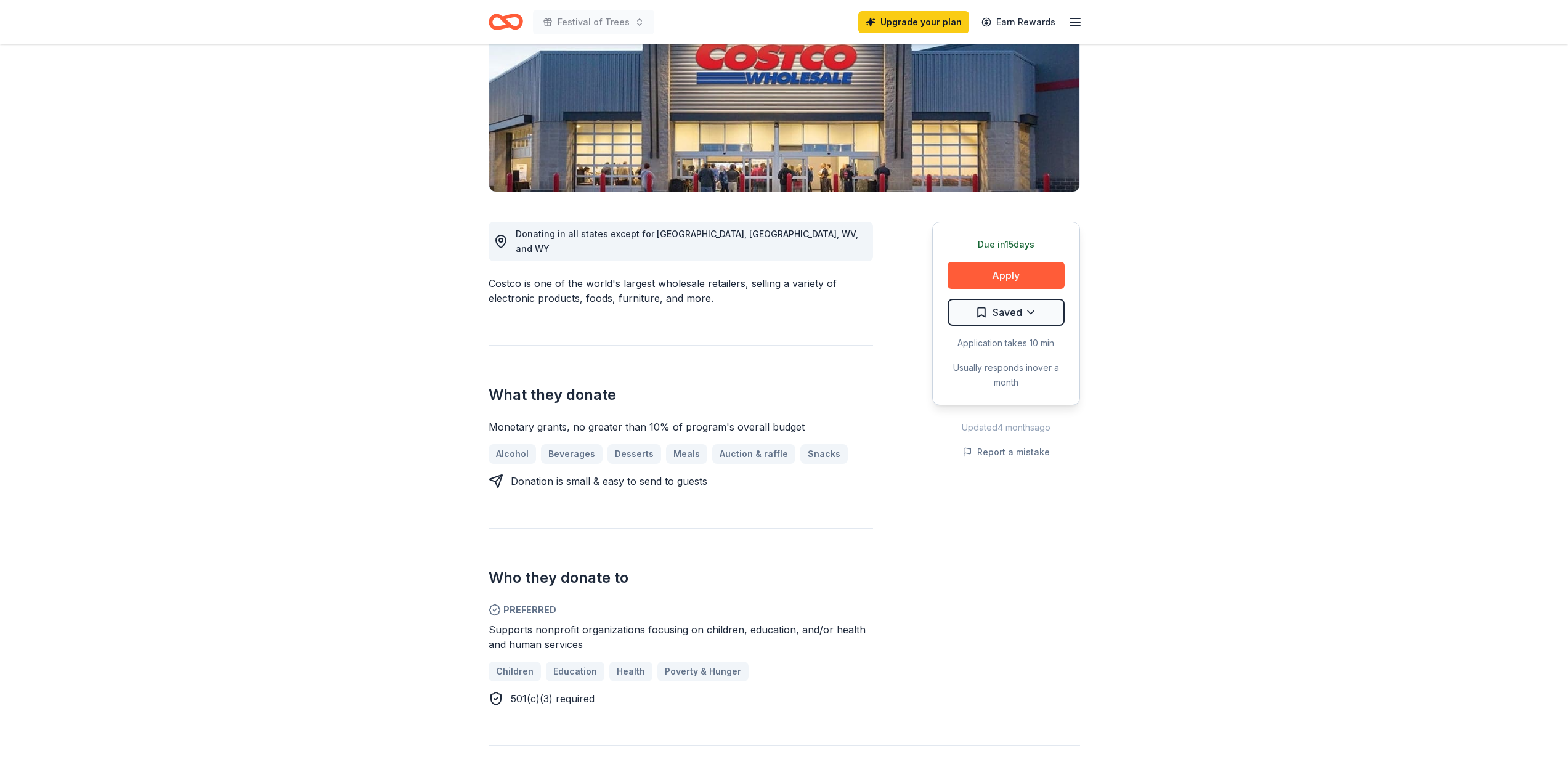
scroll to position [185, 0]
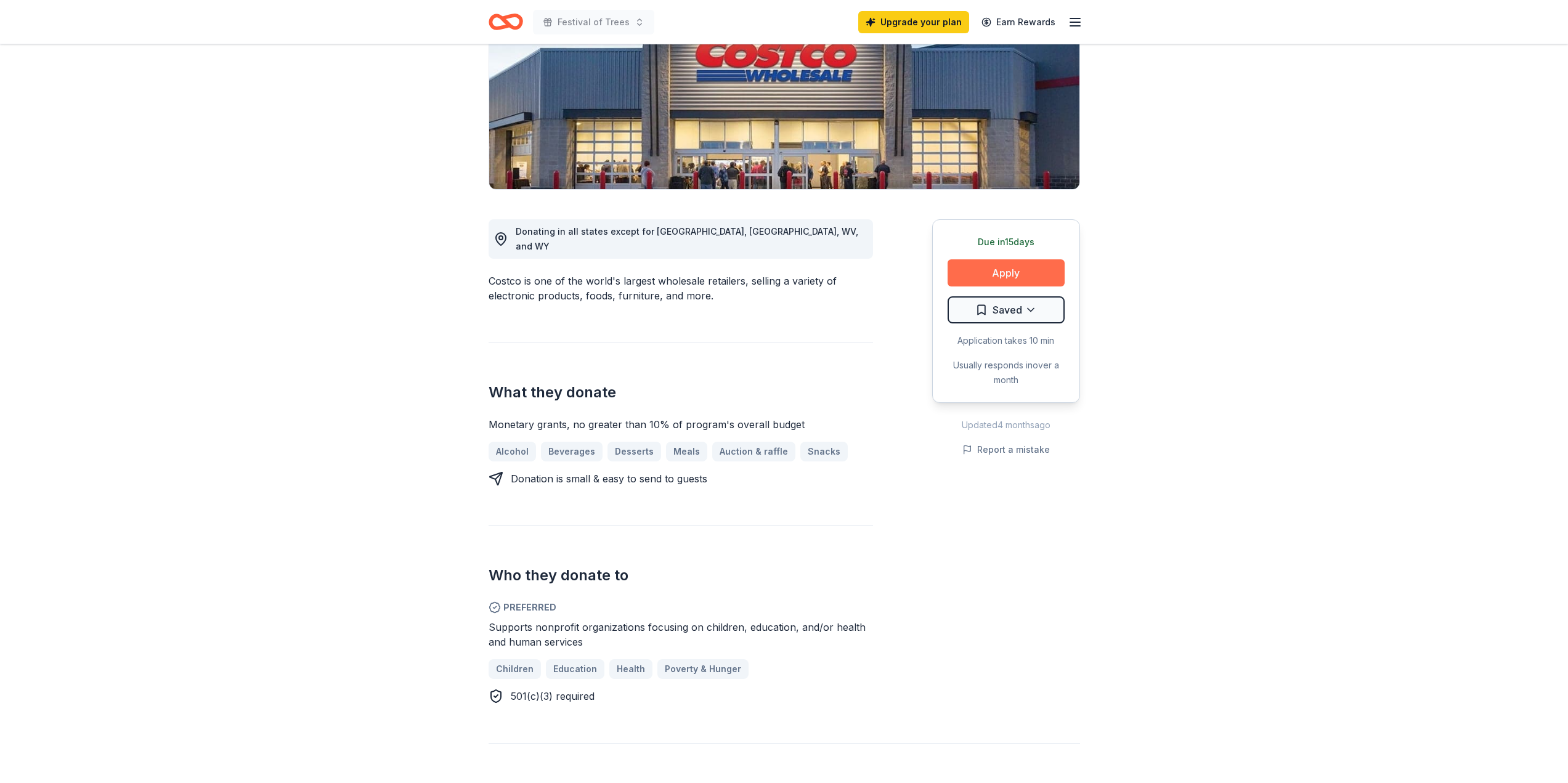
click at [999, 267] on button "Apply" at bounding box center [1006, 273] width 117 height 28
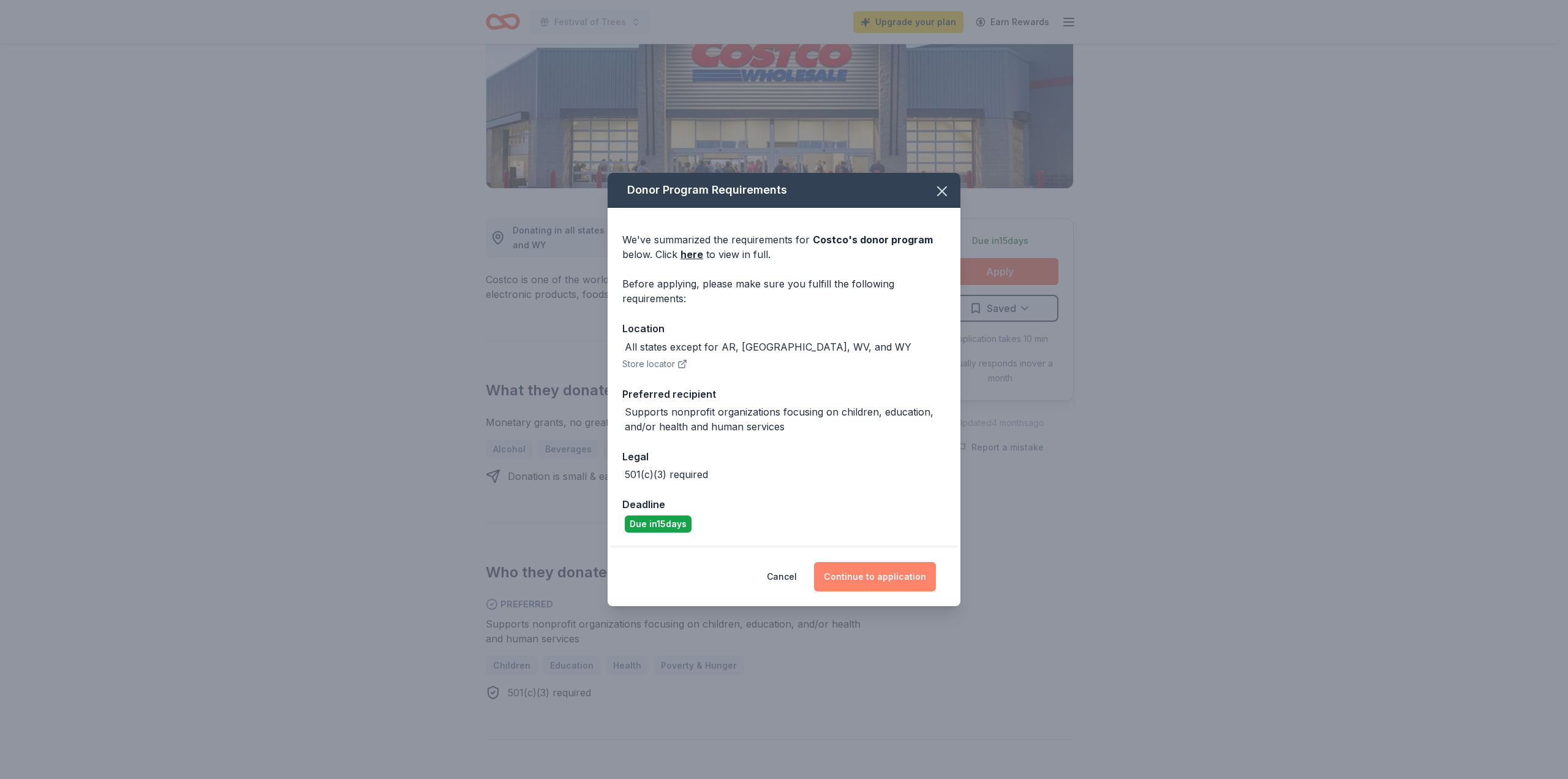
click at [883, 569] on button "Continue to application" at bounding box center [875, 576] width 122 height 29
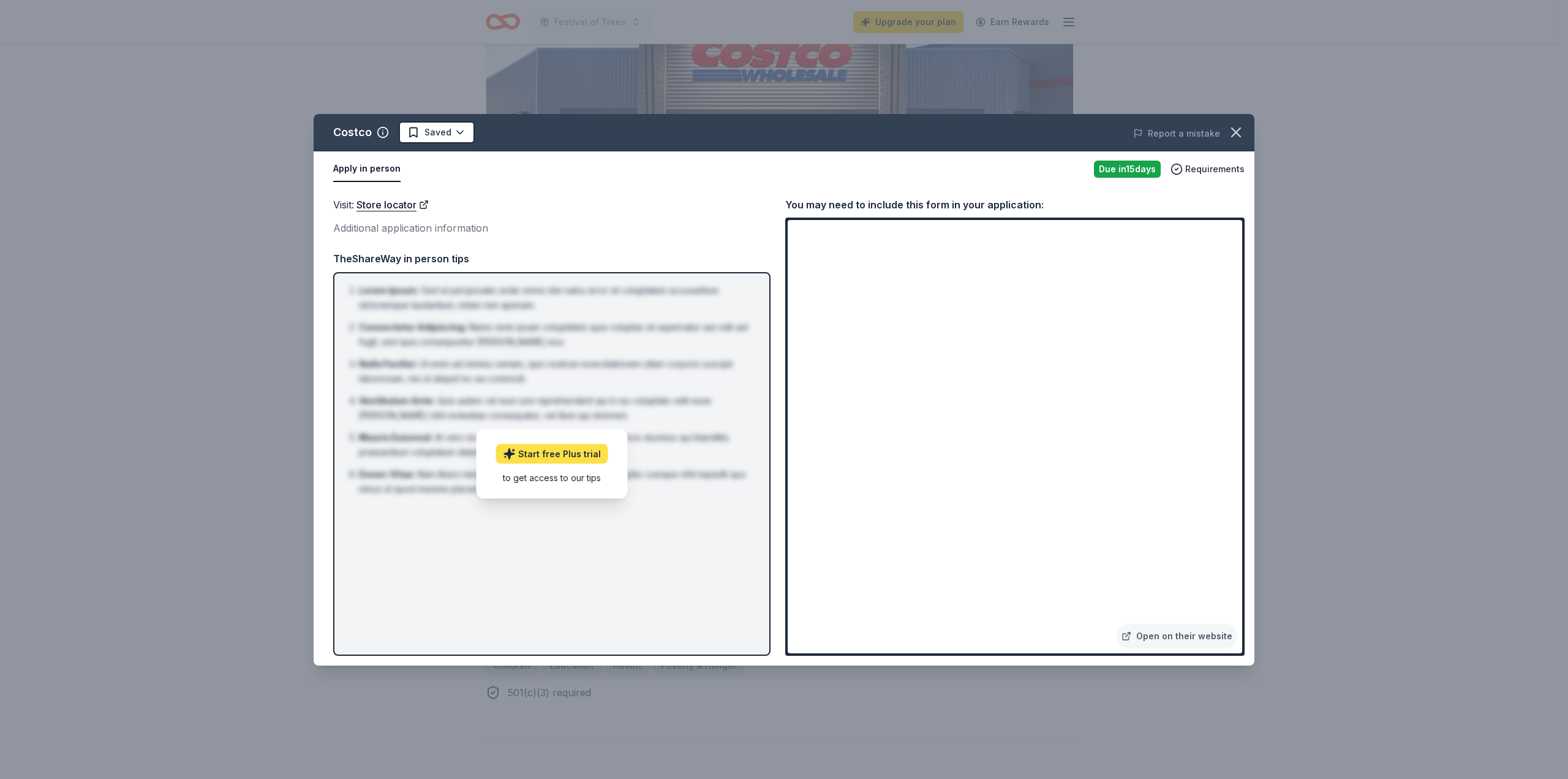
click at [581, 453] on link "Start free Plus trial" at bounding box center [551, 453] width 112 height 20
click at [1165, 632] on link "Open on their website" at bounding box center [1176, 635] width 121 height 25
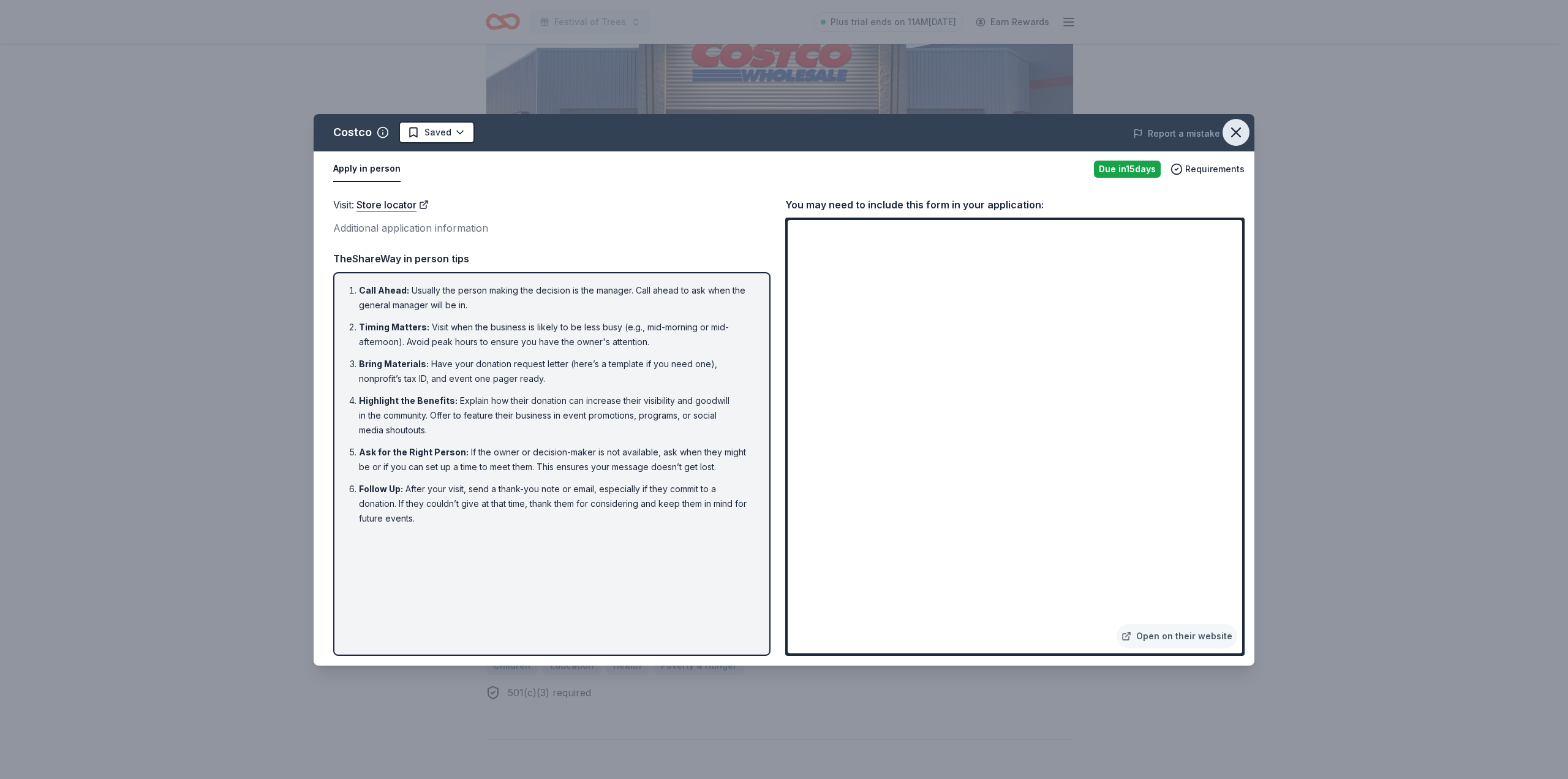
click at [1240, 131] on icon "button" at bounding box center [1236, 133] width 17 height 17
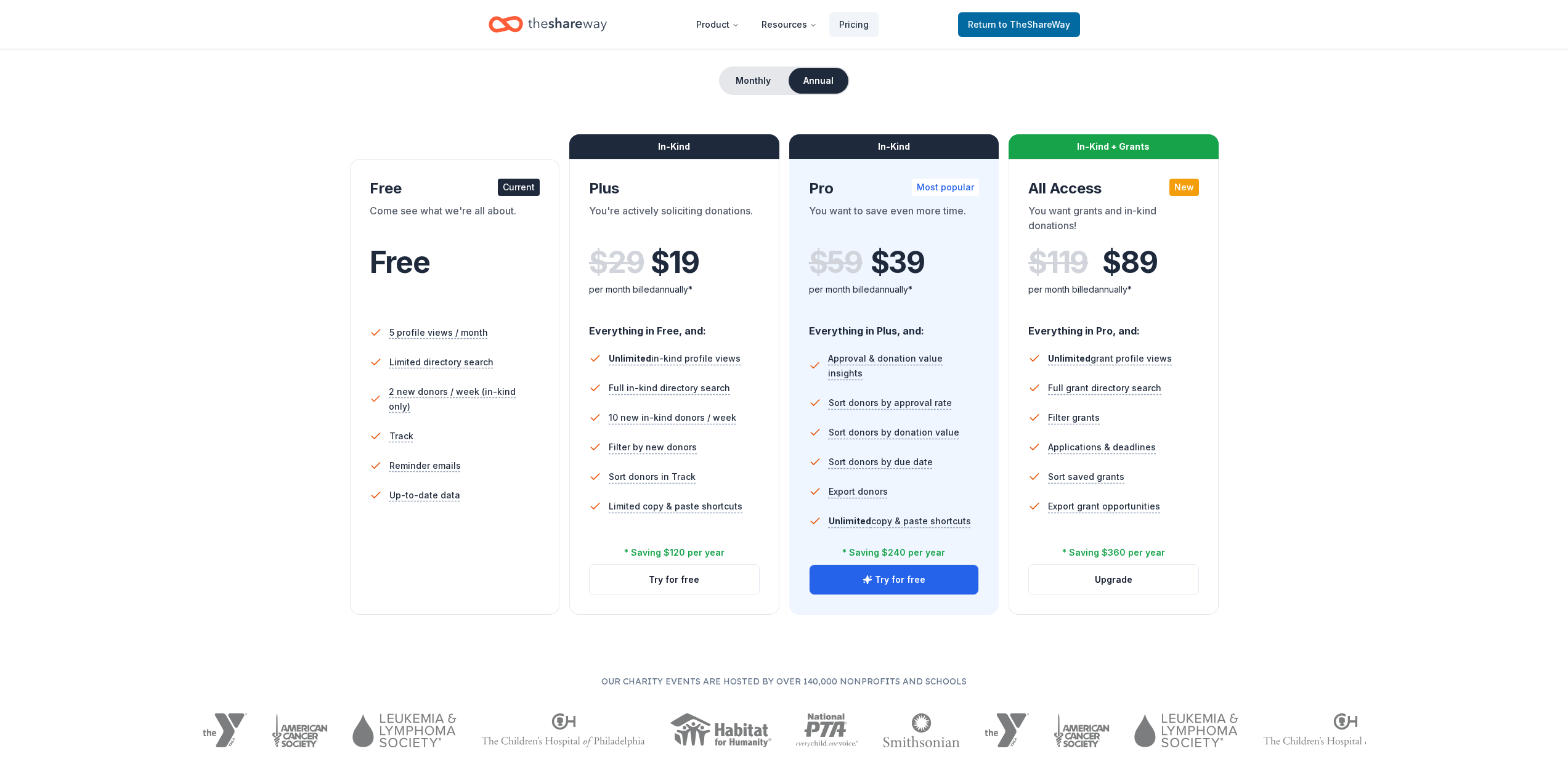
scroll to position [123, 0]
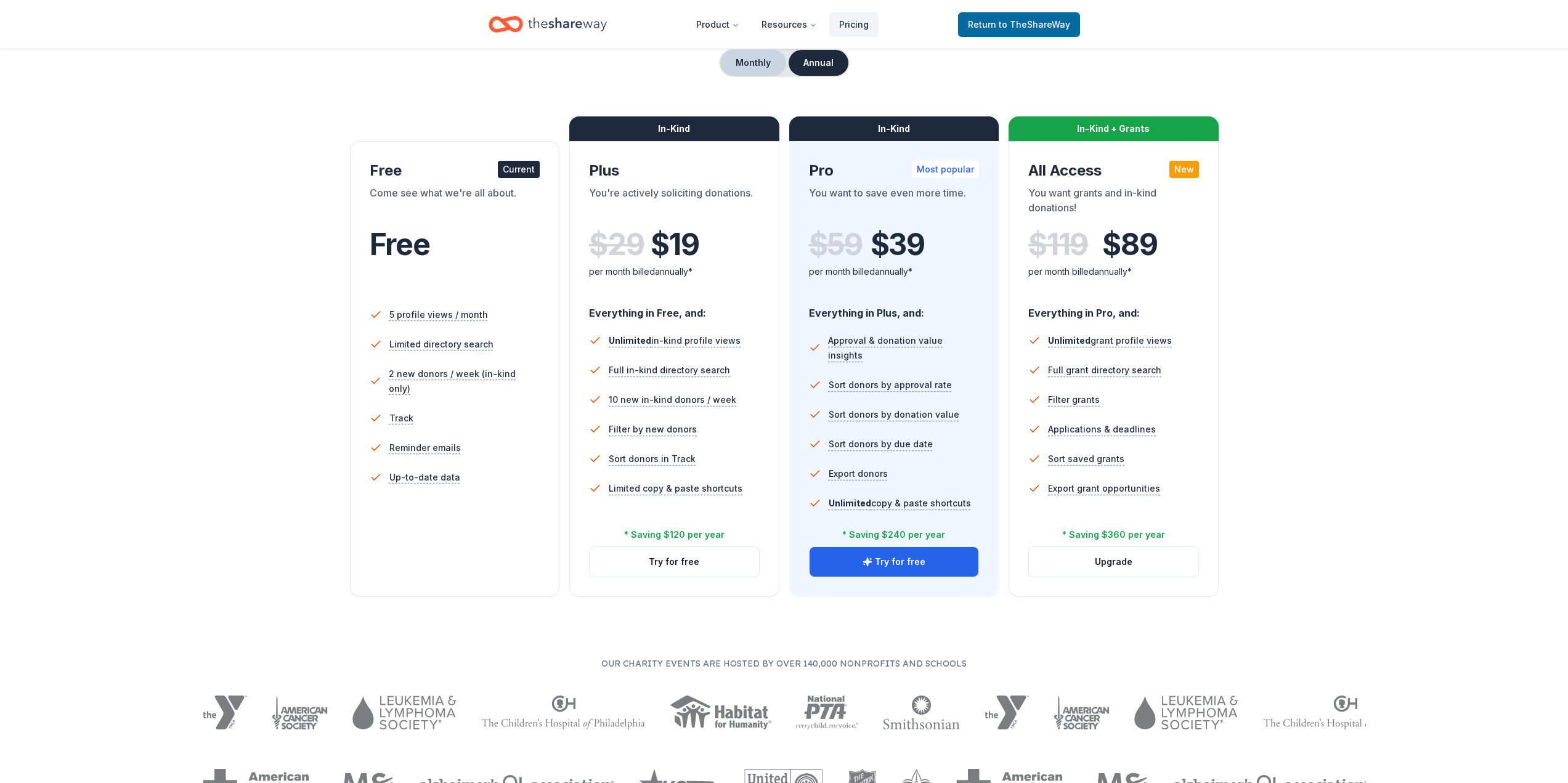
click at [768, 63] on button "Monthly" at bounding box center [753, 63] width 66 height 26
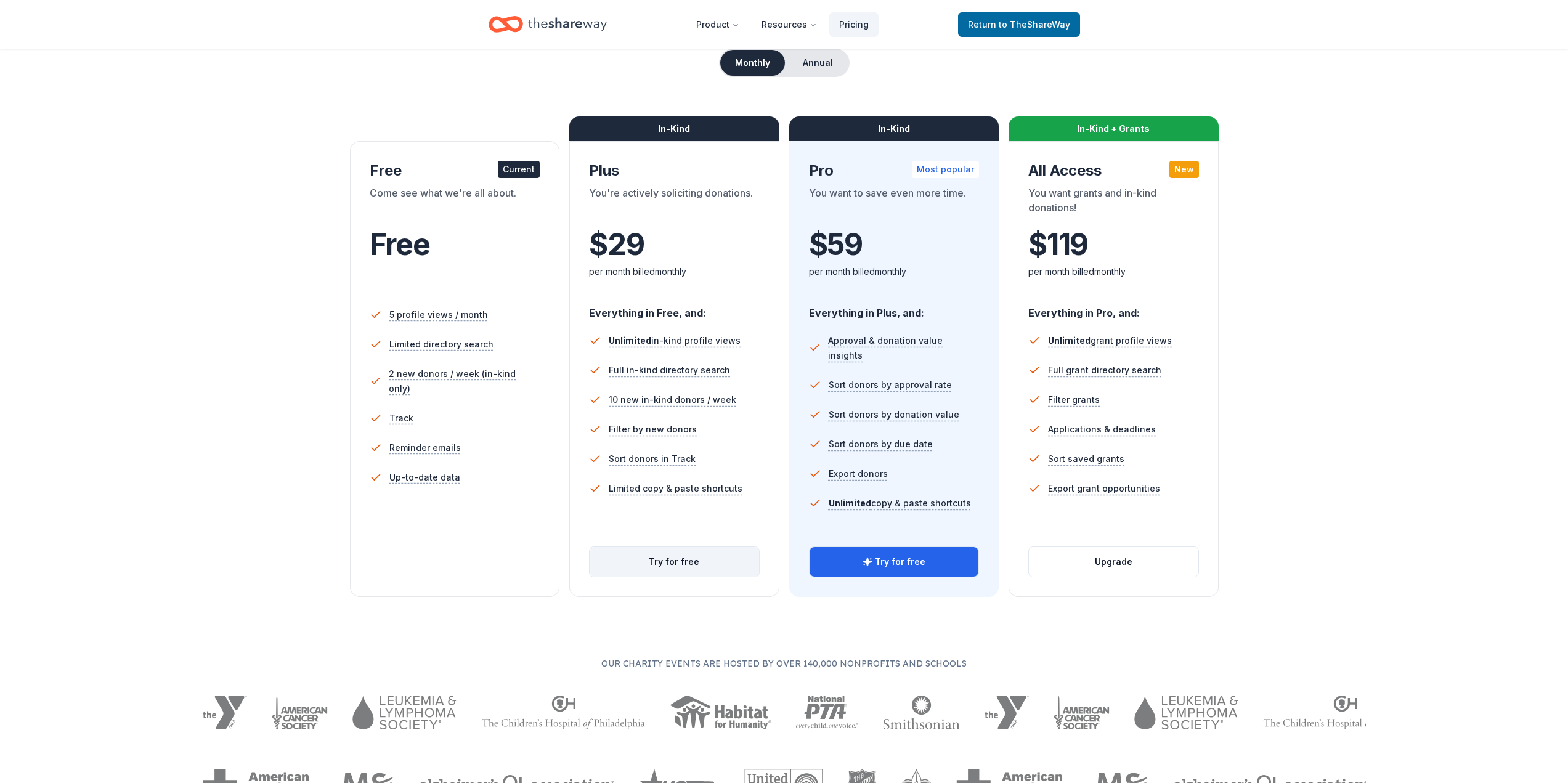
click at [720, 560] on button "Try for free" at bounding box center [674, 561] width 169 height 29
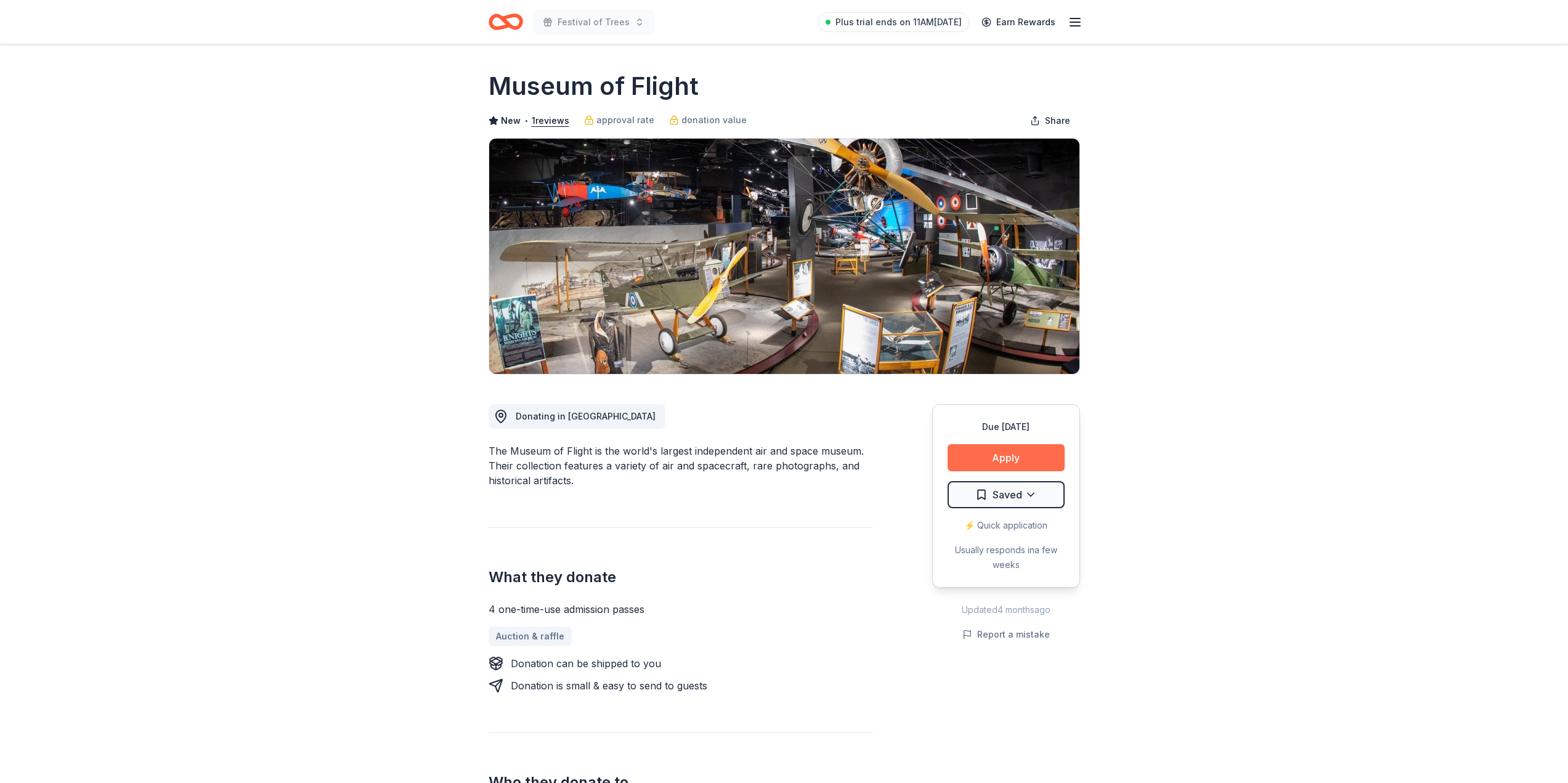
click at [986, 453] on button "Apply" at bounding box center [1006, 458] width 117 height 28
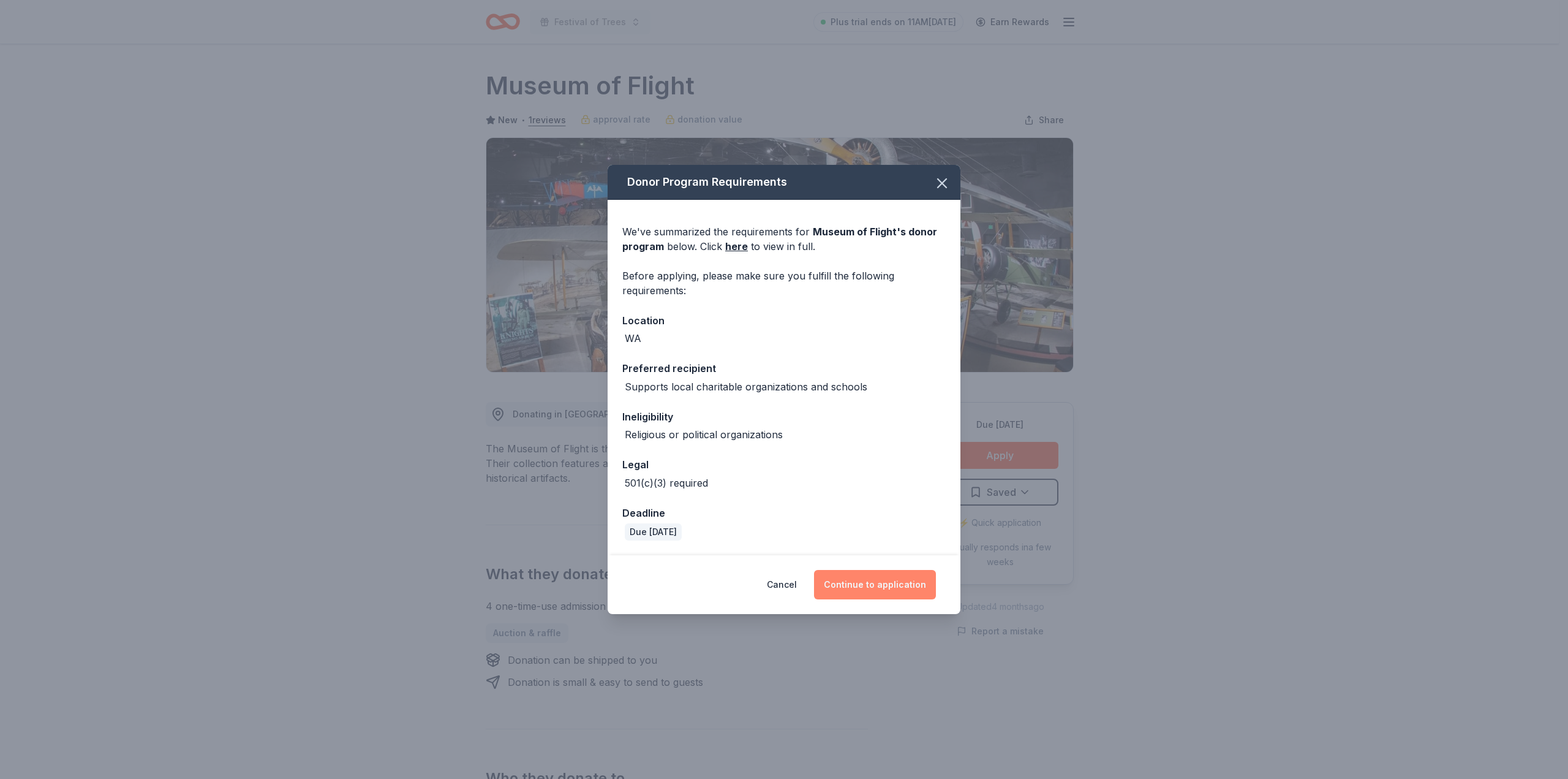
click at [866, 578] on button "Continue to application" at bounding box center [875, 584] width 122 height 29
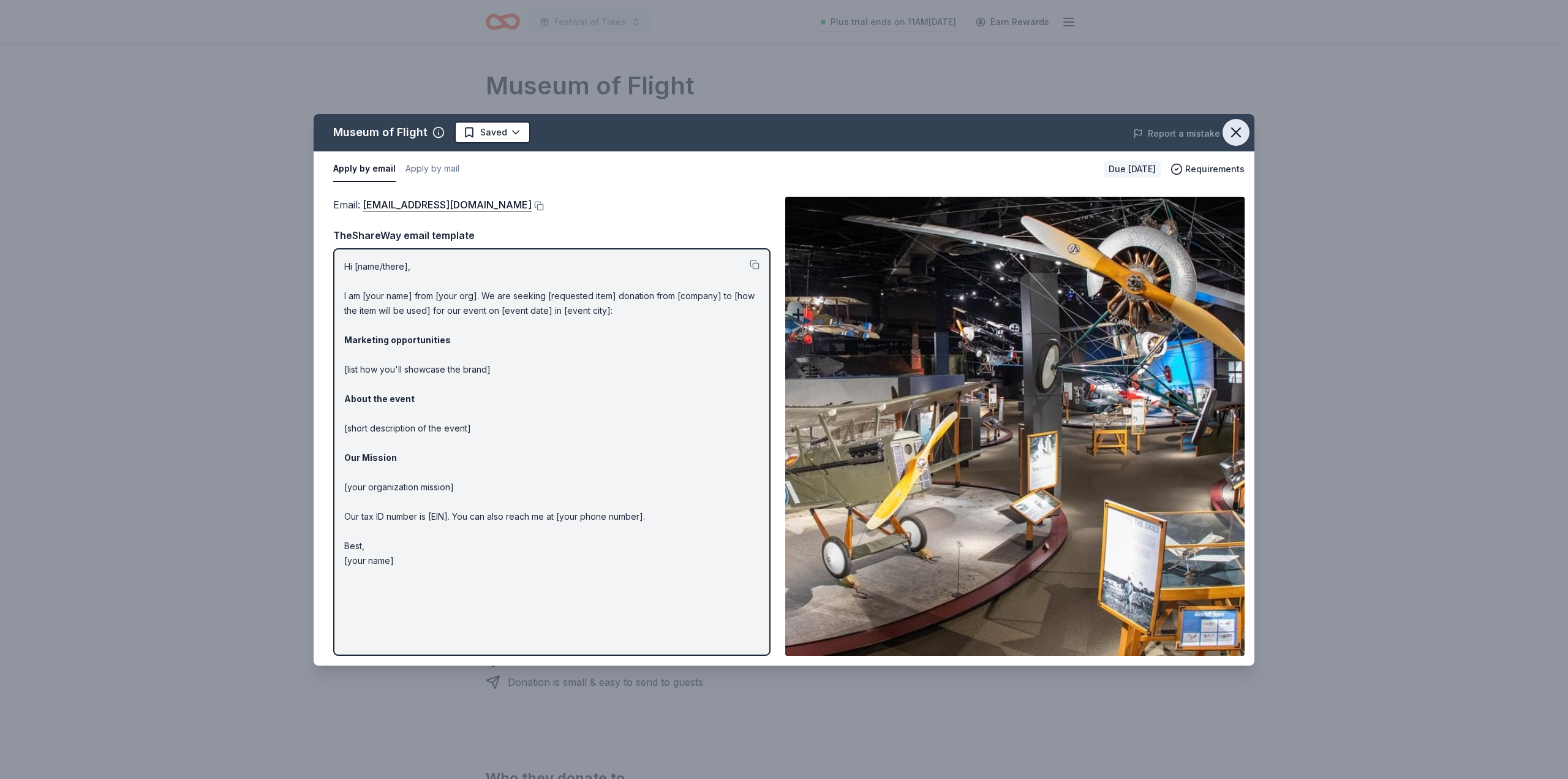
click at [1243, 129] on icon "button" at bounding box center [1236, 133] width 17 height 17
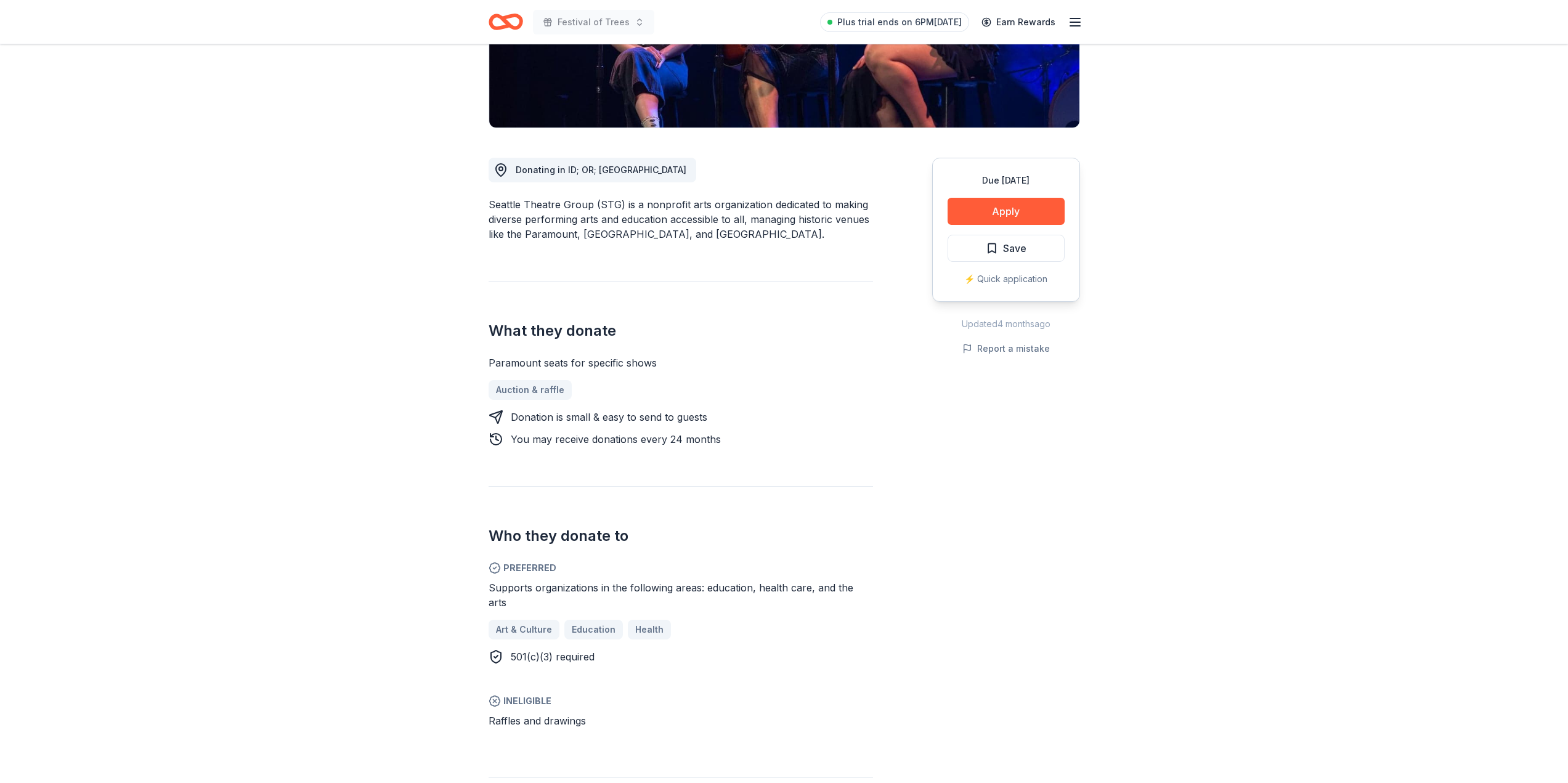
scroll to position [185, 0]
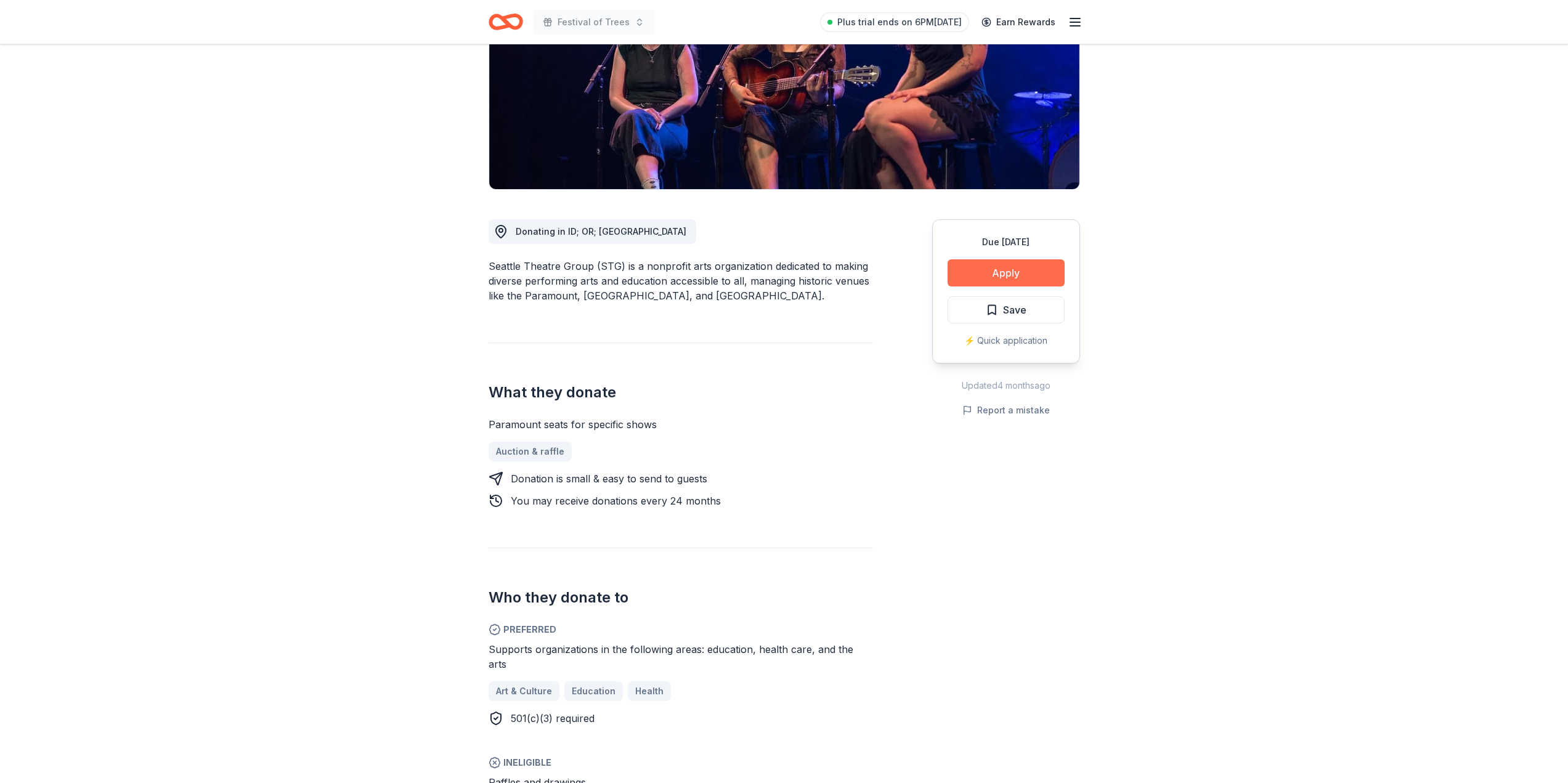
click at [999, 271] on button "Apply" at bounding box center [1006, 273] width 117 height 28
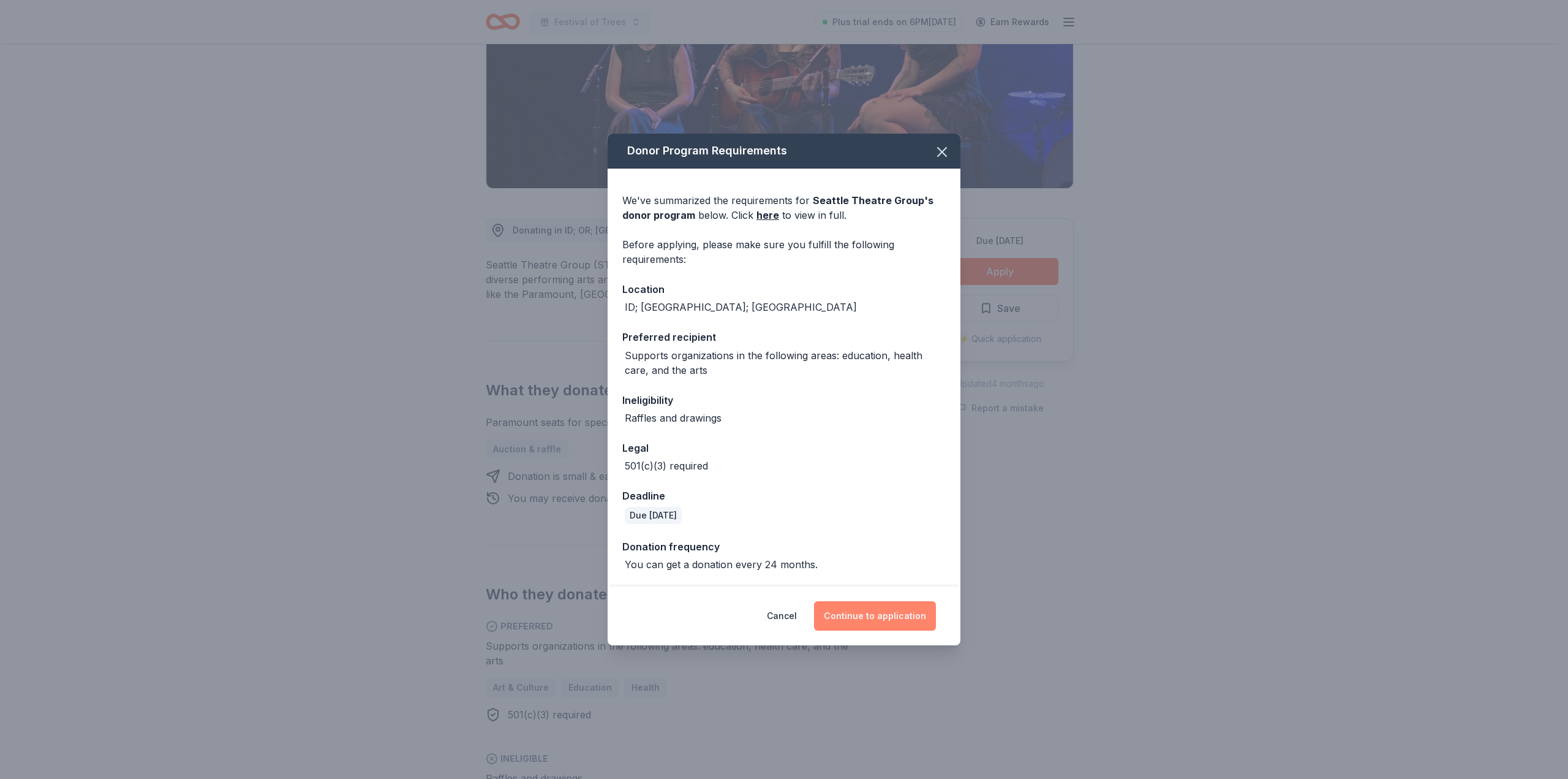
click at [886, 625] on button "Continue to application" at bounding box center [875, 616] width 122 height 29
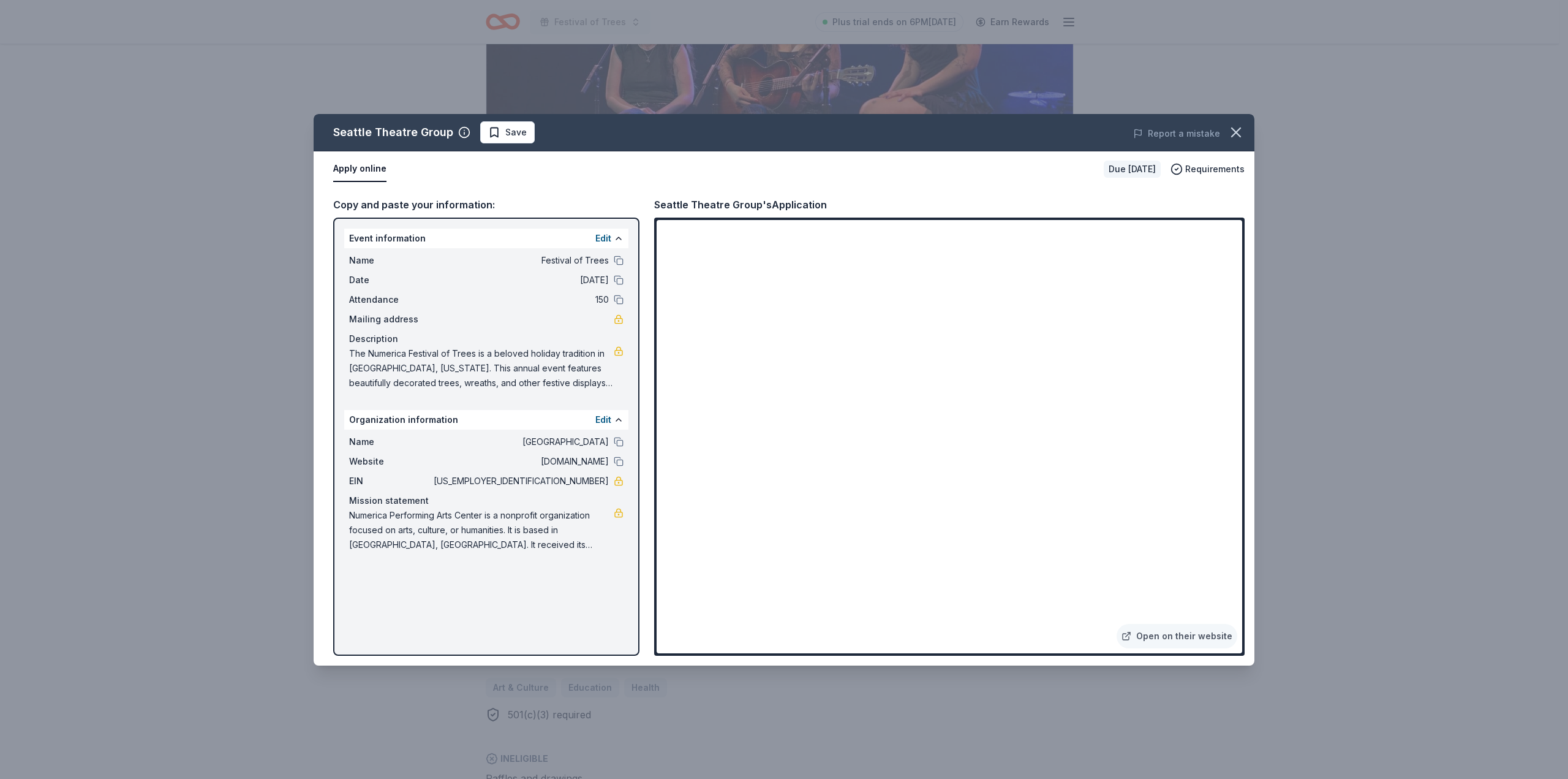
click at [1244, 126] on icon "button" at bounding box center [1236, 133] width 17 height 17
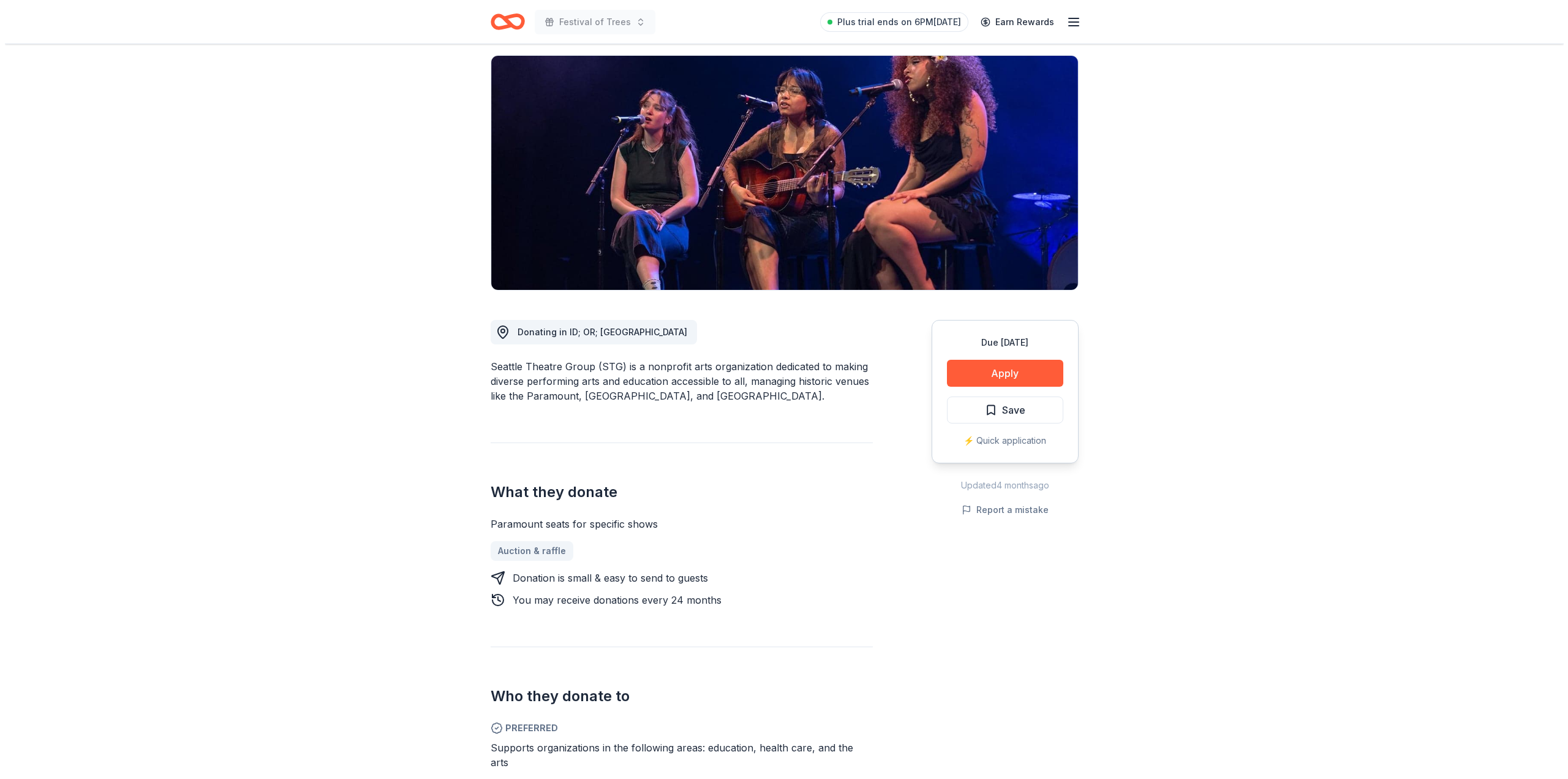
scroll to position [0, 0]
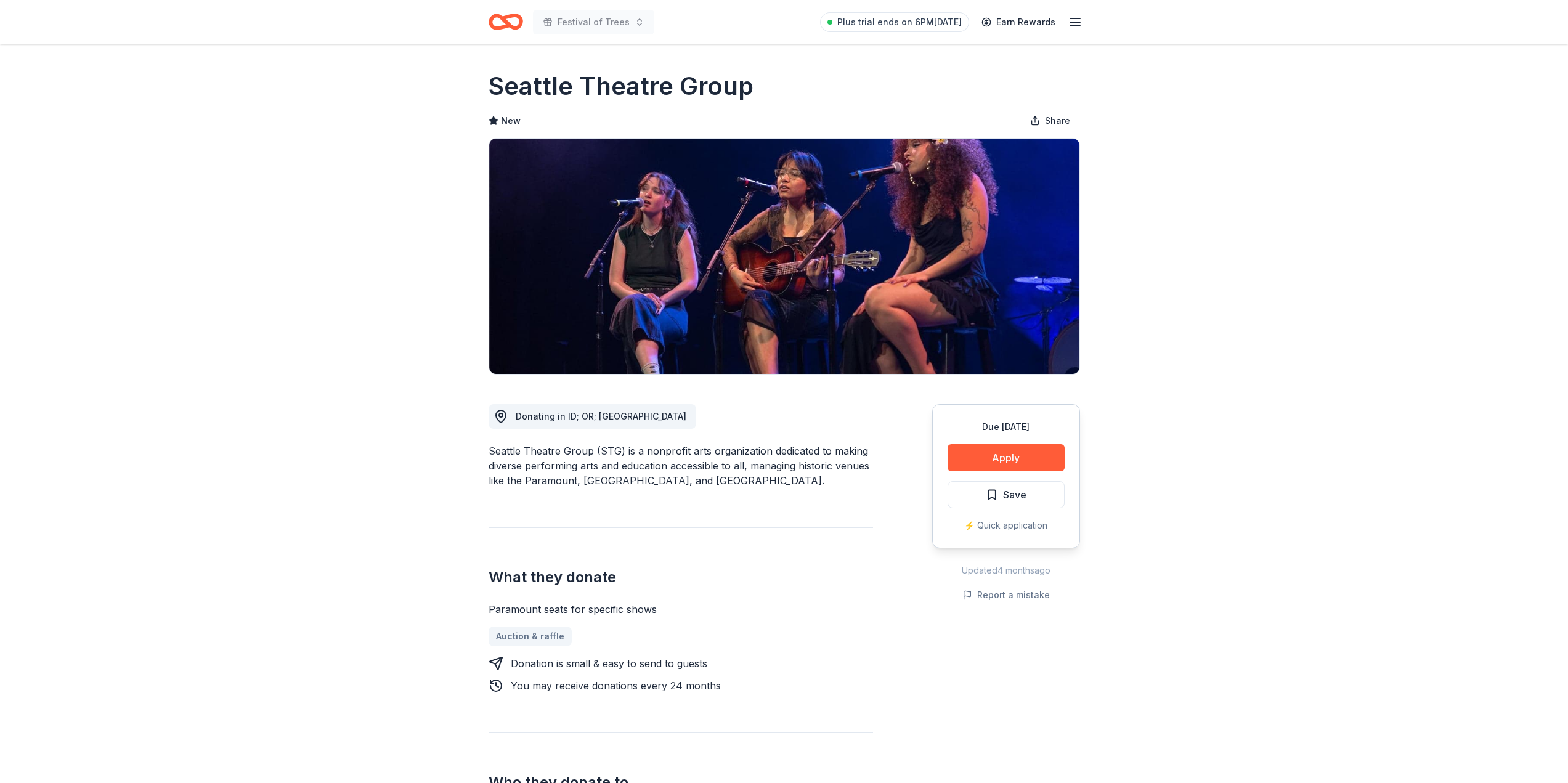
click at [1080, 28] on icon "button" at bounding box center [1075, 21] width 15 height 15
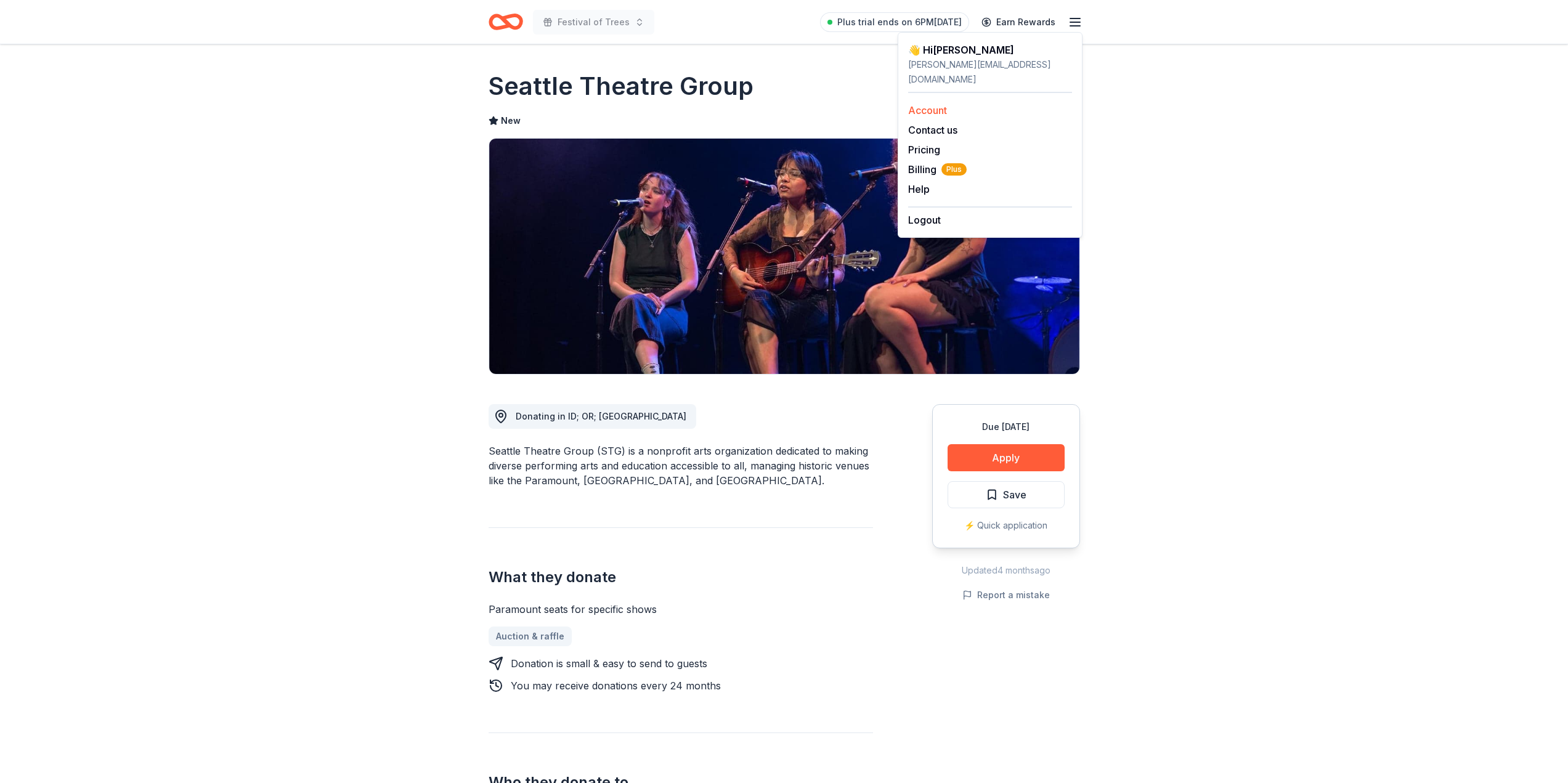
click at [940, 104] on link "Account" at bounding box center [927, 110] width 39 height 12
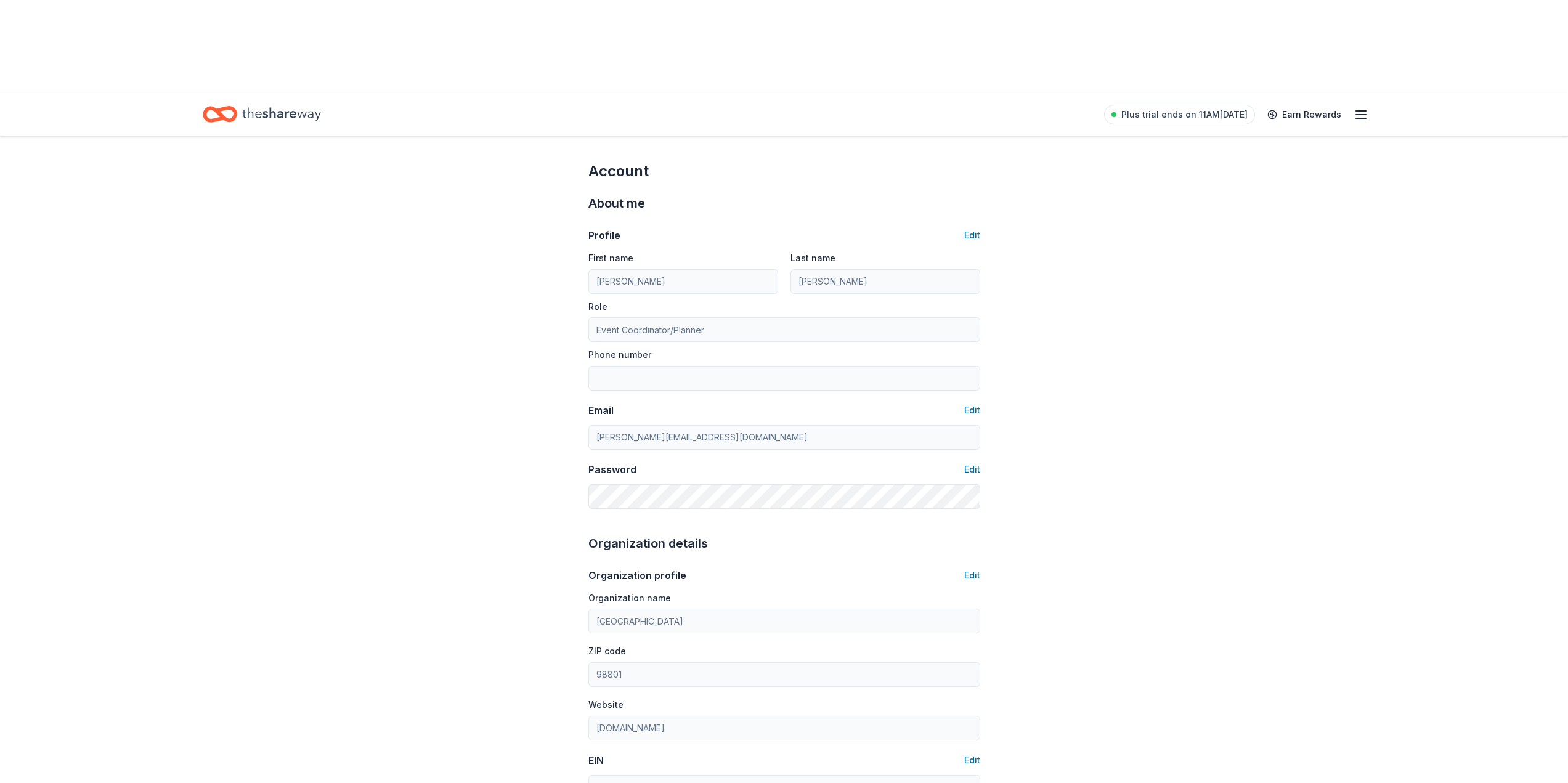
click at [293, 107] on icon "Home" at bounding box center [282, 114] width 79 height 14
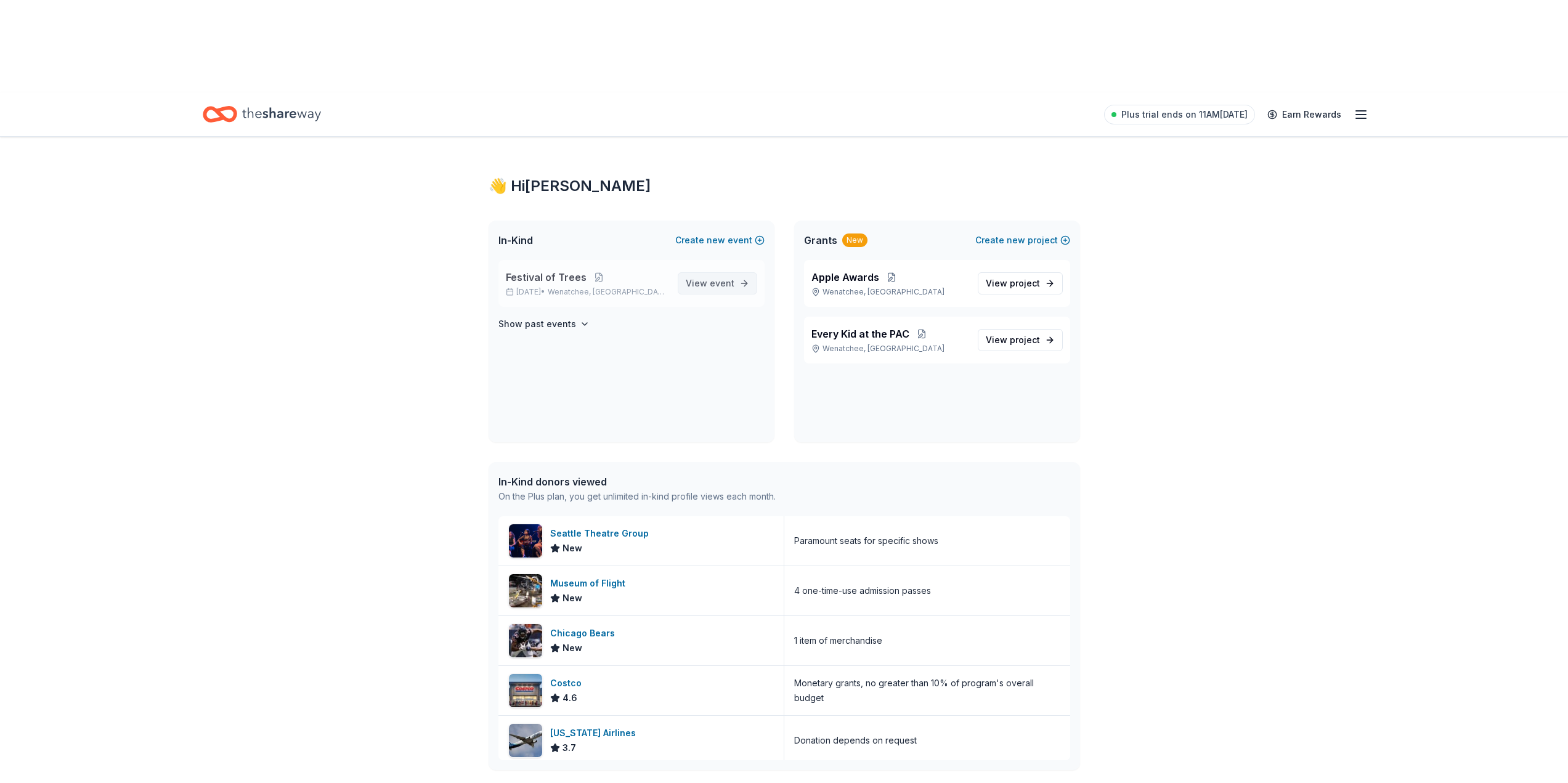
click at [712, 278] on span "event" at bounding box center [721, 283] width 25 height 10
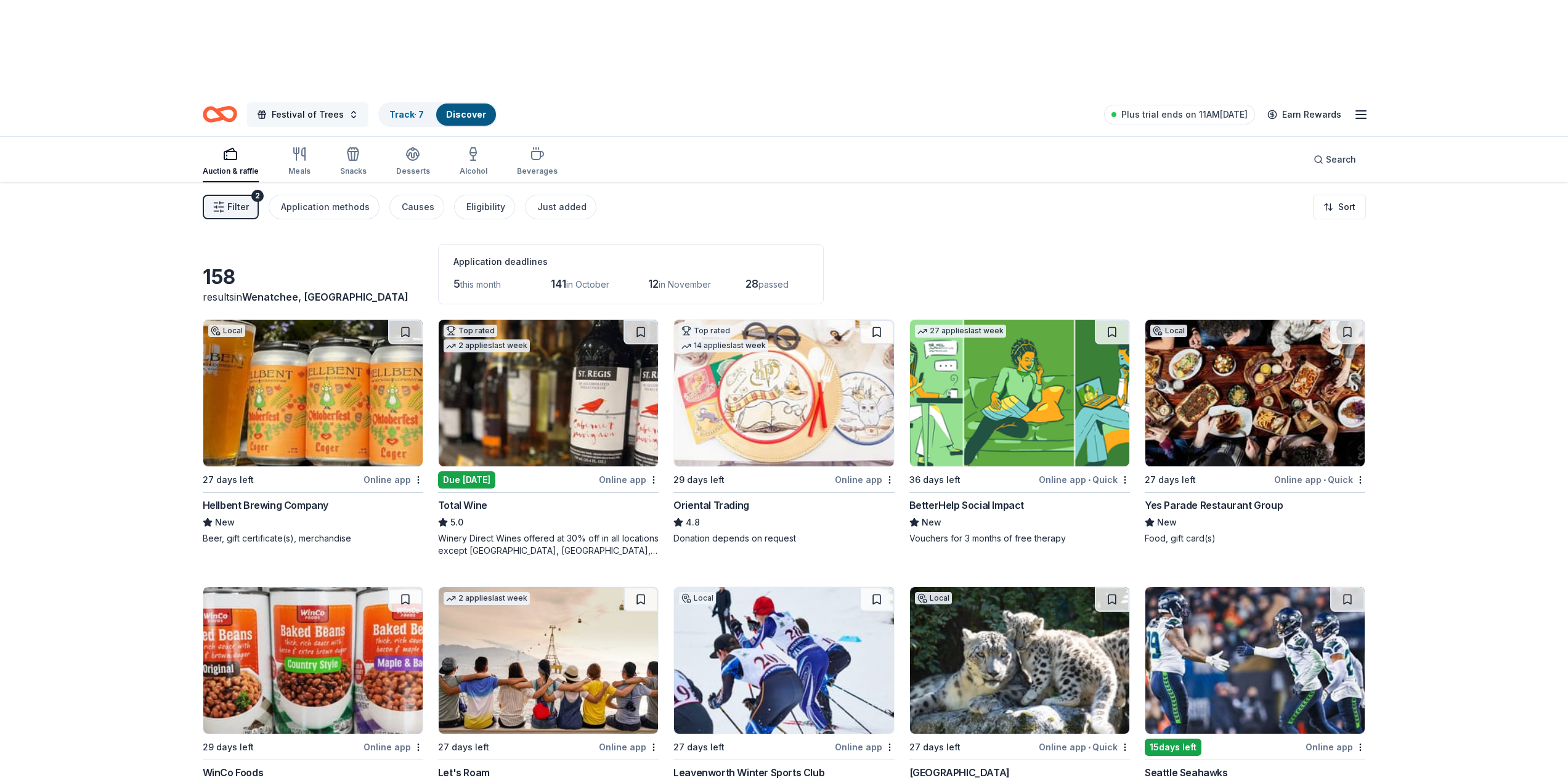
click at [317, 107] on span "Festival of Trees" at bounding box center [308, 114] width 72 height 15
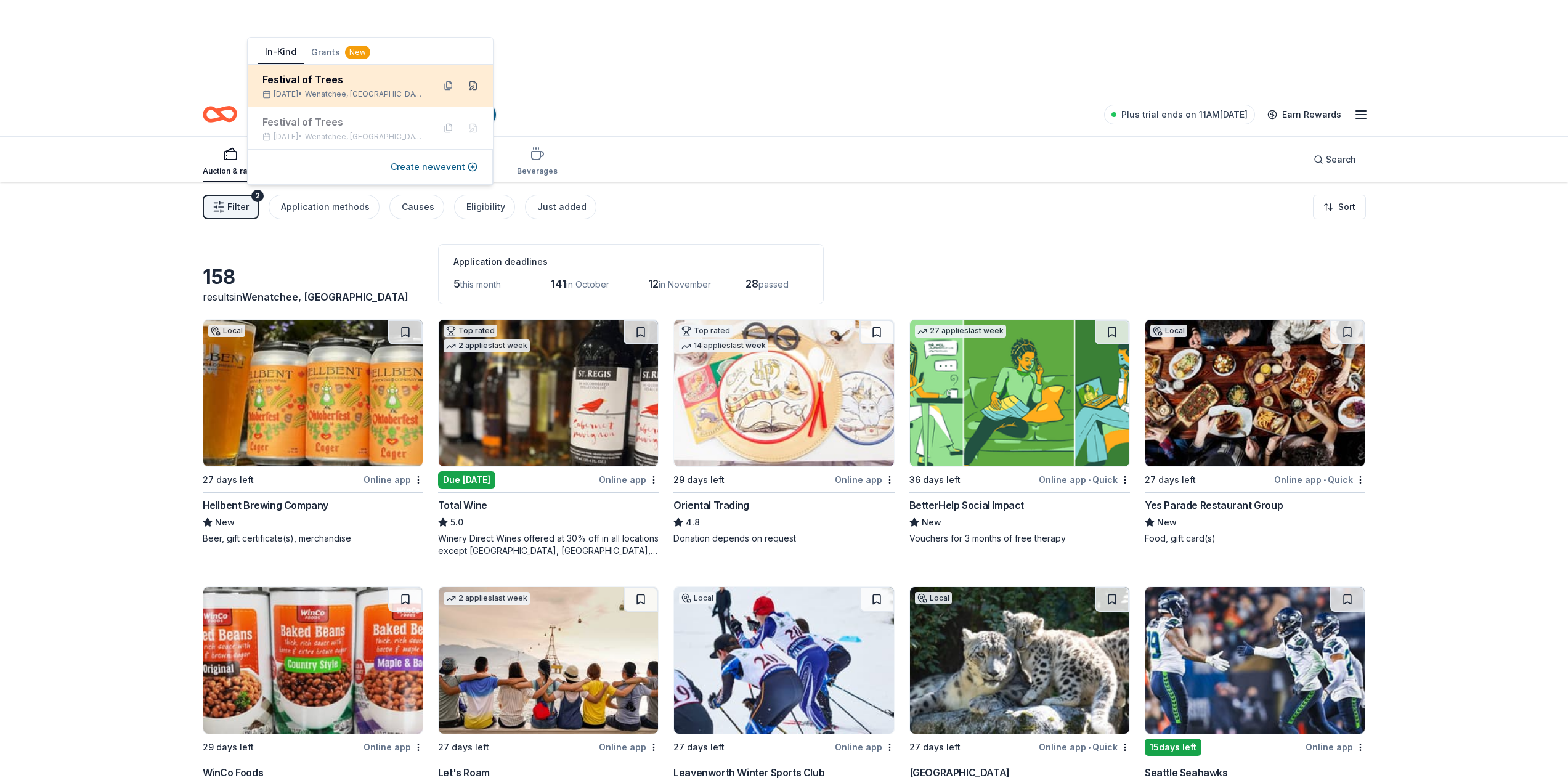
click at [475, 89] on button at bounding box center [473, 85] width 20 height 20
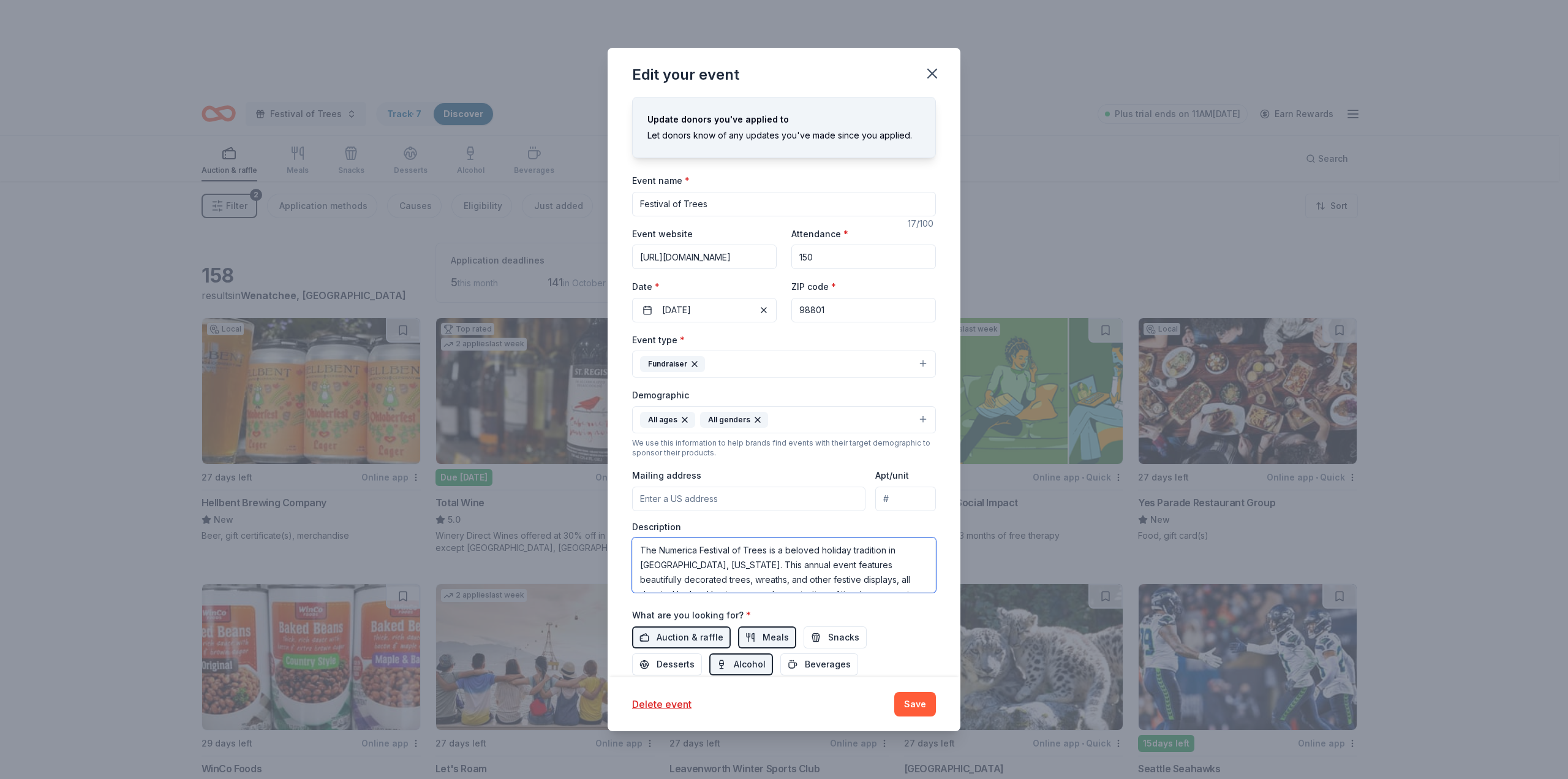
click at [756, 569] on textarea "The Numerica Festival of Trees is a beloved holiday tradition in [GEOGRAPHIC_DA…" at bounding box center [783, 564] width 304 height 55
click at [942, 66] on button "button" at bounding box center [933, 74] width 27 height 27
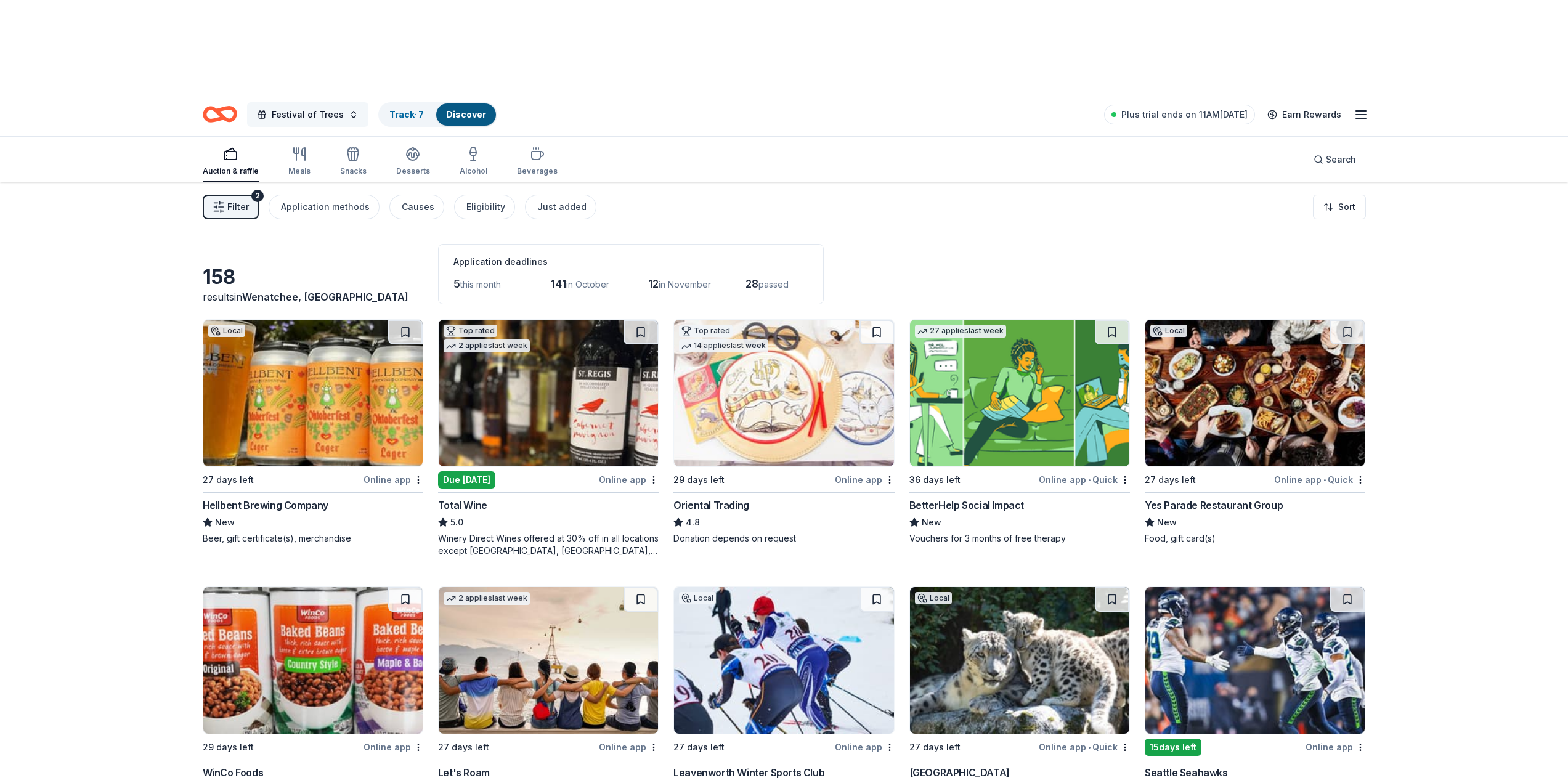
click at [338, 107] on span "Festival of Trees" at bounding box center [308, 114] width 72 height 15
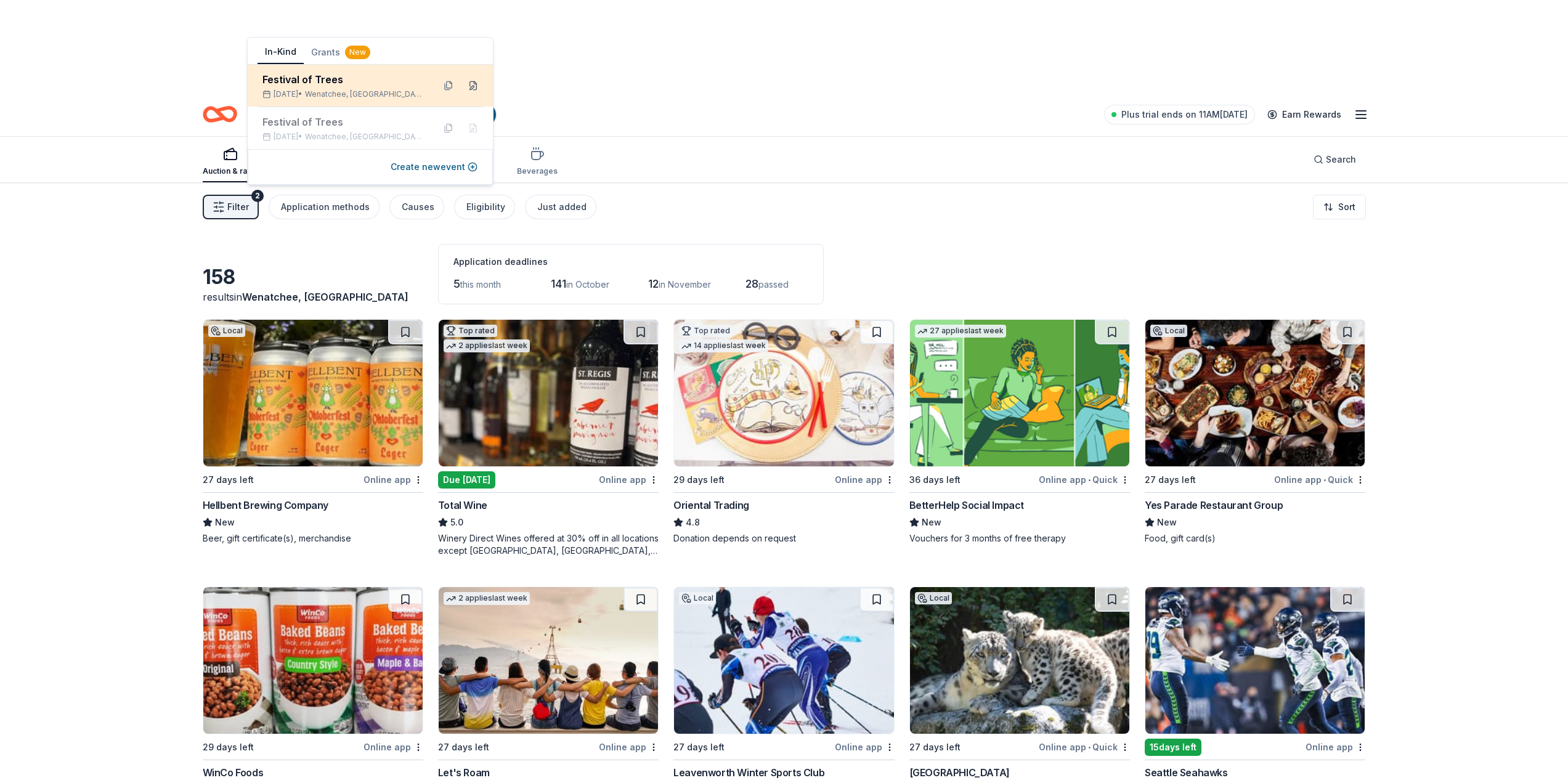
click at [470, 82] on button at bounding box center [473, 85] width 20 height 20
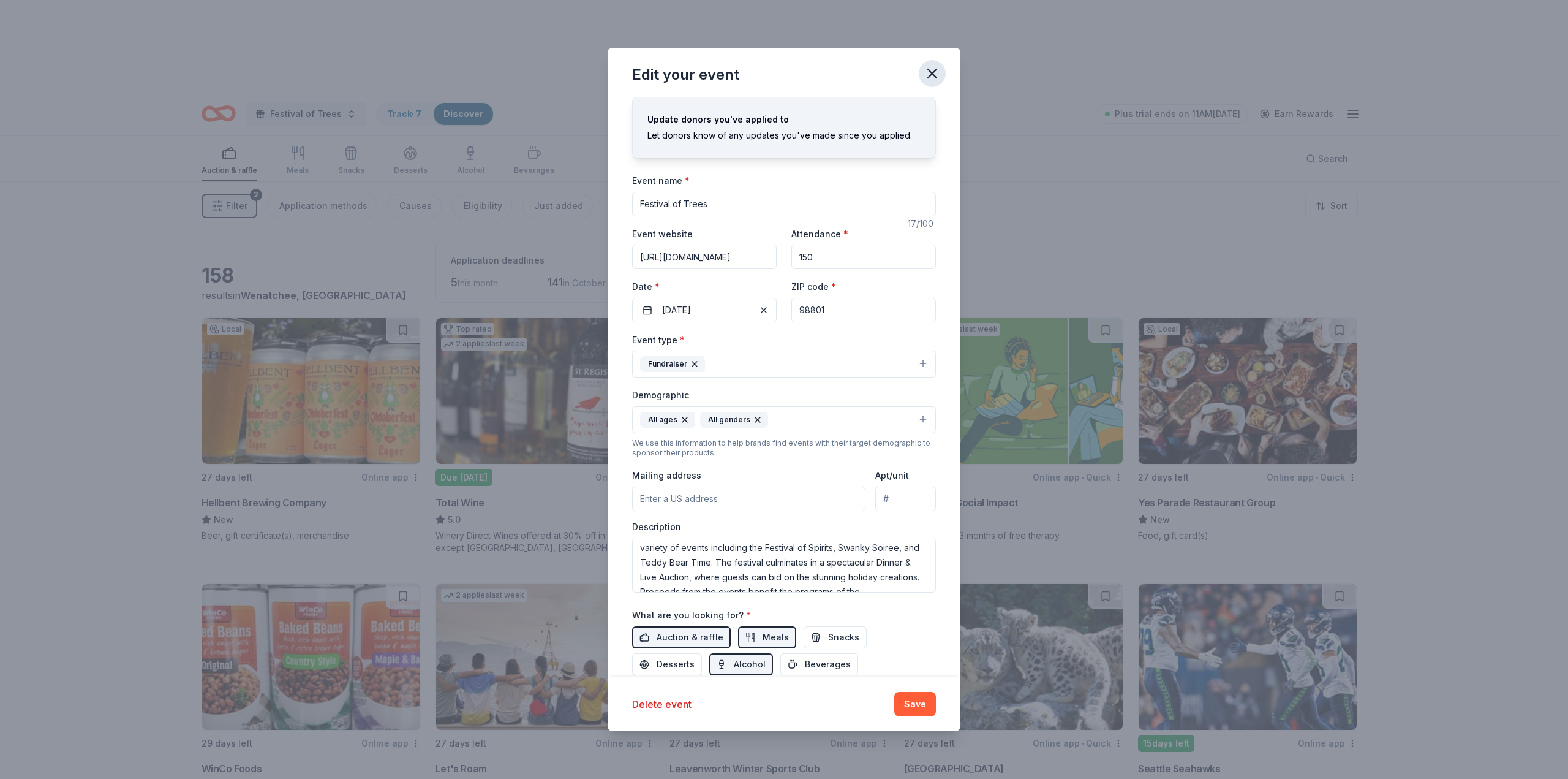
click at [928, 73] on icon "button" at bounding box center [933, 74] width 17 height 17
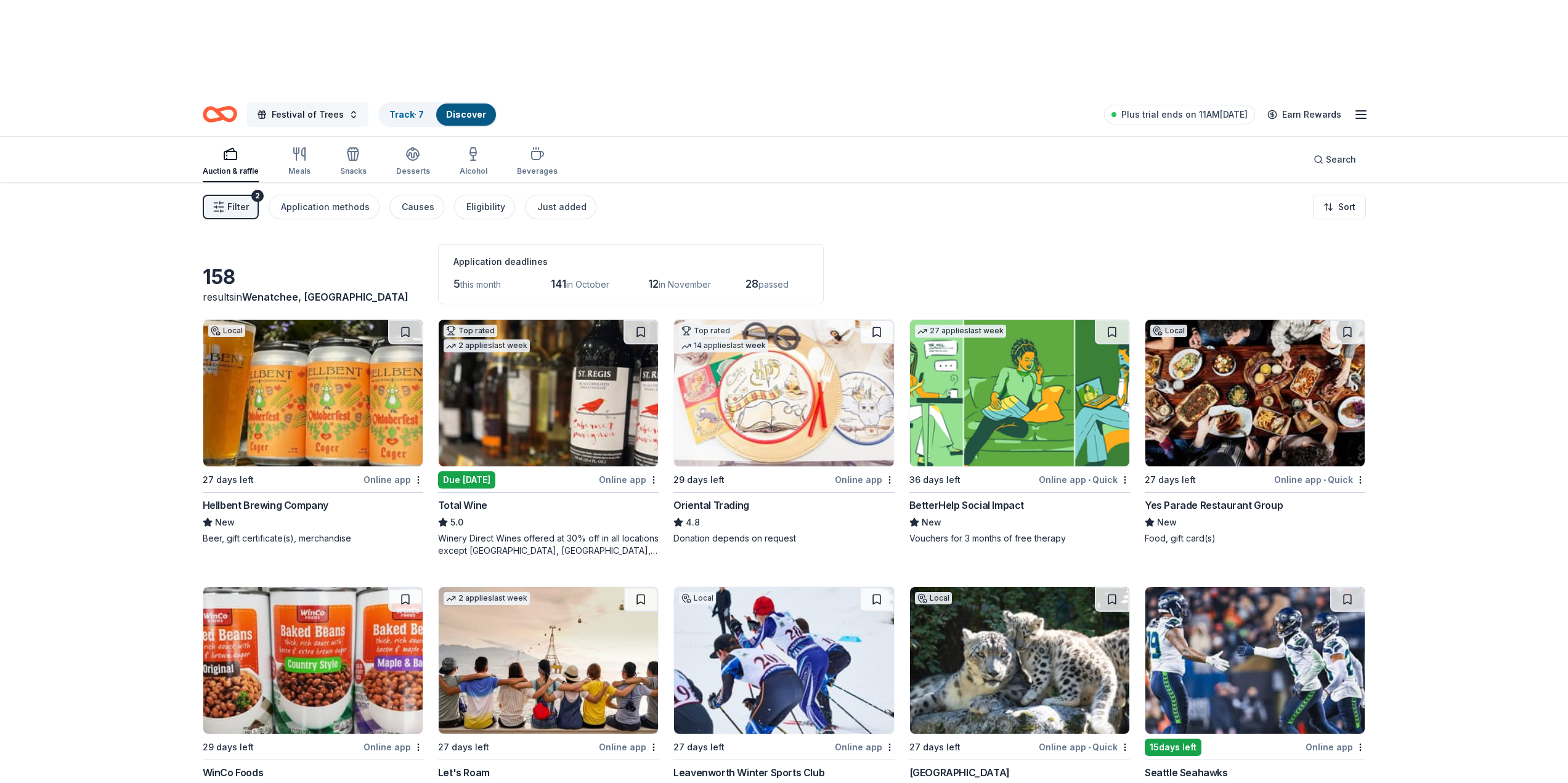
click at [325, 107] on span "Festival of Trees" at bounding box center [308, 114] width 72 height 15
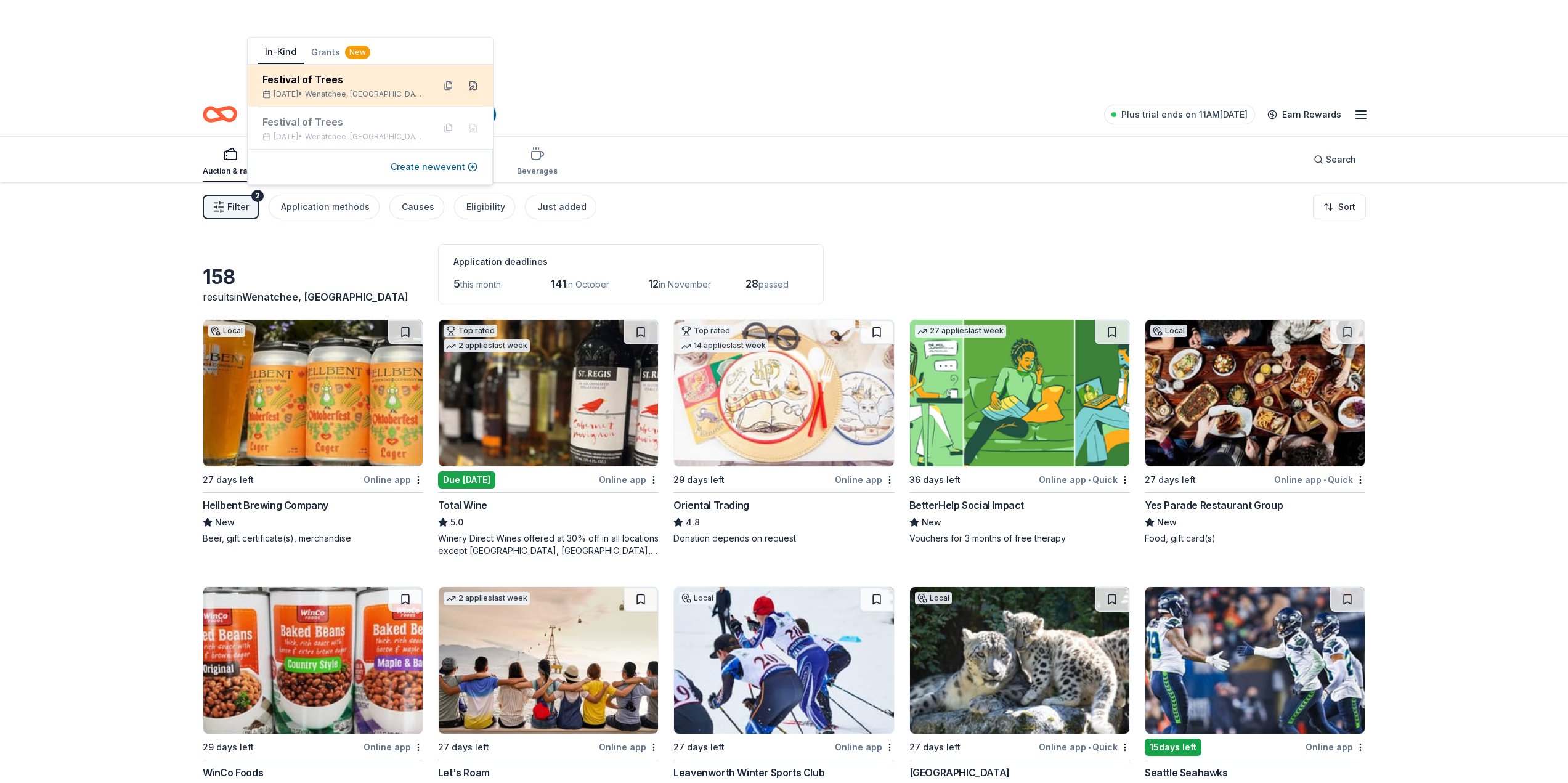
click at [475, 85] on button at bounding box center [473, 85] width 20 height 20
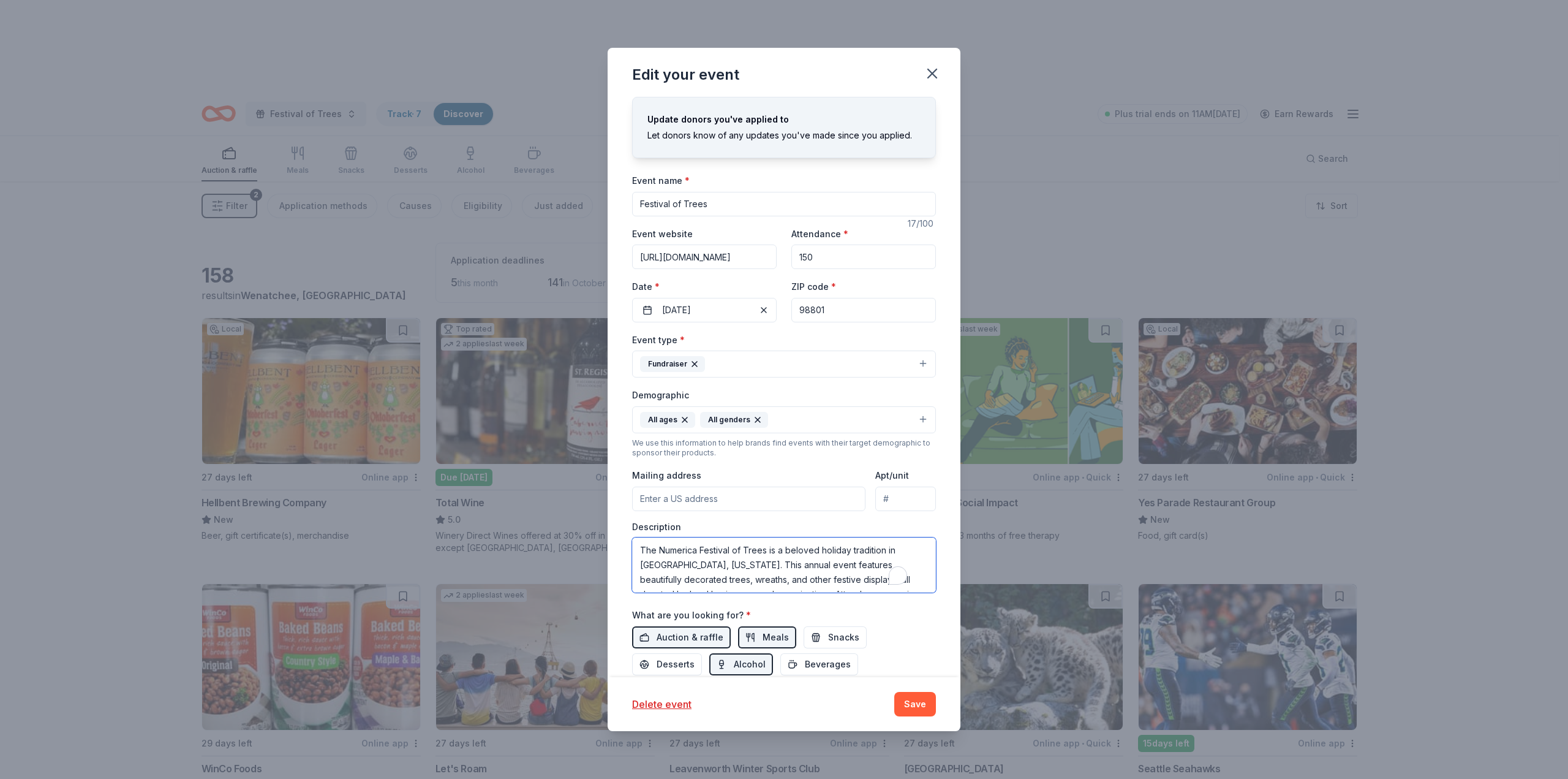
drag, startPoint x: 841, startPoint y: 558, endPoint x: 623, endPoint y: 490, distance: 228.4
click at [623, 490] on div "Update donors you've applied to Let donors know of any updates you've made sinc…" at bounding box center [784, 387] width 353 height 581
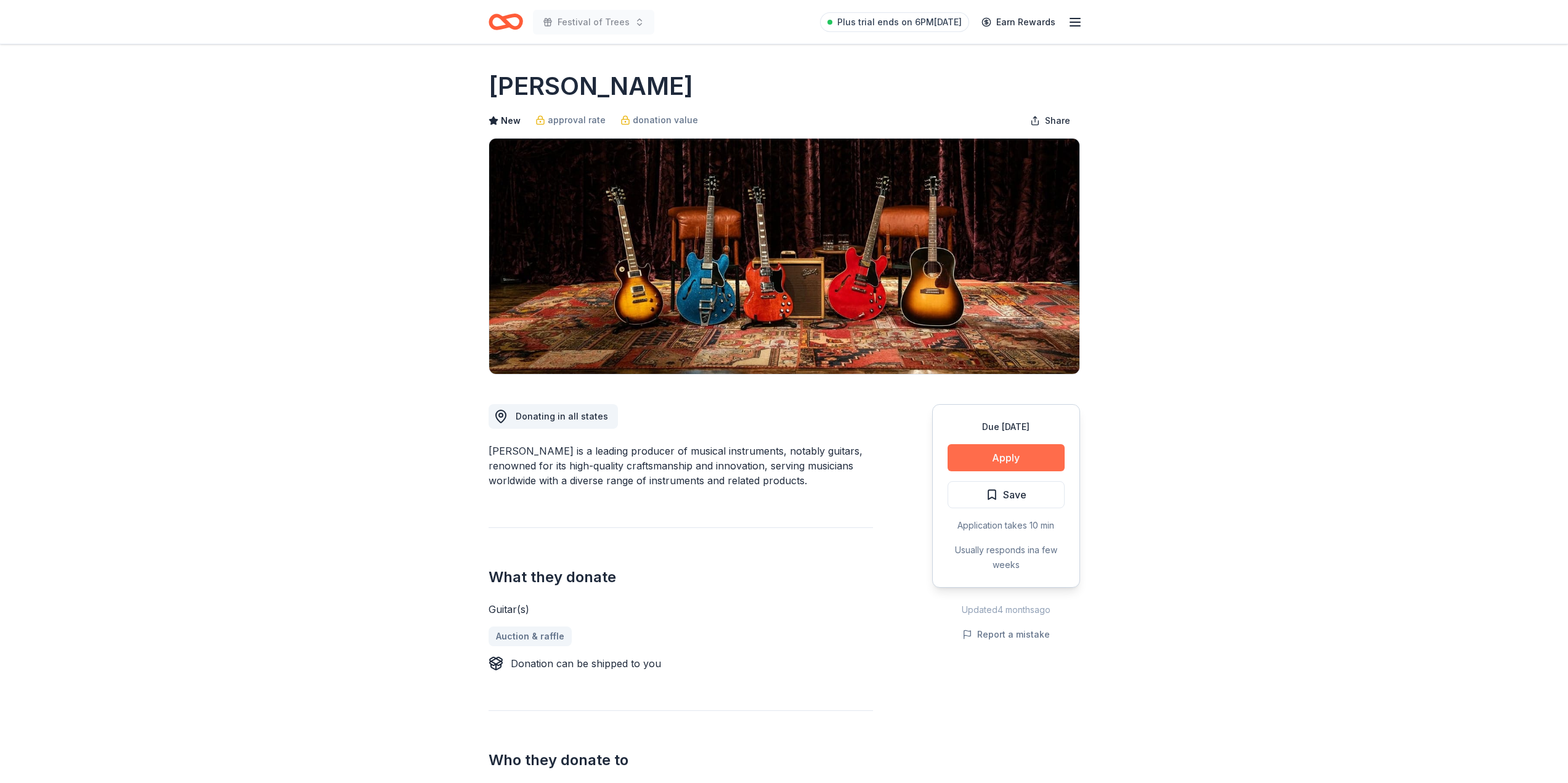
click at [1020, 454] on button "Apply" at bounding box center [1006, 458] width 117 height 28
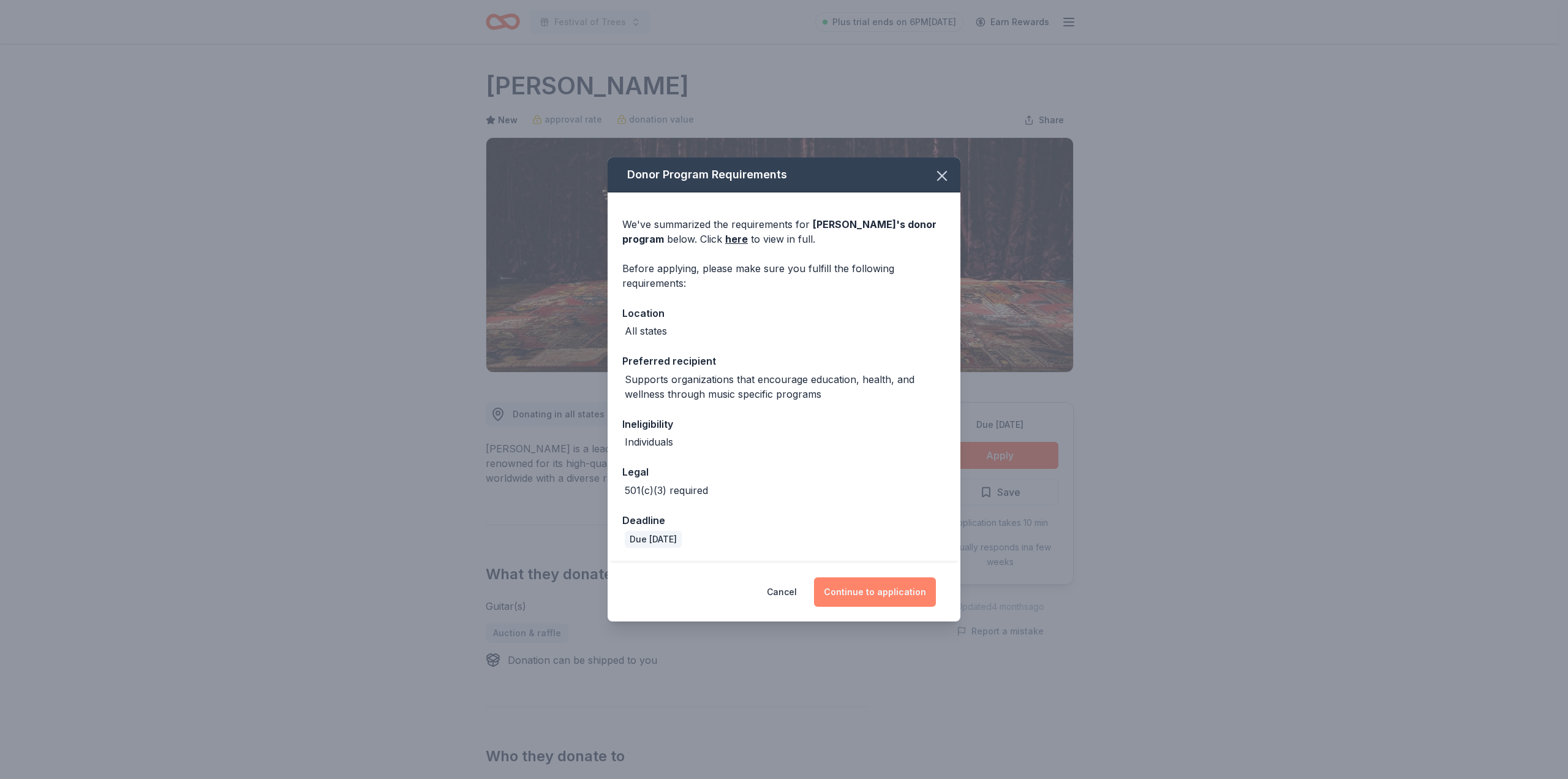
click at [858, 595] on button "Continue to application" at bounding box center [875, 592] width 122 height 29
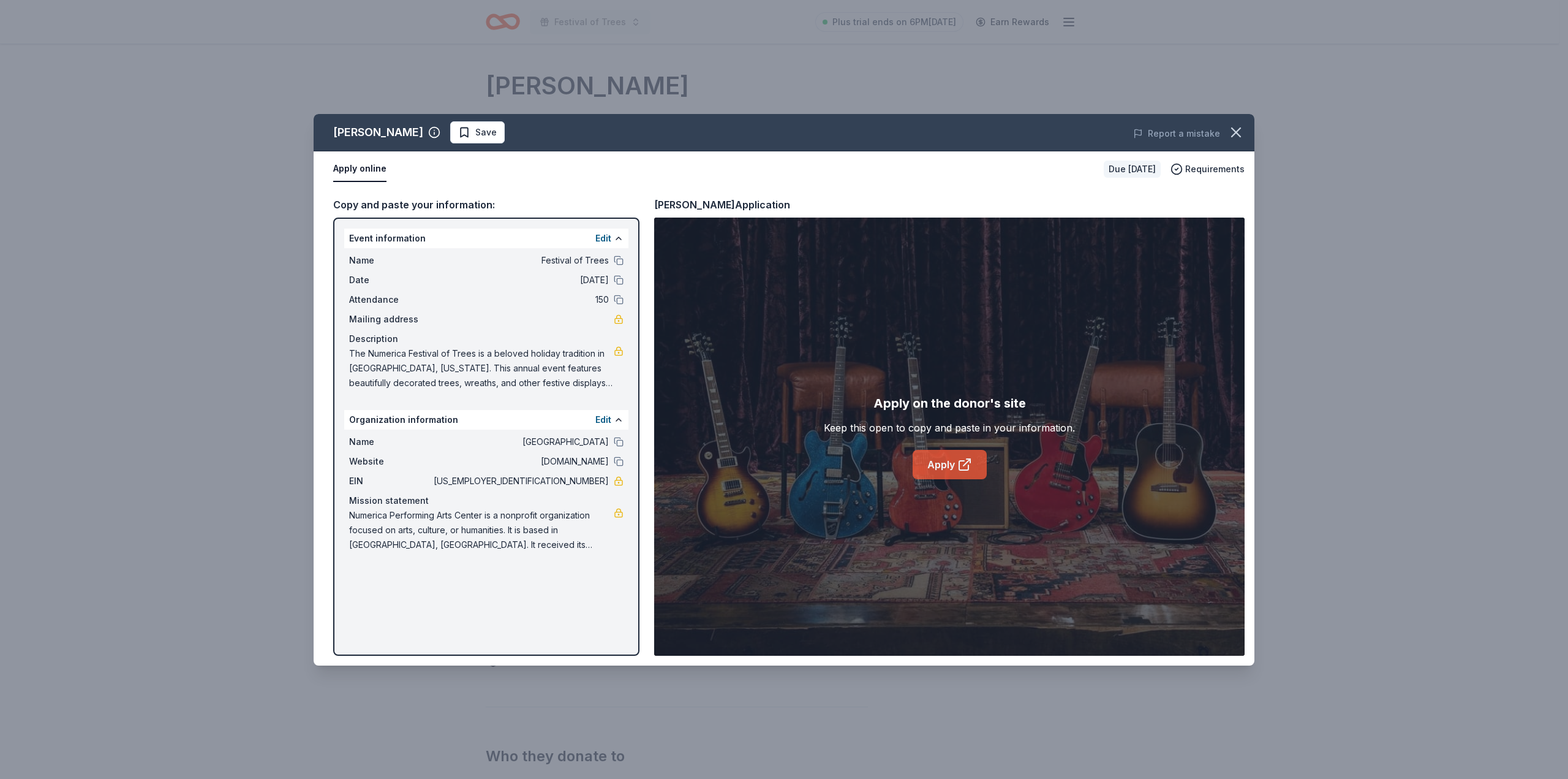
click at [933, 463] on link "Apply" at bounding box center [950, 464] width 74 height 29
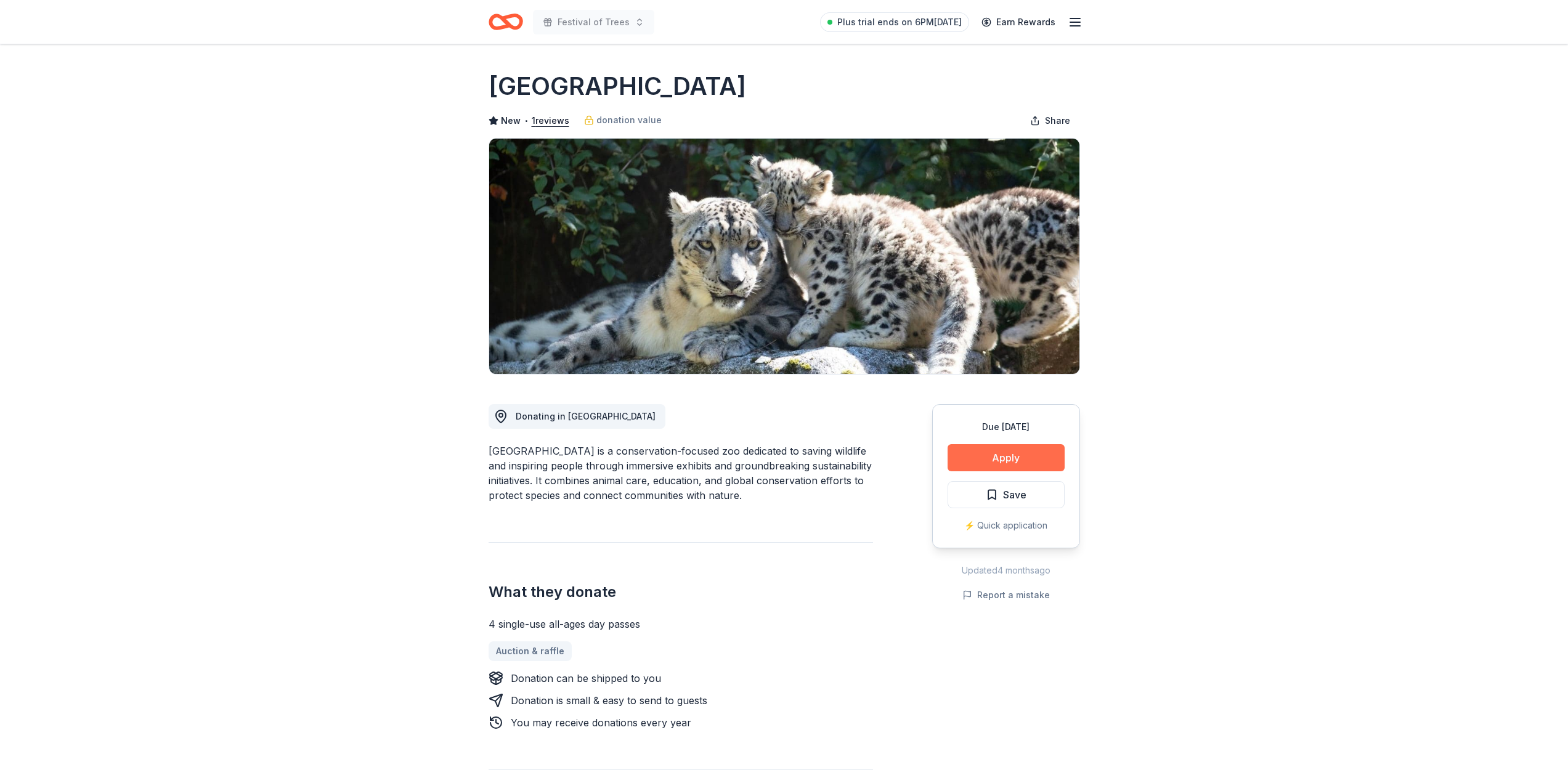
click at [1005, 463] on button "Apply" at bounding box center [1006, 458] width 117 height 28
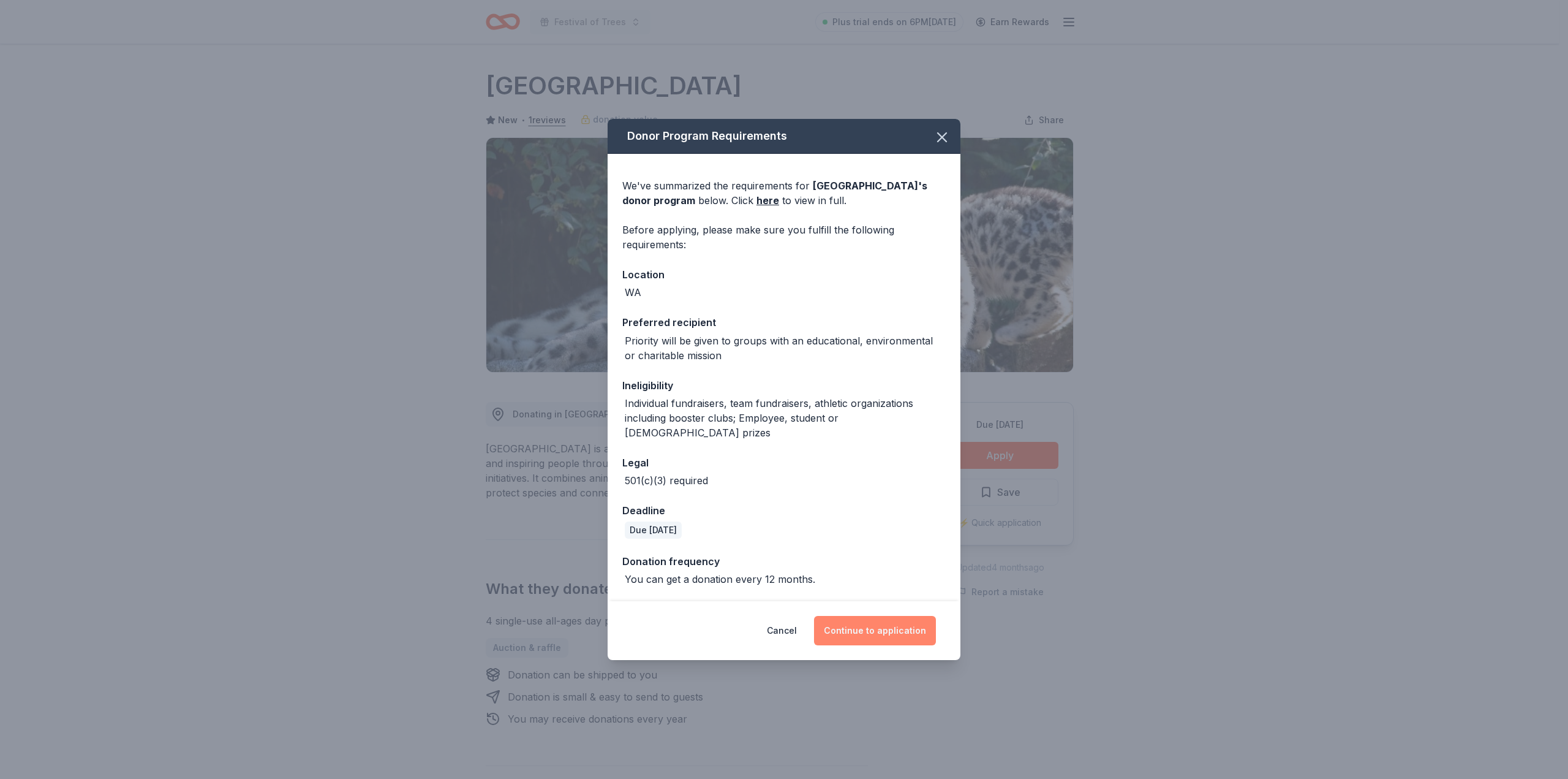
click at [887, 622] on button "Continue to application" at bounding box center [875, 630] width 122 height 29
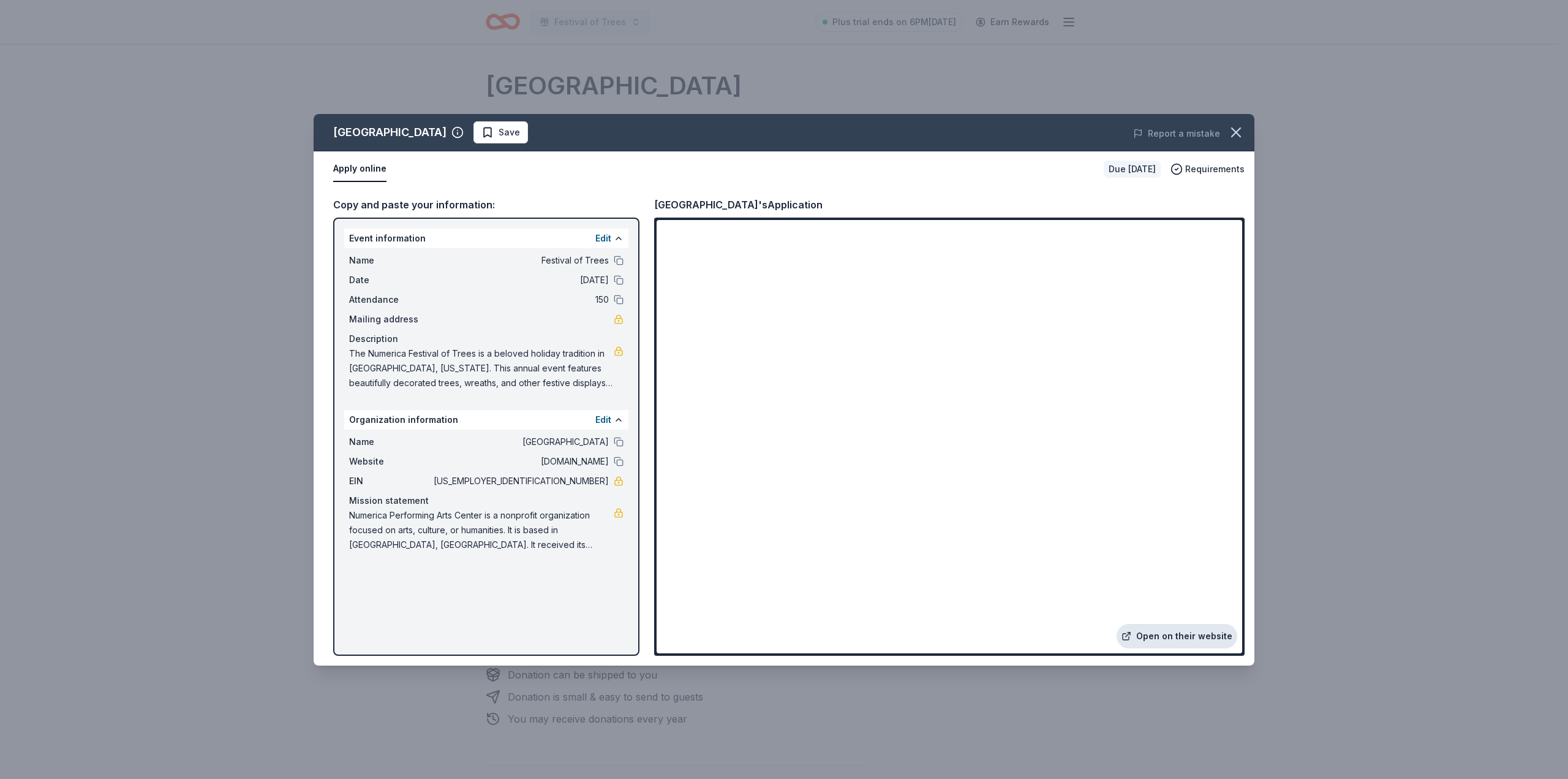
click at [1187, 639] on link "Open on their website" at bounding box center [1176, 635] width 121 height 25
click at [1239, 127] on icon "button" at bounding box center [1236, 133] width 17 height 17
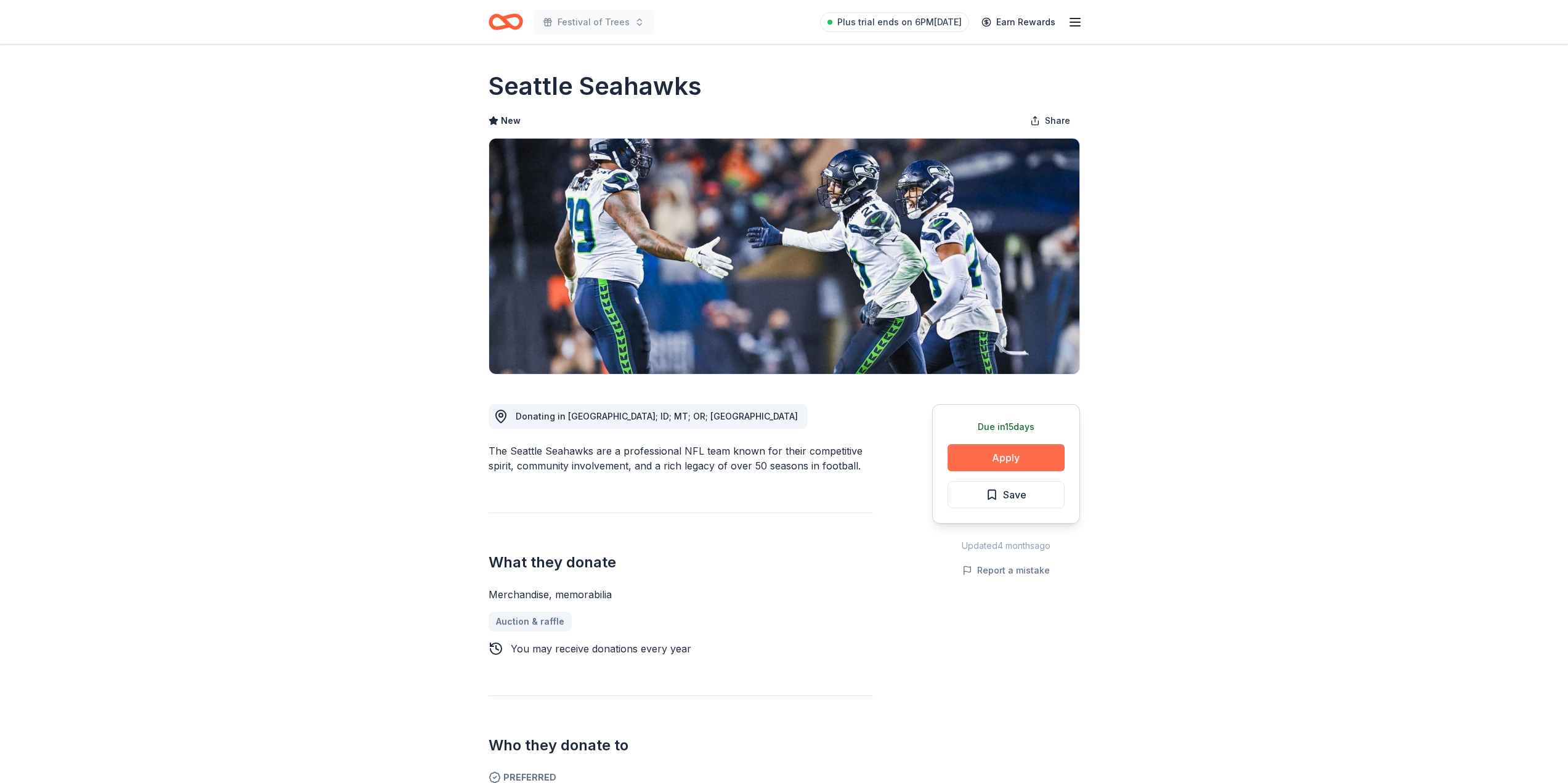
click at [1008, 454] on button "Apply" at bounding box center [1006, 458] width 117 height 28
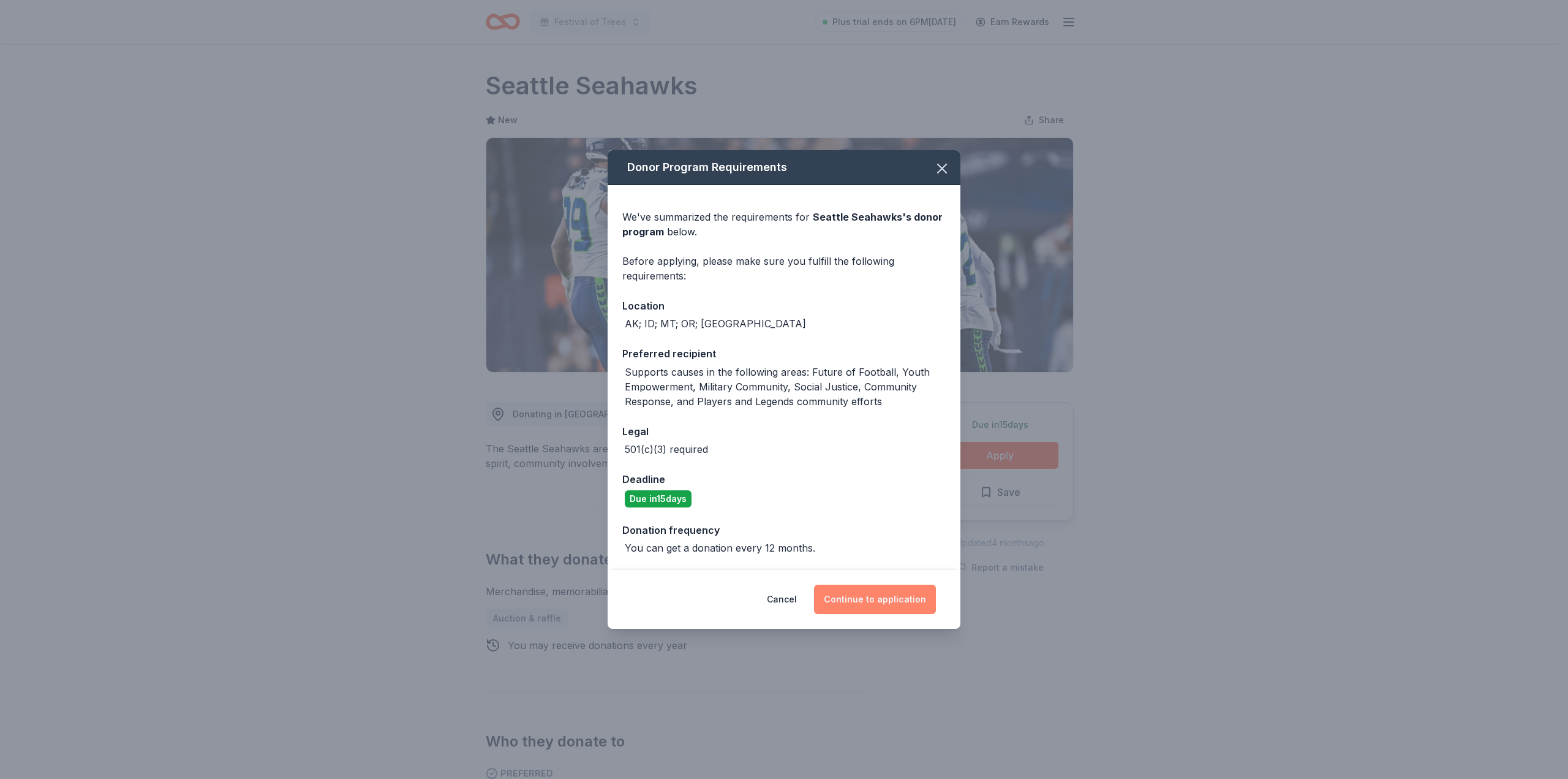
click at [884, 599] on button "Continue to application" at bounding box center [875, 599] width 122 height 29
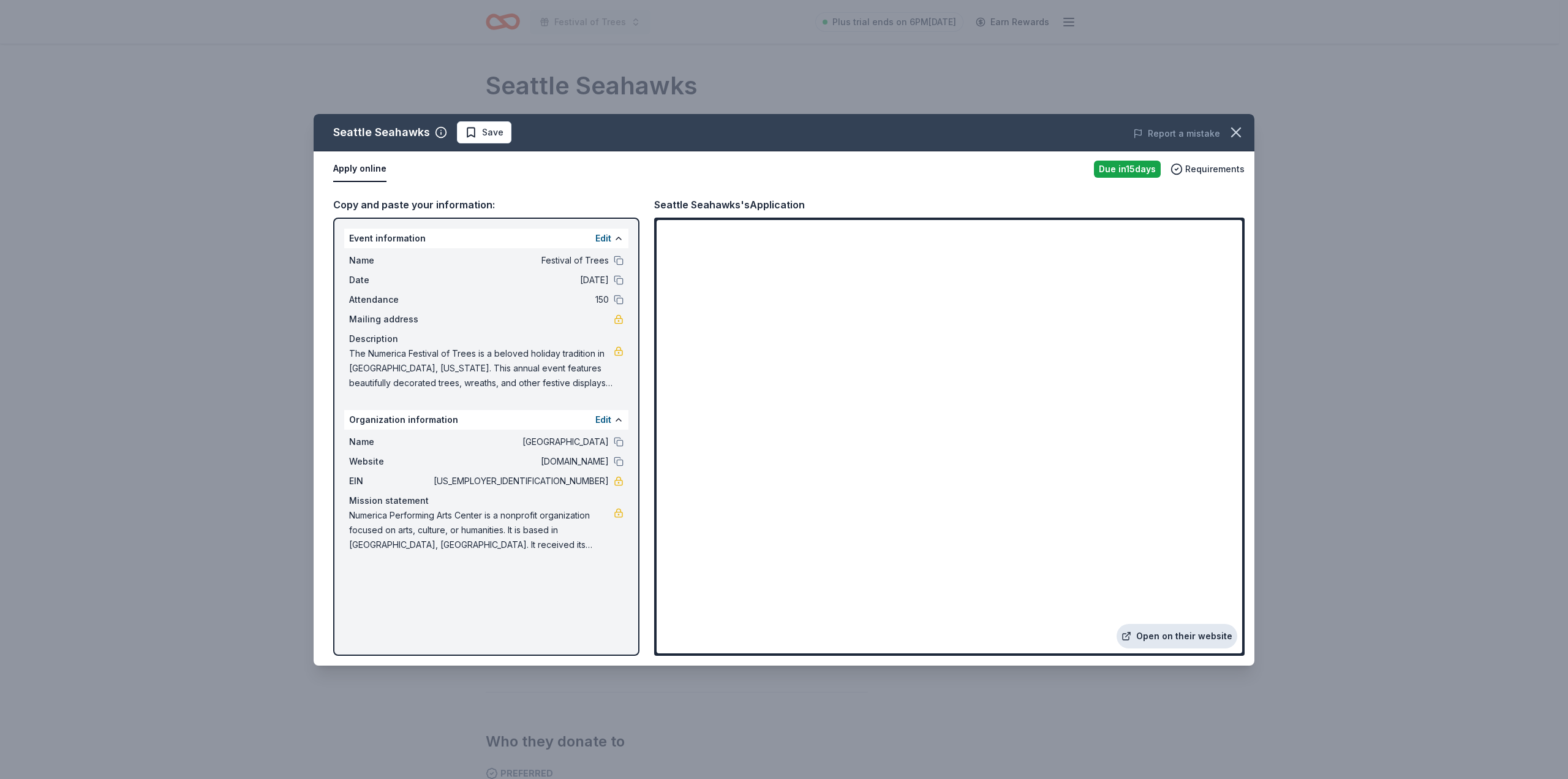
click at [1184, 635] on link "Open on their website" at bounding box center [1176, 635] width 121 height 25
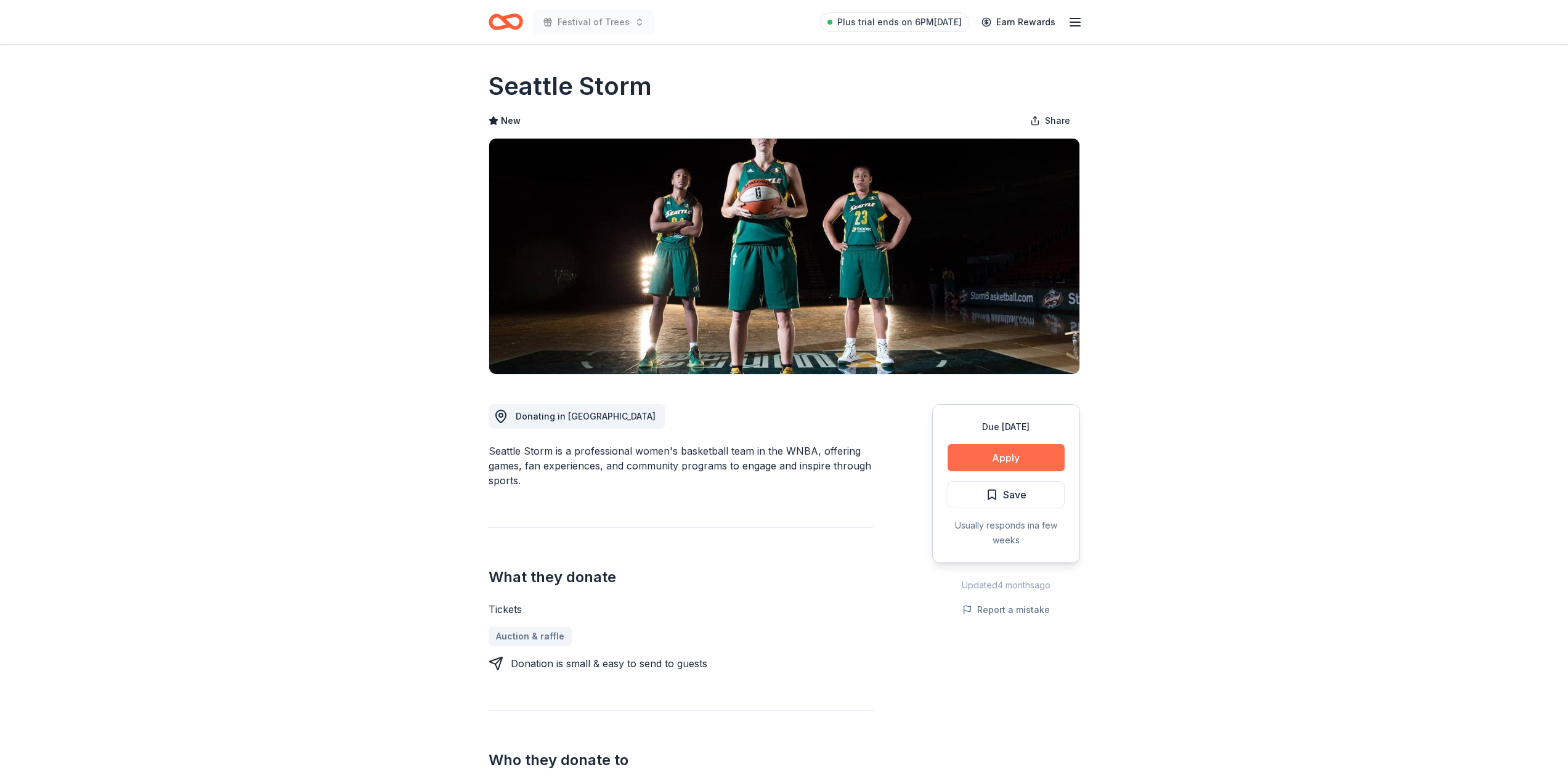
click at [1012, 454] on button "Apply" at bounding box center [1006, 458] width 117 height 28
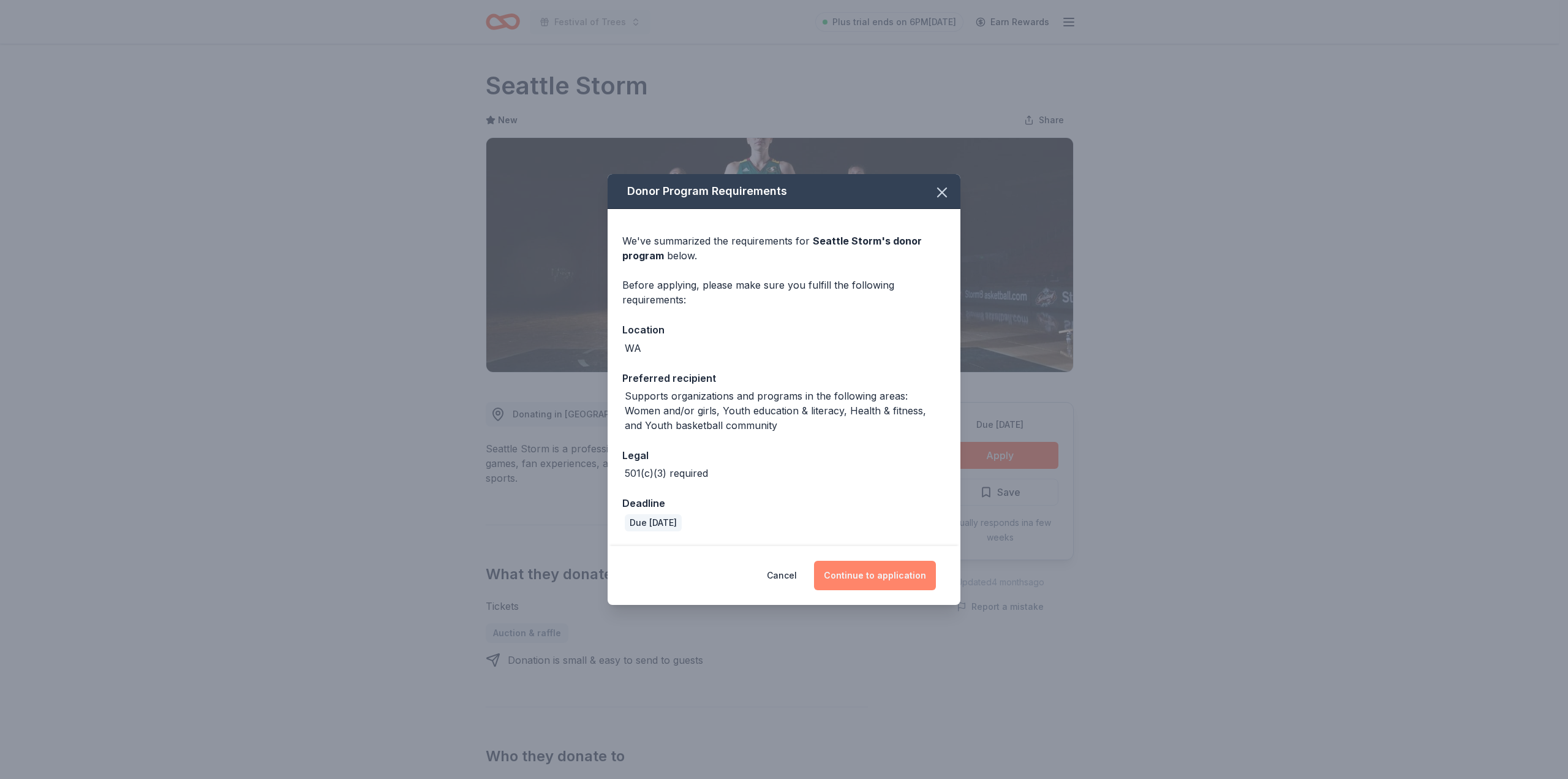
click at [887, 580] on button "Continue to application" at bounding box center [875, 575] width 122 height 29
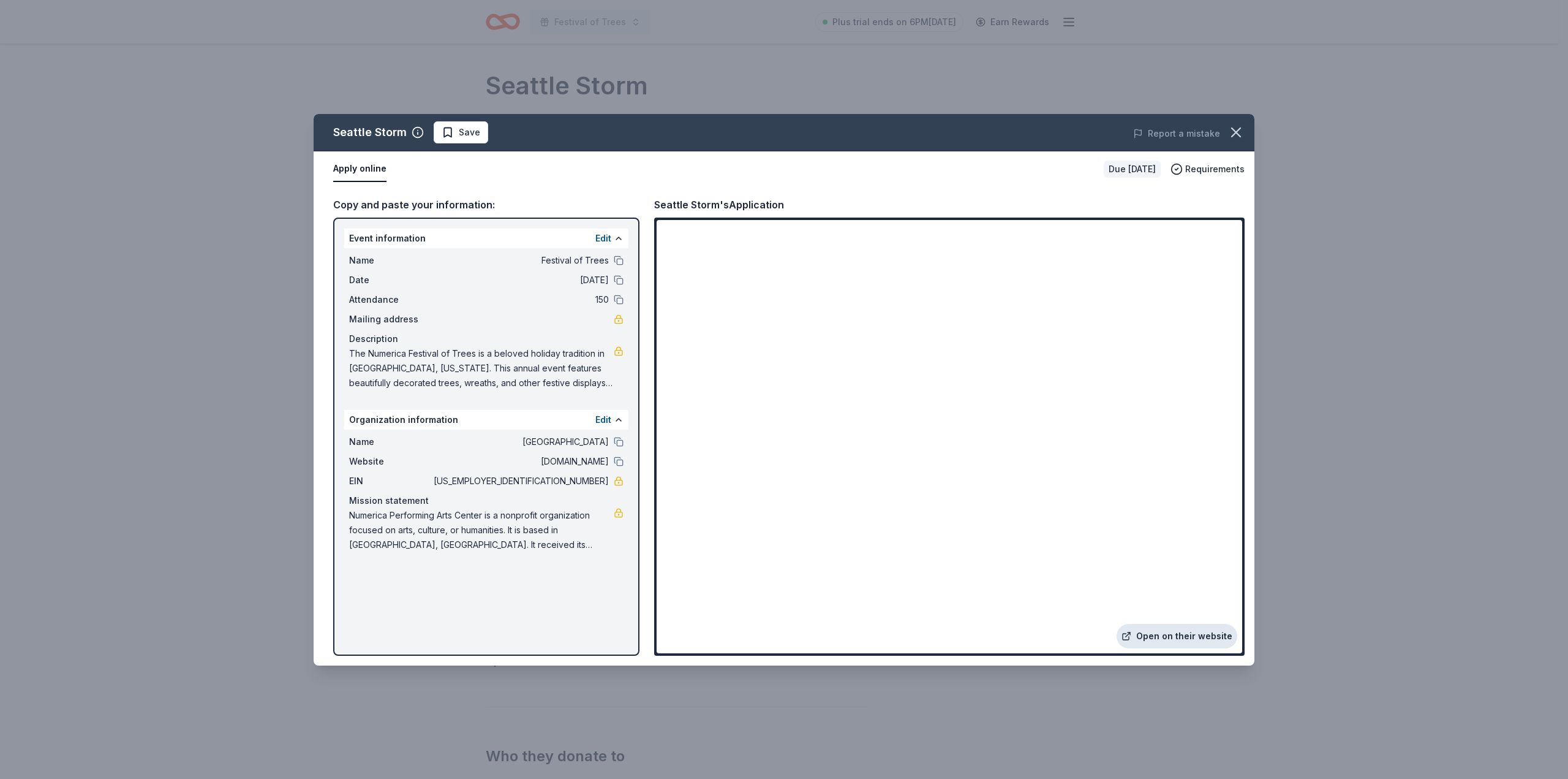
click at [1175, 635] on link "Open on their website" at bounding box center [1176, 635] width 121 height 25
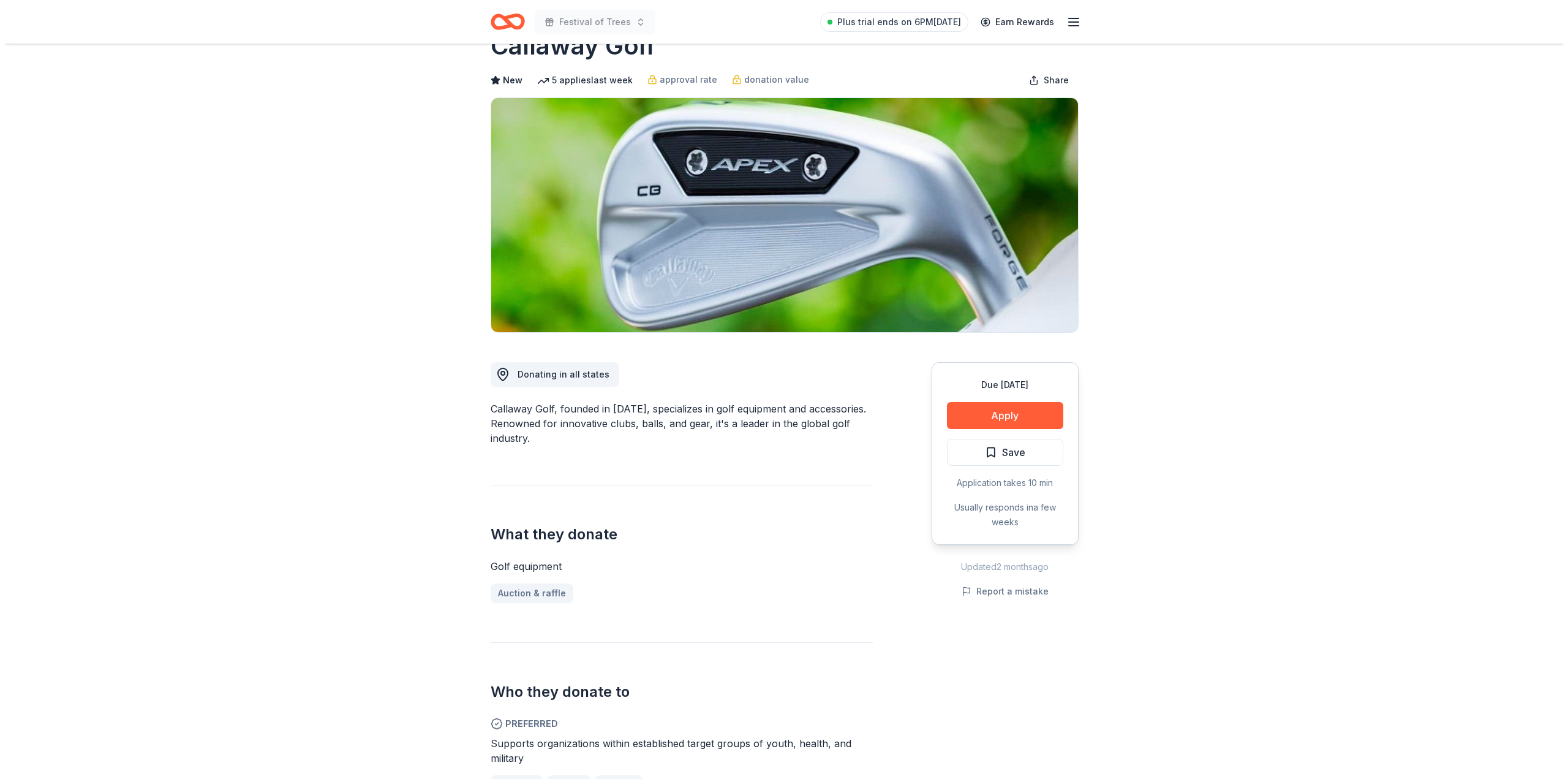
scroll to position [62, 0]
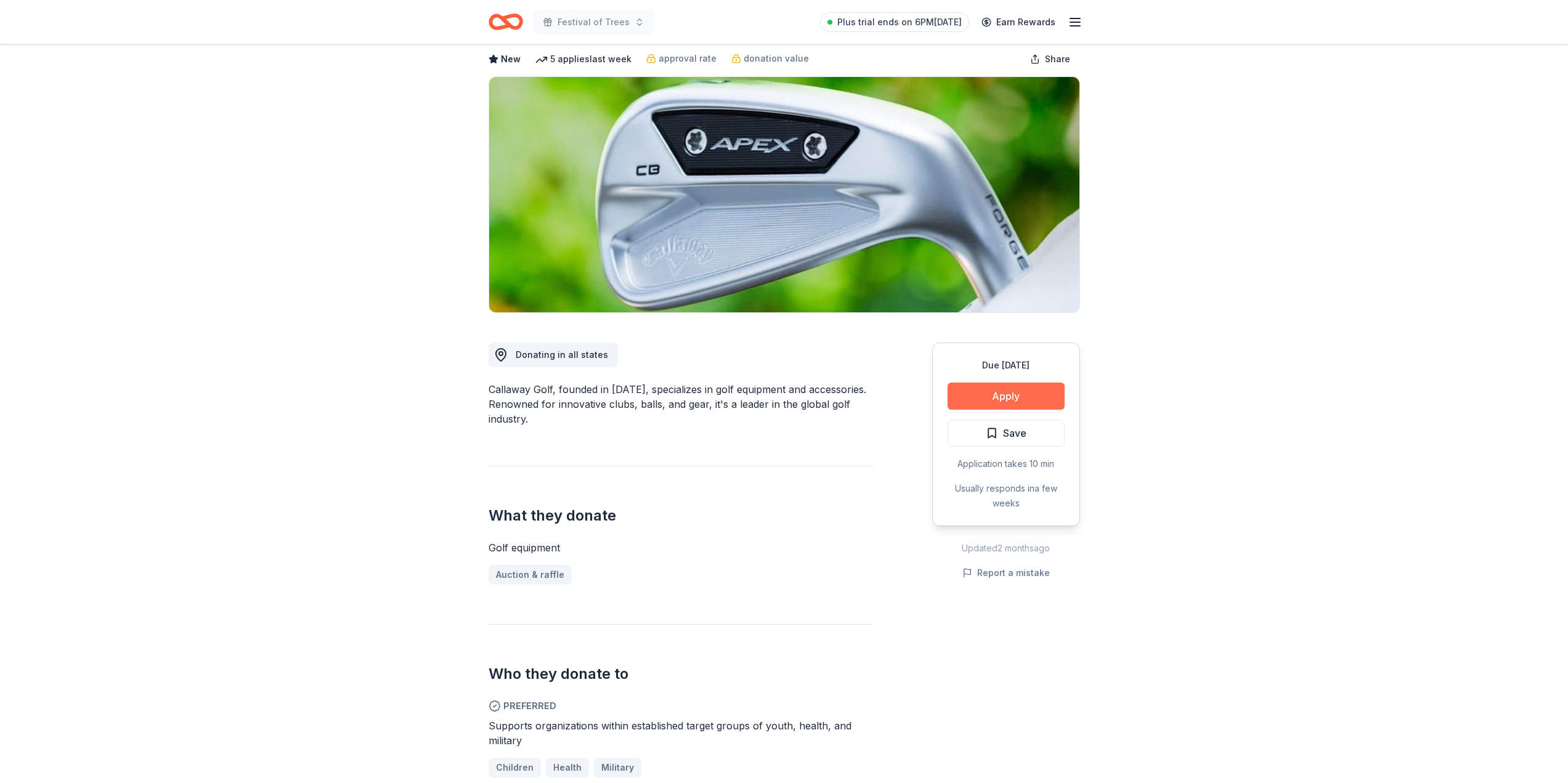
click at [987, 400] on button "Apply" at bounding box center [1006, 396] width 117 height 28
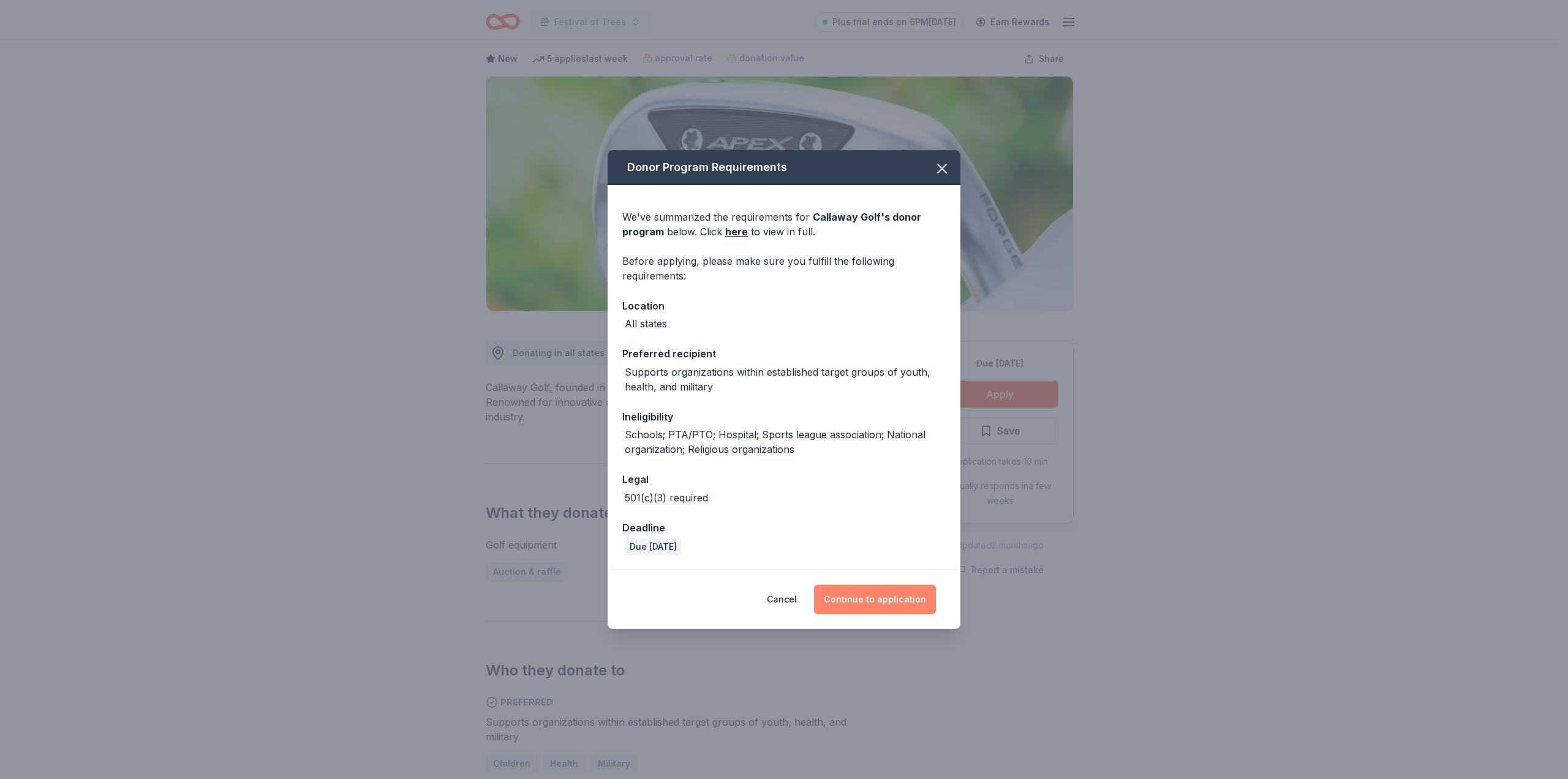
click at [872, 605] on button "Continue to application" at bounding box center [875, 599] width 122 height 29
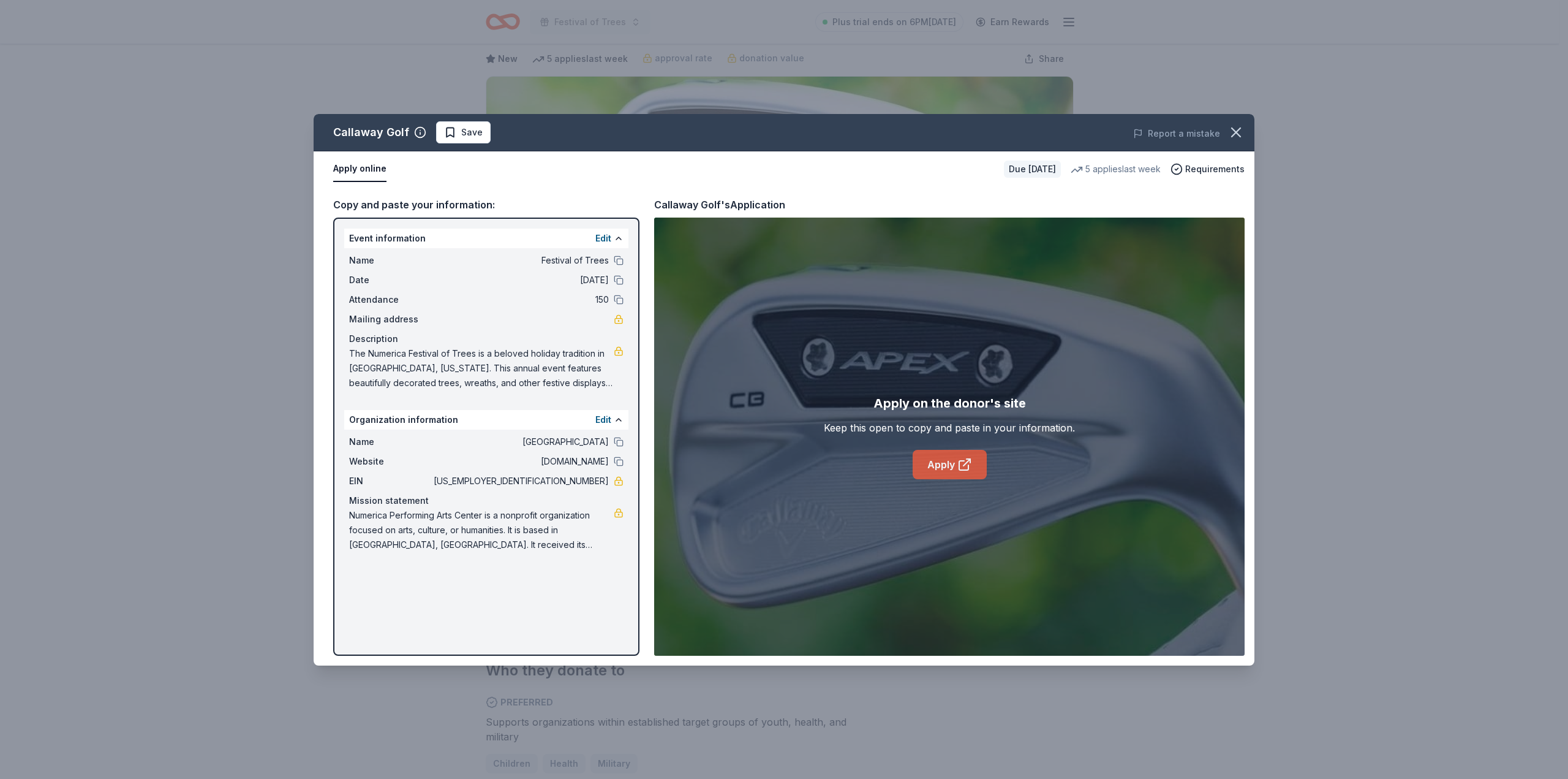
click at [948, 463] on link "Apply" at bounding box center [950, 464] width 74 height 29
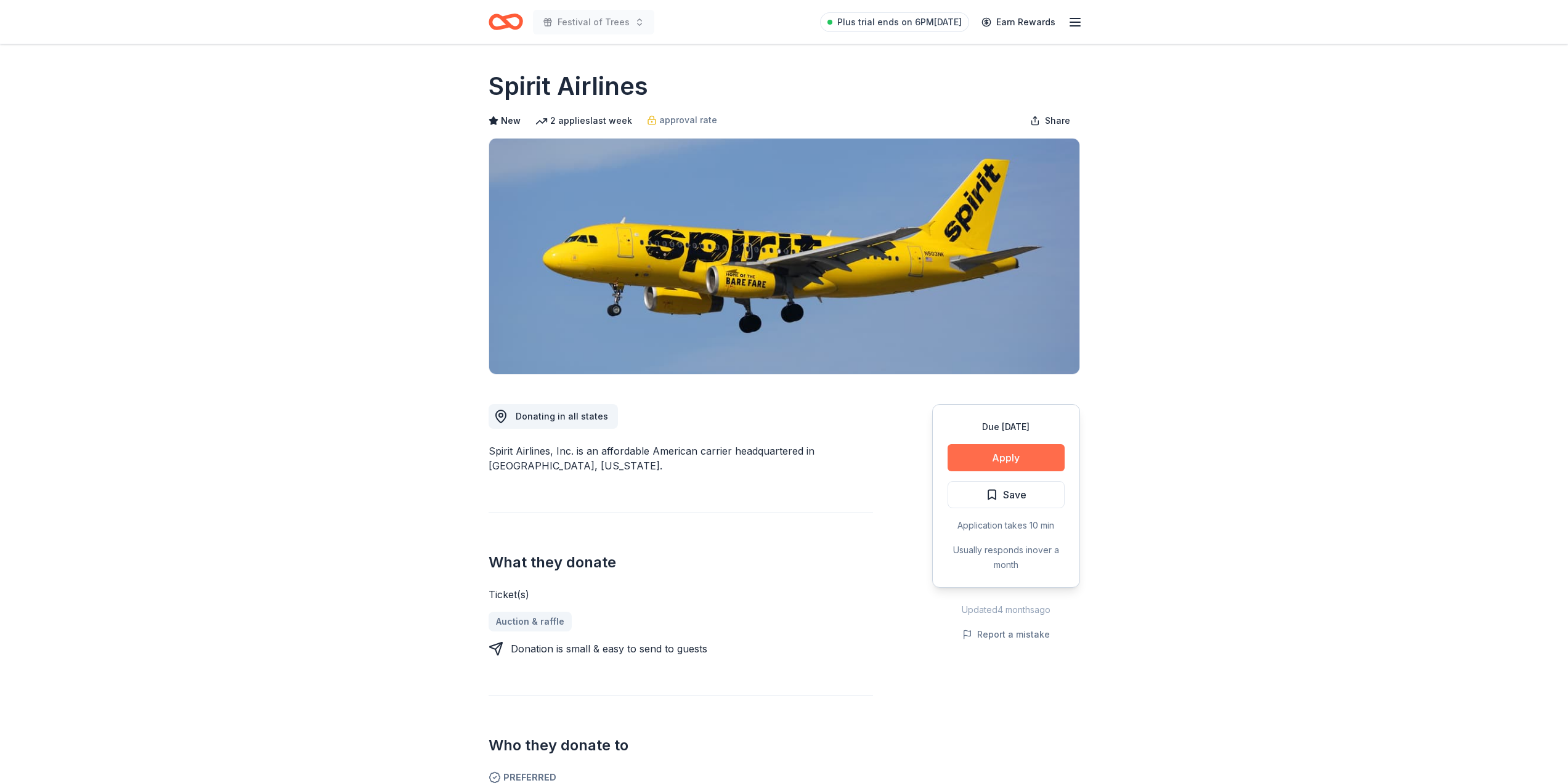
click at [995, 462] on button "Apply" at bounding box center [1006, 458] width 117 height 28
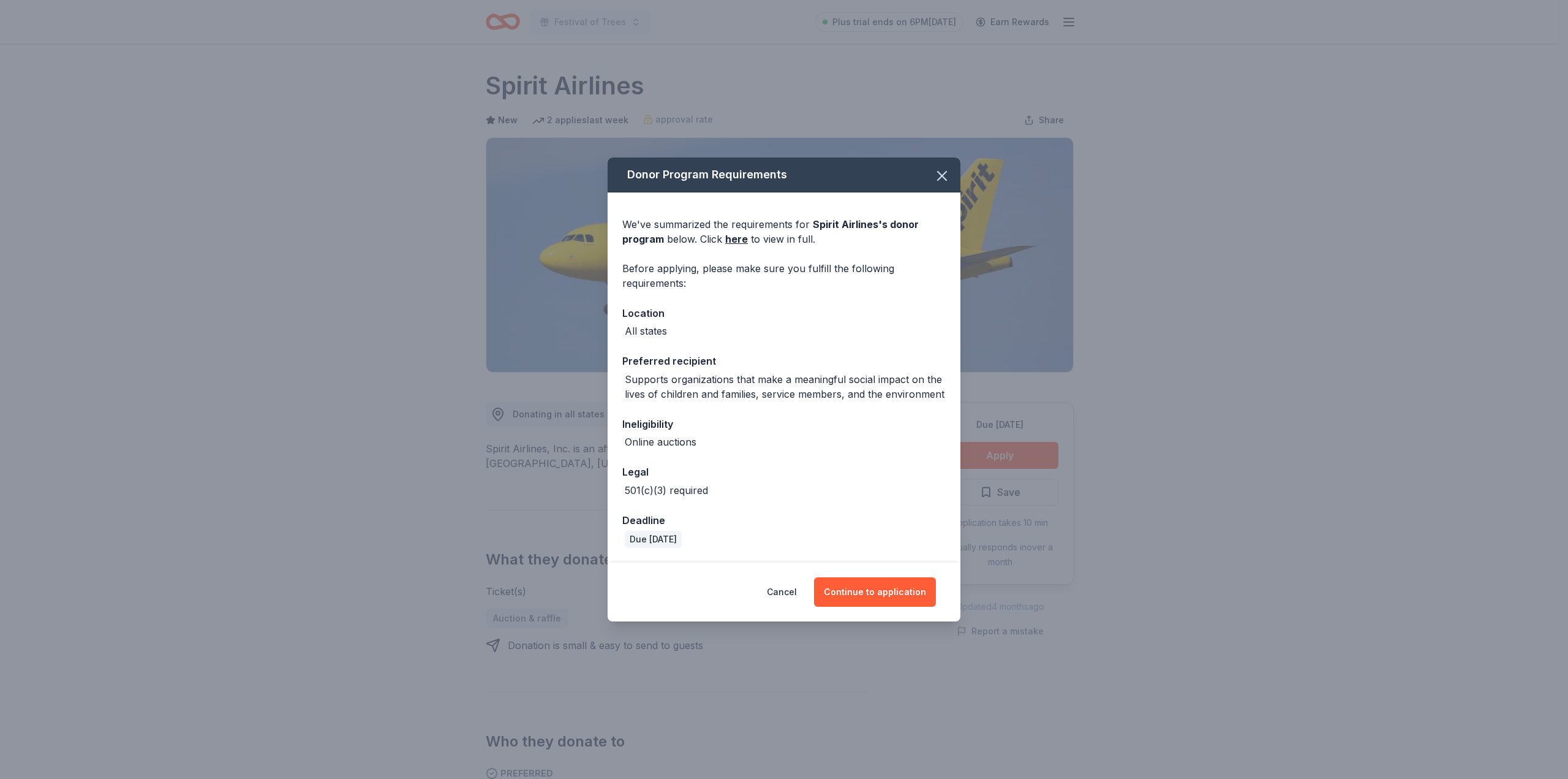
click at [869, 609] on div "Cancel Continue to application" at bounding box center [784, 592] width 353 height 59
click at [870, 590] on button "Continue to application" at bounding box center [875, 592] width 122 height 29
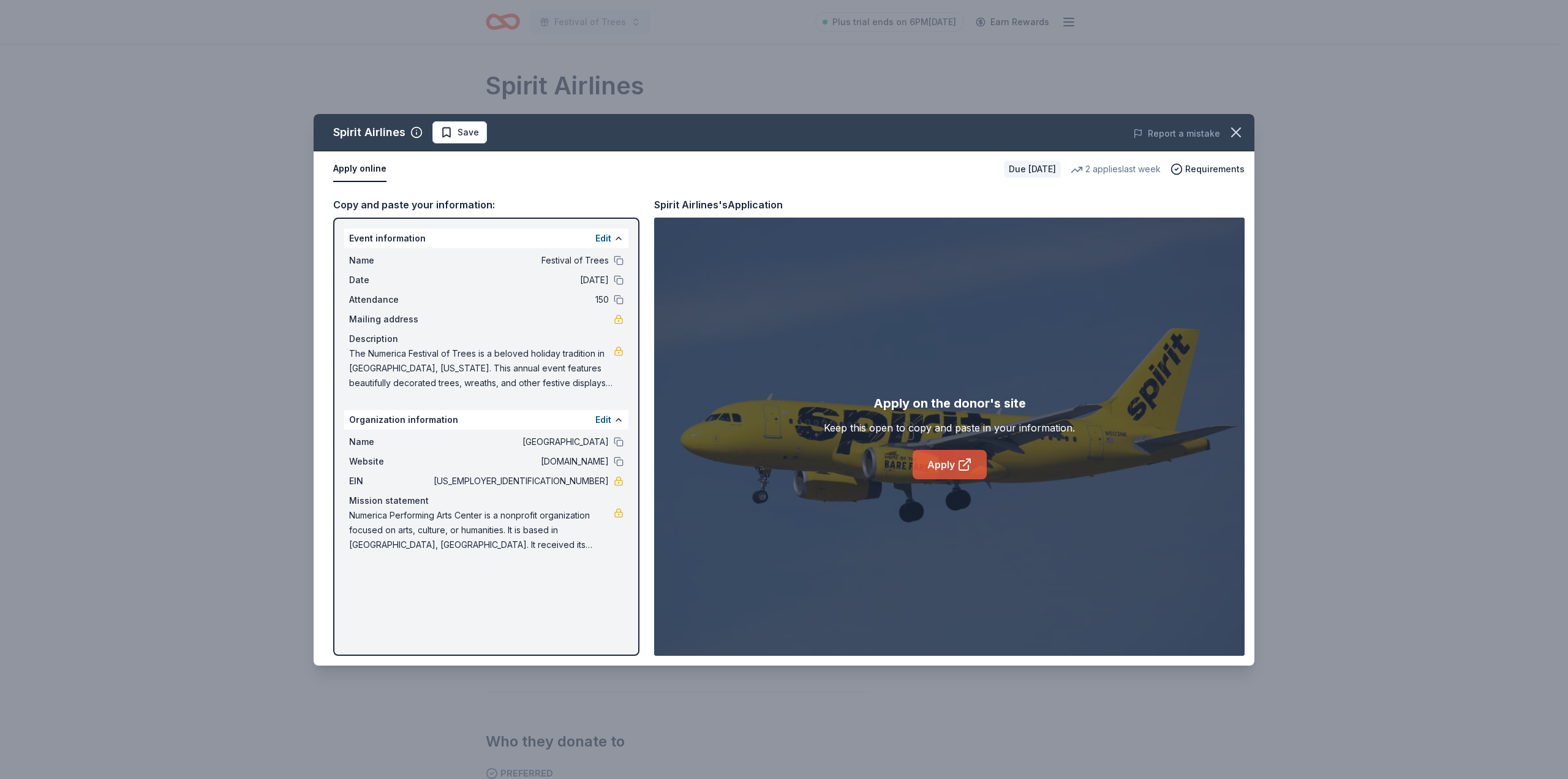
click at [939, 470] on link "Apply" at bounding box center [950, 464] width 74 height 29
click at [922, 474] on link "Apply" at bounding box center [950, 464] width 74 height 29
click at [1236, 131] on icon "button" at bounding box center [1236, 133] width 9 height 9
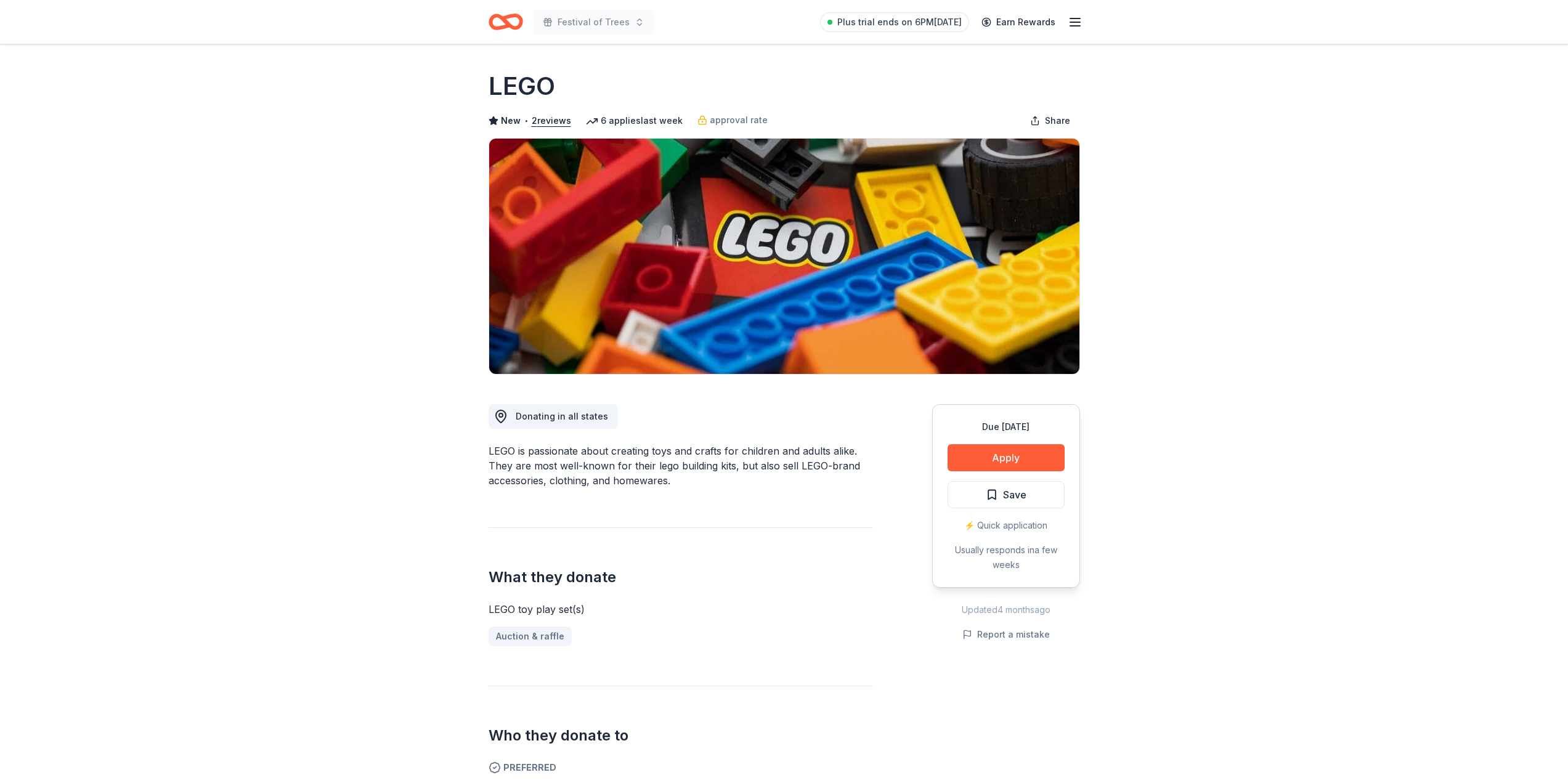
click at [1001, 473] on div "Due in 27 days Apply Save ⚡️ Quick application Usually responds in a few weeks" at bounding box center [1006, 496] width 148 height 184
click at [1001, 461] on button "Apply" at bounding box center [1006, 458] width 117 height 28
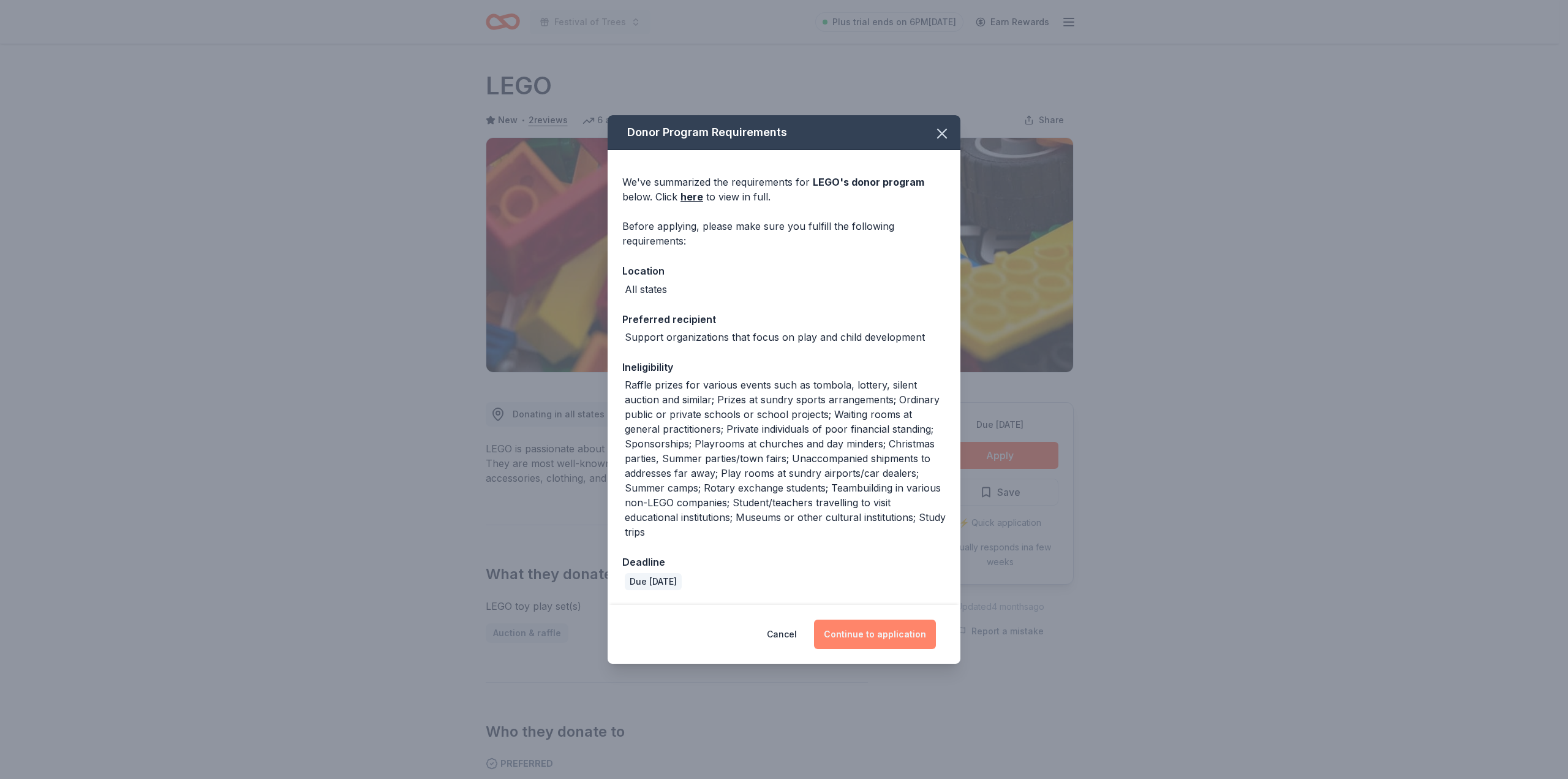
click at [842, 629] on button "Continue to application" at bounding box center [875, 634] width 122 height 29
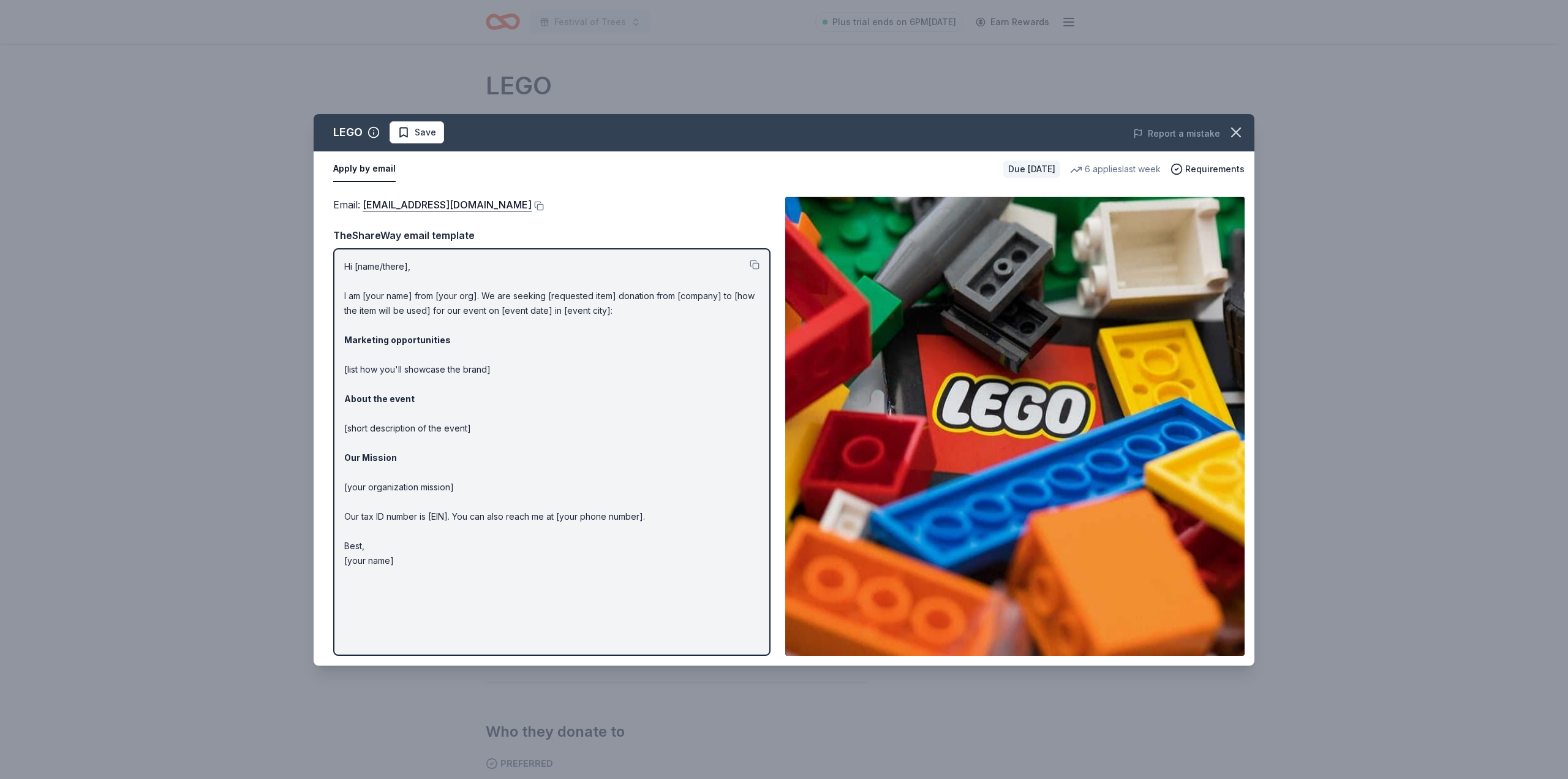
drag, startPoint x: 407, startPoint y: 560, endPoint x: 356, endPoint y: 388, distance: 179.4
click at [356, 388] on p "Hi [name/there], I am [your name] from [your org]. We are seeking [requested it…" at bounding box center [552, 413] width 416 height 309
click at [757, 263] on button at bounding box center [754, 264] width 9 height 9
click at [532, 206] on button at bounding box center [538, 205] width 12 height 9
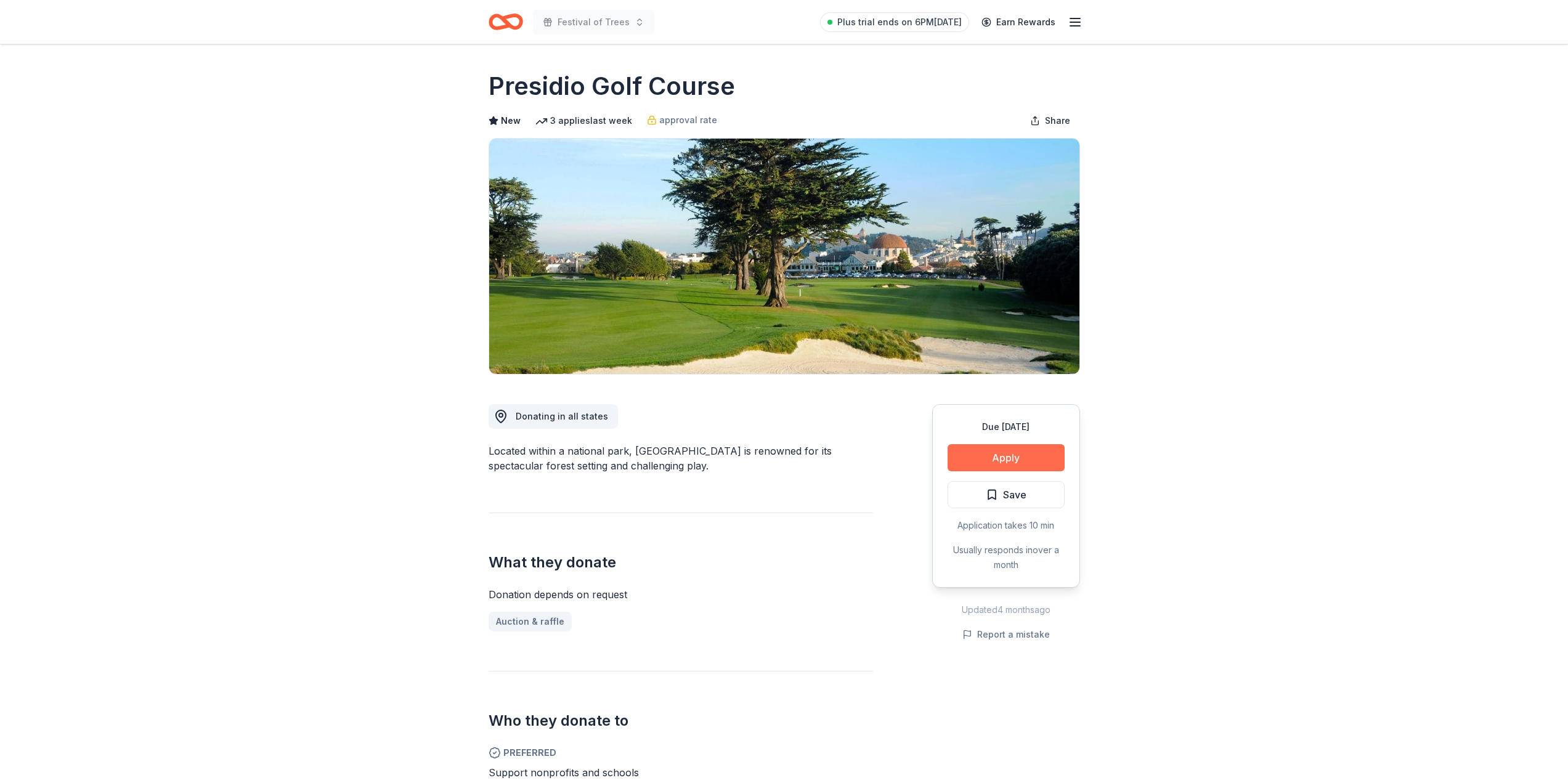
click at [991, 457] on button "Apply" at bounding box center [1006, 458] width 117 height 28
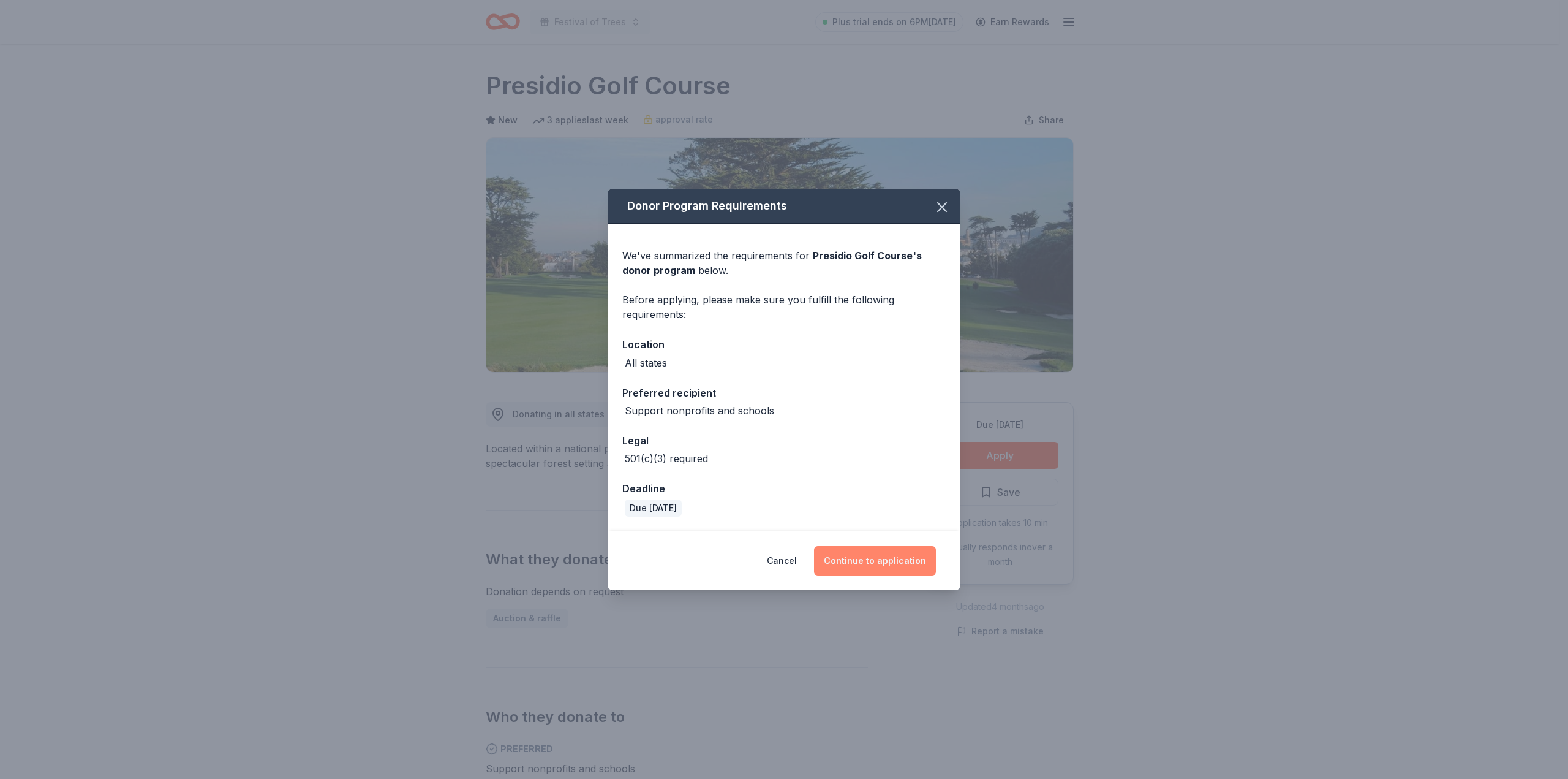
click at [878, 562] on button "Continue to application" at bounding box center [875, 560] width 122 height 29
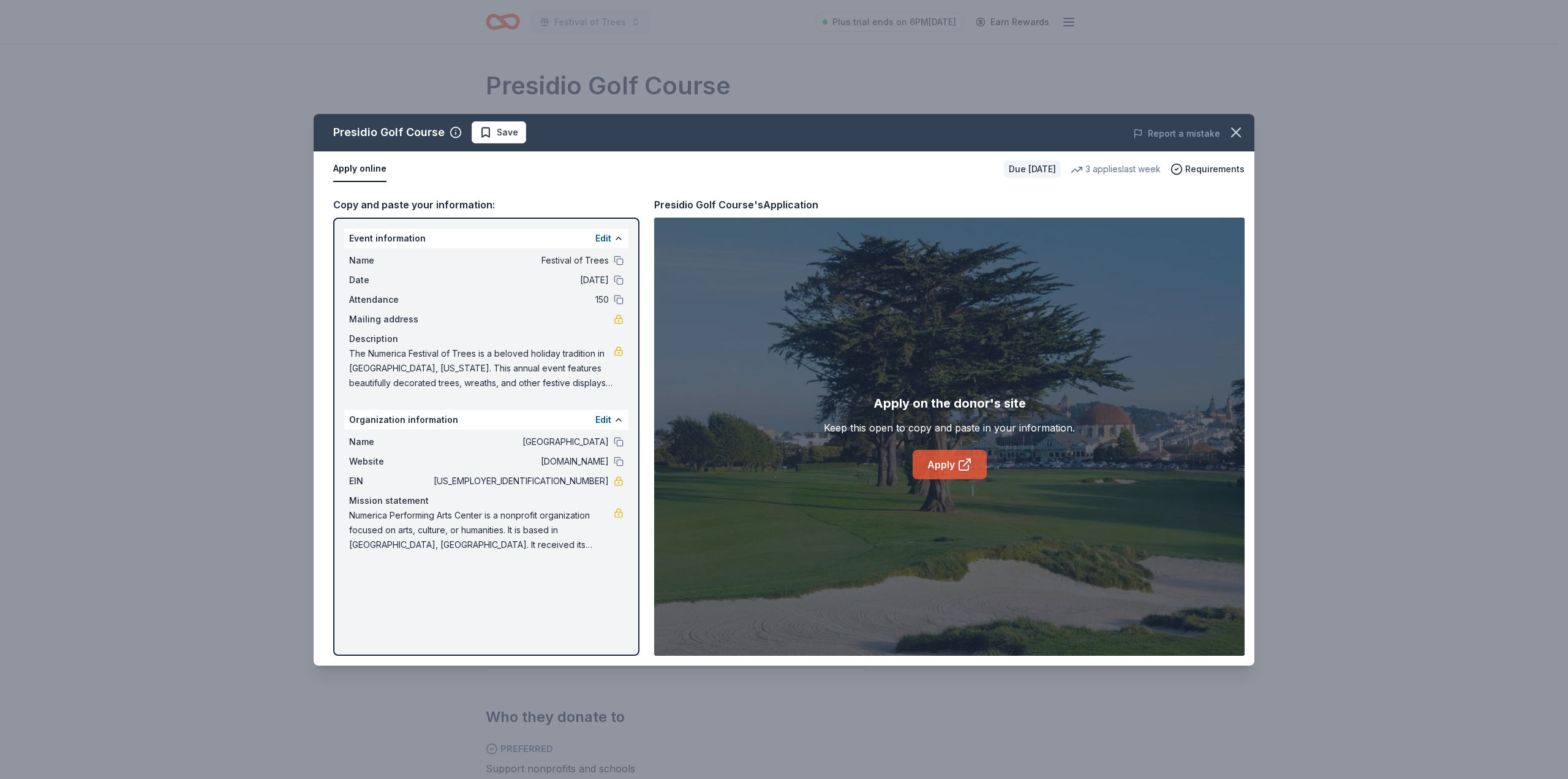
click at [929, 469] on link "Apply" at bounding box center [950, 464] width 74 height 29
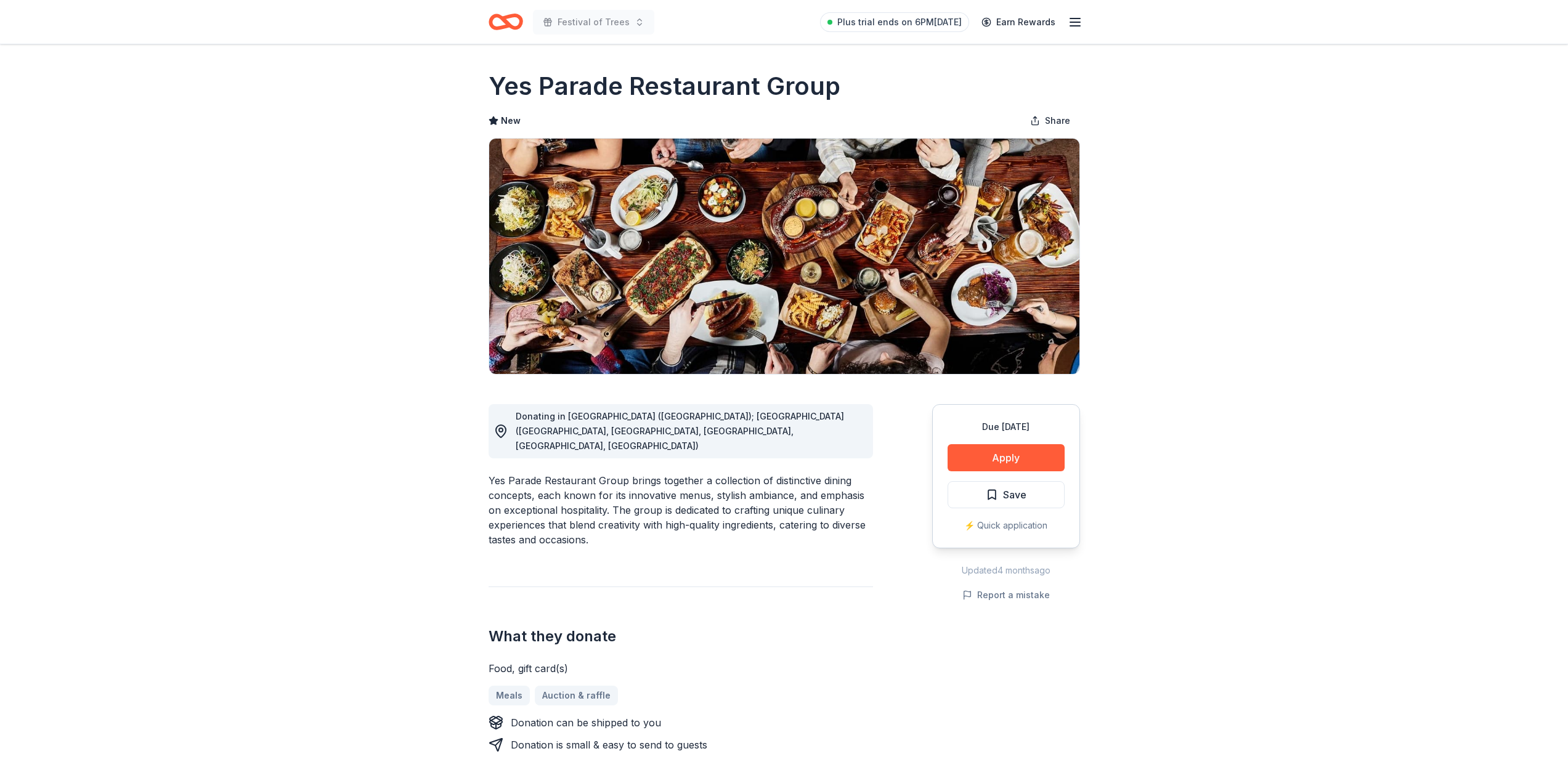
drag, startPoint x: 869, startPoint y: 83, endPoint x: 622, endPoint y: 76, distance: 247.1
click at [1032, 462] on button "Apply" at bounding box center [1006, 458] width 117 height 28
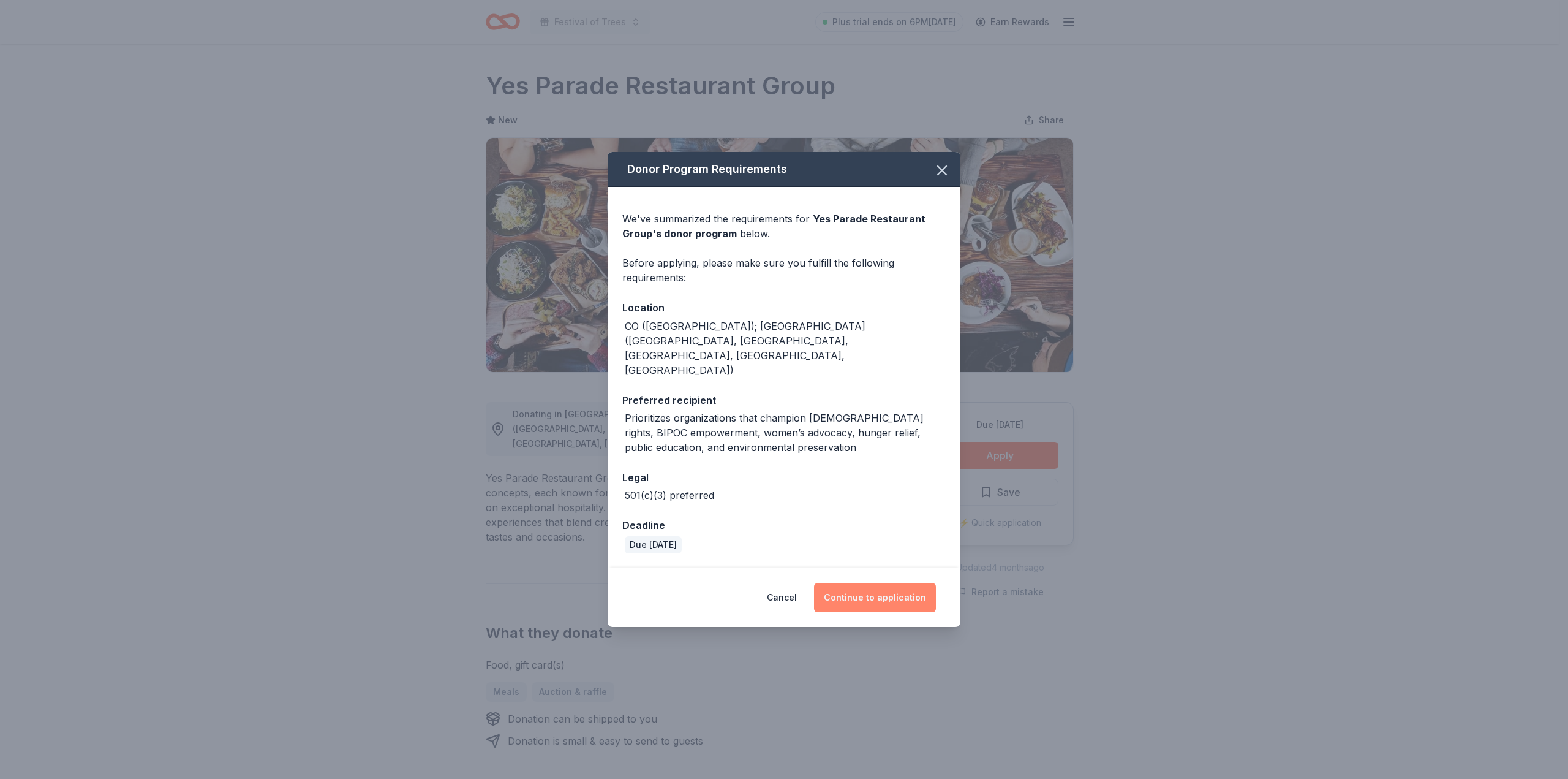
click at [885, 582] on button "Continue to application" at bounding box center [875, 597] width 122 height 29
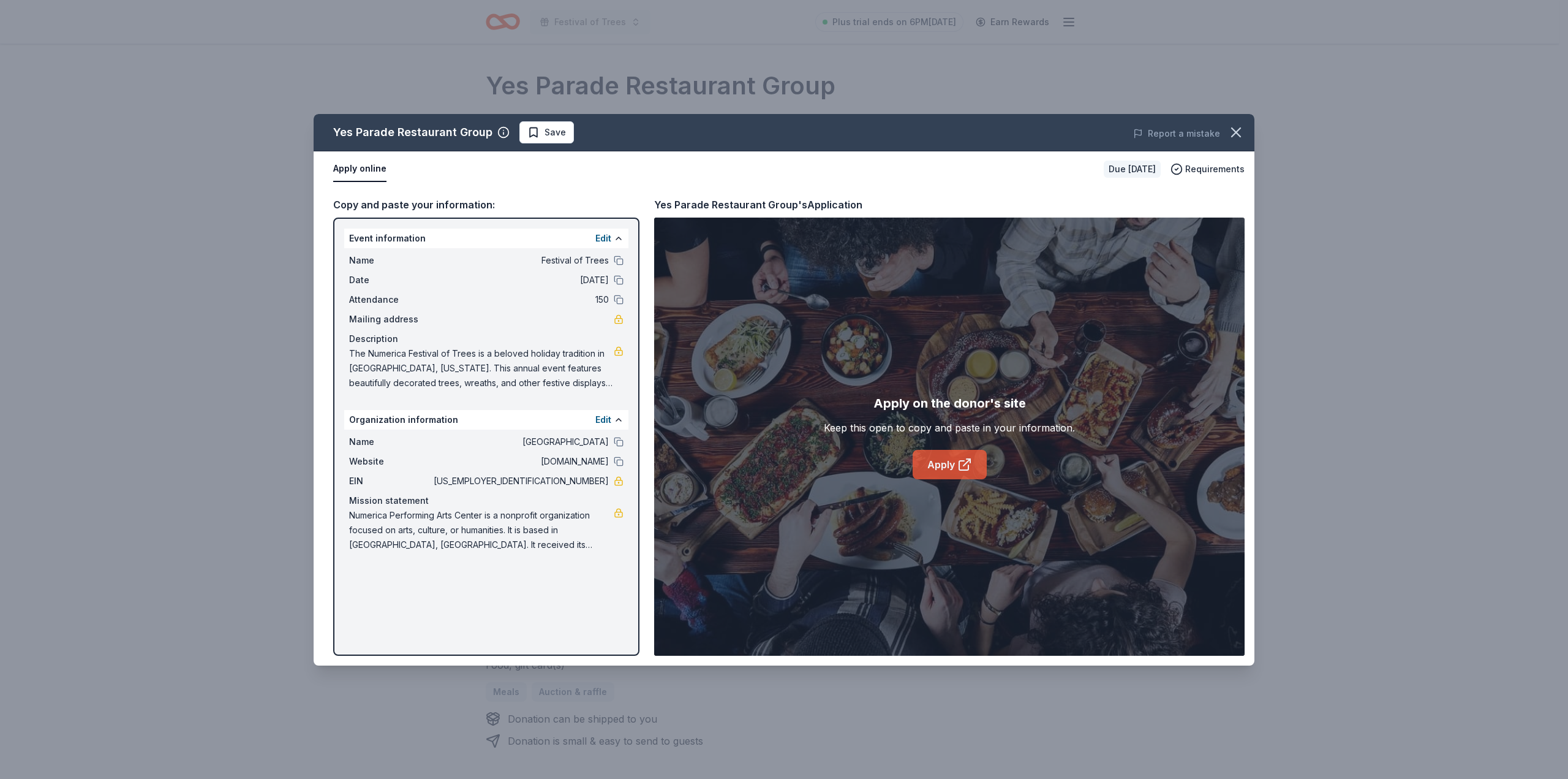
click at [938, 459] on link "Apply" at bounding box center [950, 464] width 74 height 29
